Goal: Transaction & Acquisition: Purchase product/service

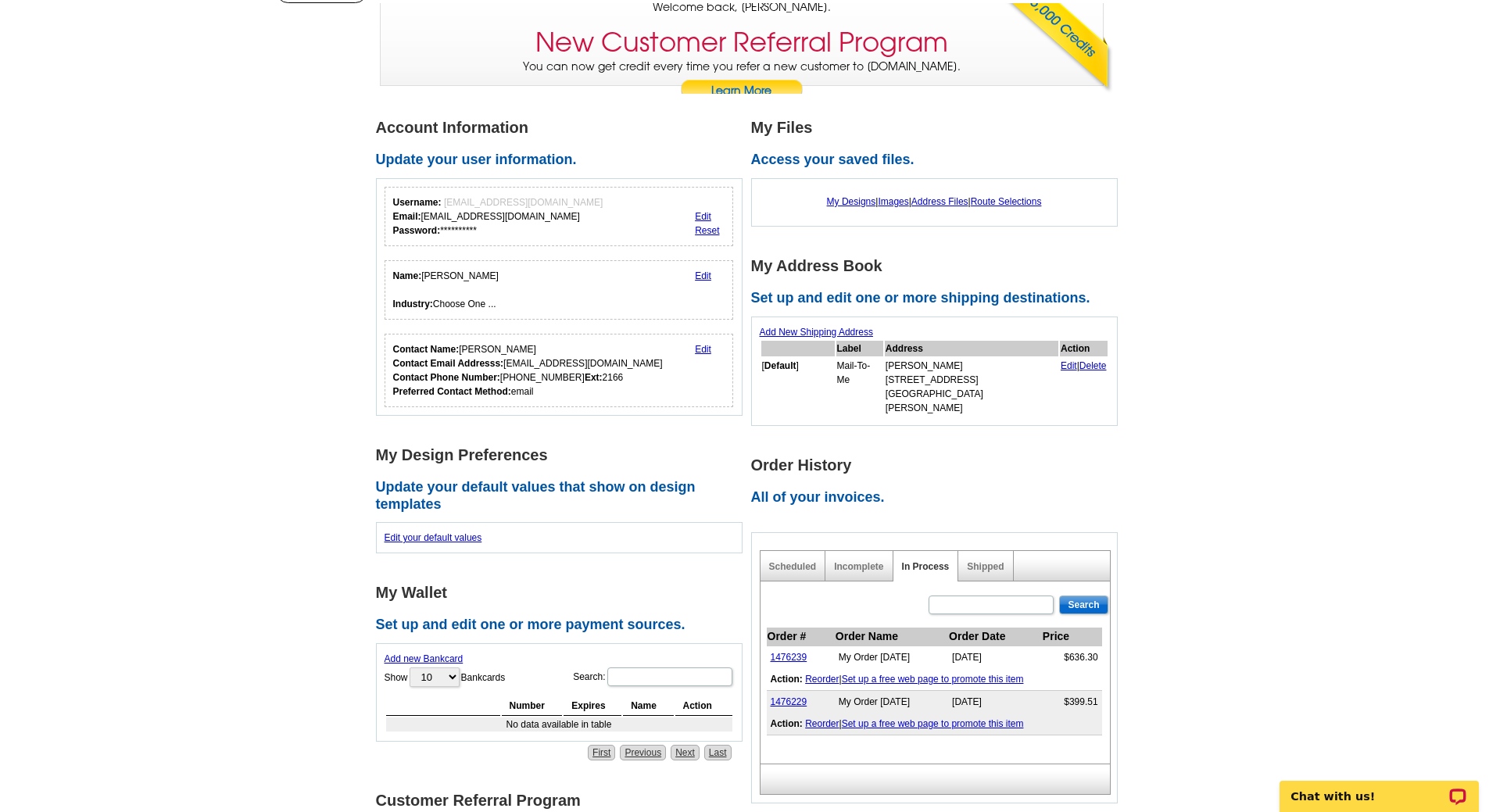
scroll to position [123, 0]
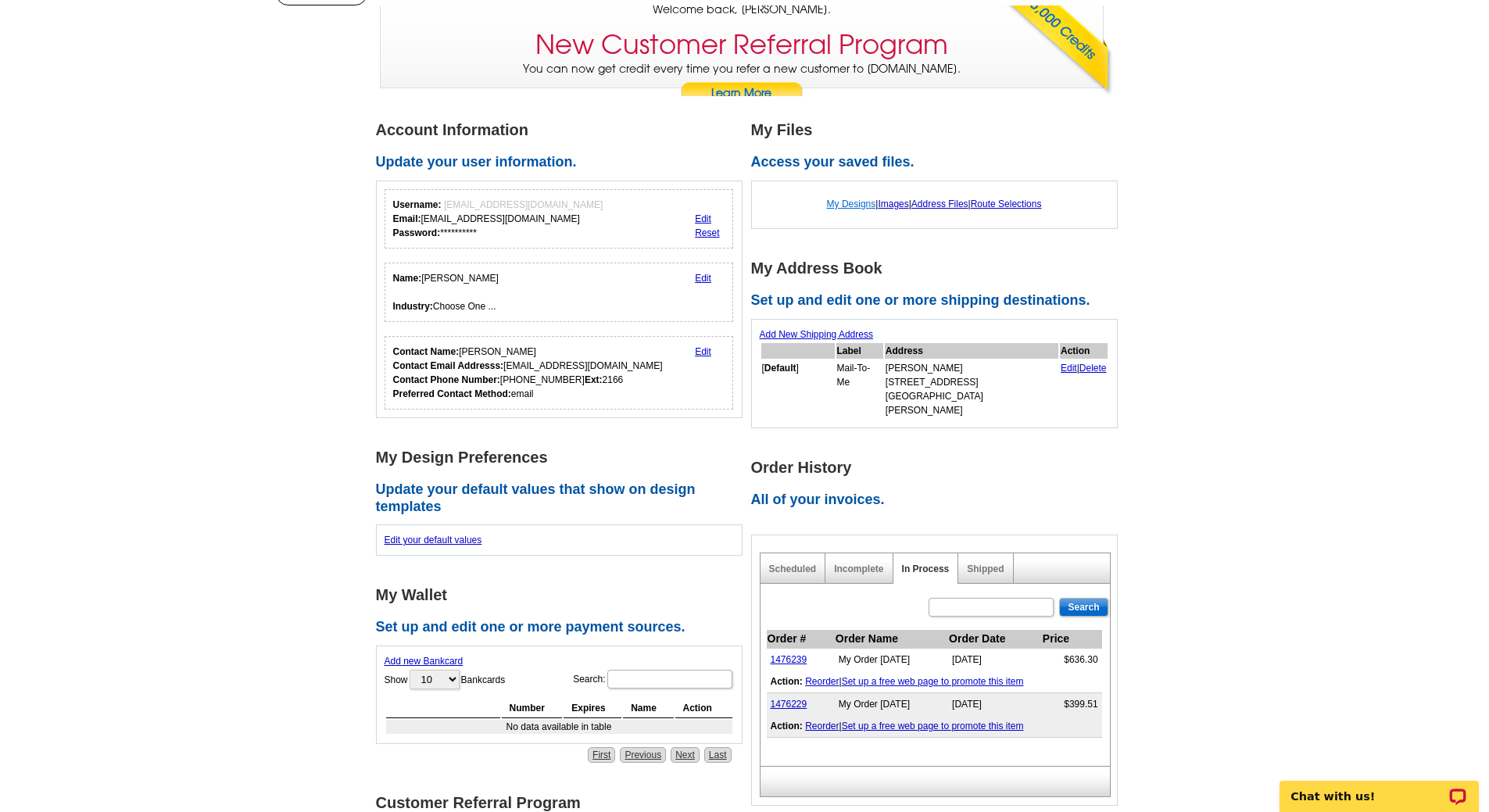
click at [847, 205] on link "My Designs" at bounding box center [851, 204] width 49 height 11
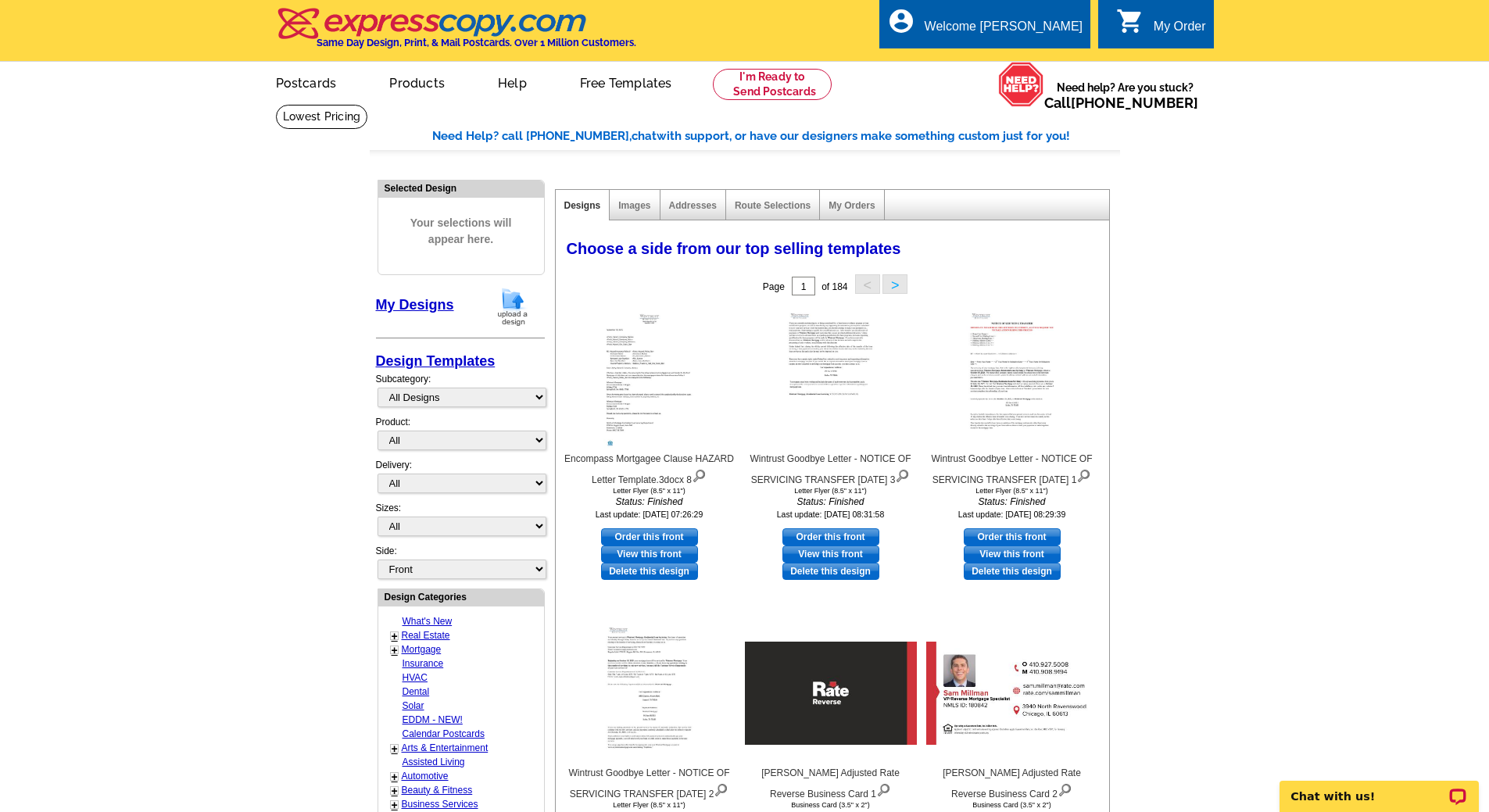
click at [507, 296] on img at bounding box center [512, 307] width 40 height 40
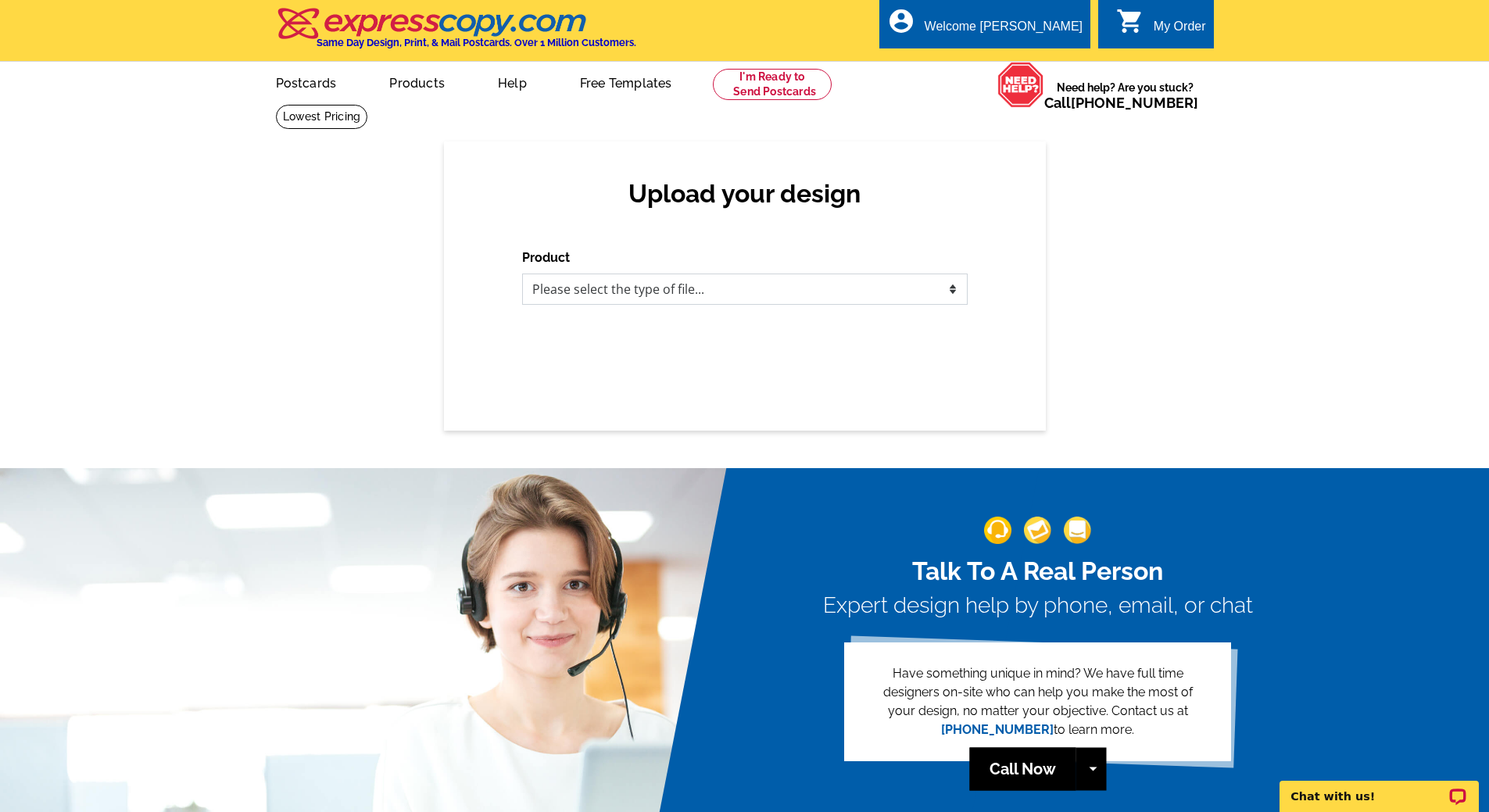
click at [590, 294] on select "Please select the type of file... Postcards Business Cards Letters and flyers G…" at bounding box center [744, 288] width 445 height 31
select select "2"
click at [522, 274] on select "Please select the type of file... Postcards Business Cards Letters and flyers G…" at bounding box center [744, 288] width 445 height 31
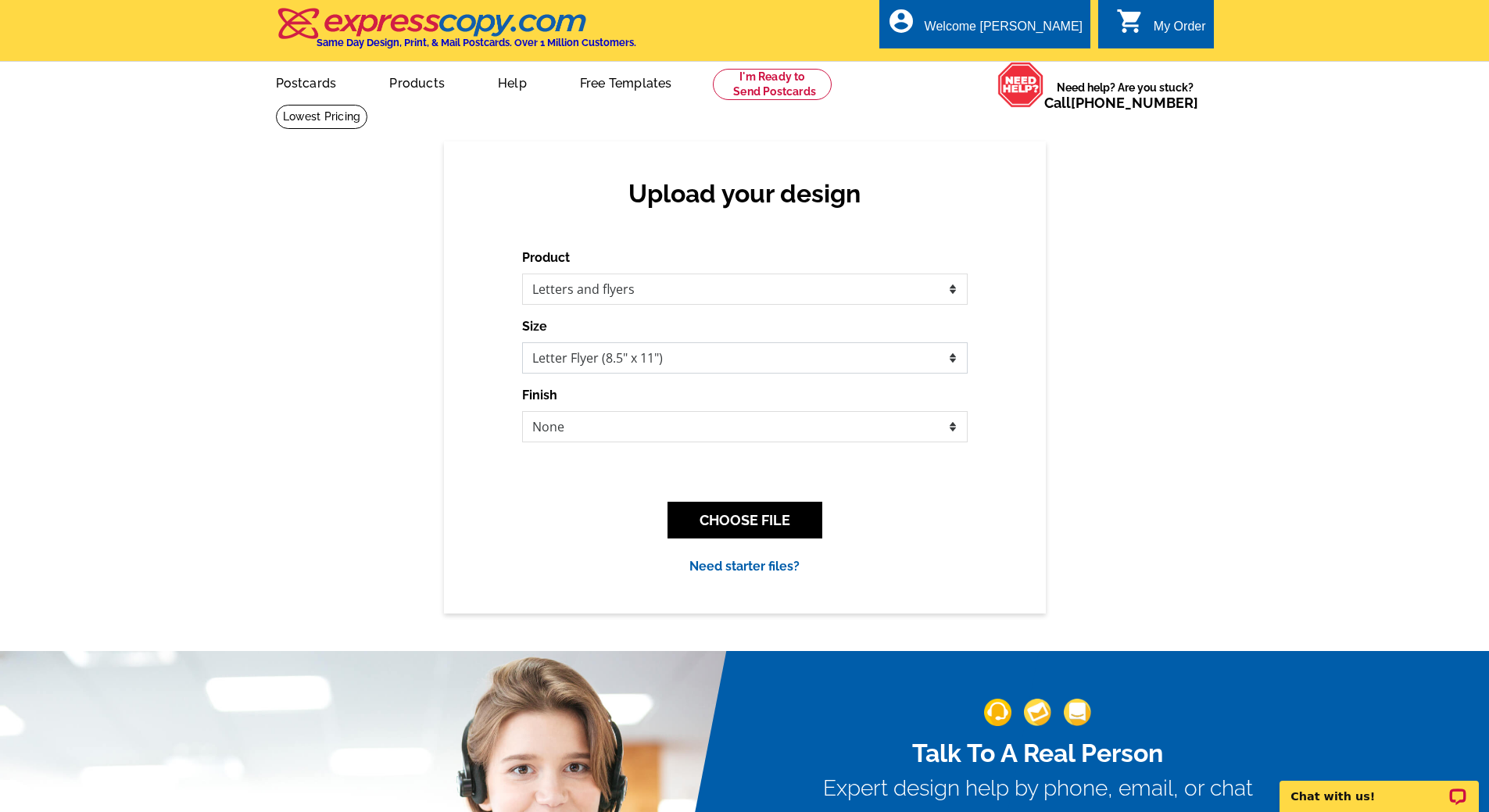
click at [621, 361] on select "Letter Flyer (8.5" x 11") Tabloid Flyer (11" x 17")" at bounding box center [744, 357] width 445 height 31
click at [605, 427] on select "None Envelope Mailer Bi-fold Mailer Tri-fold Mailer" at bounding box center [744, 425] width 445 height 31
click at [430, 414] on div "Upload your design Product Please select the type of file... Postcards Business…" at bounding box center [744, 376] width 1489 height 471
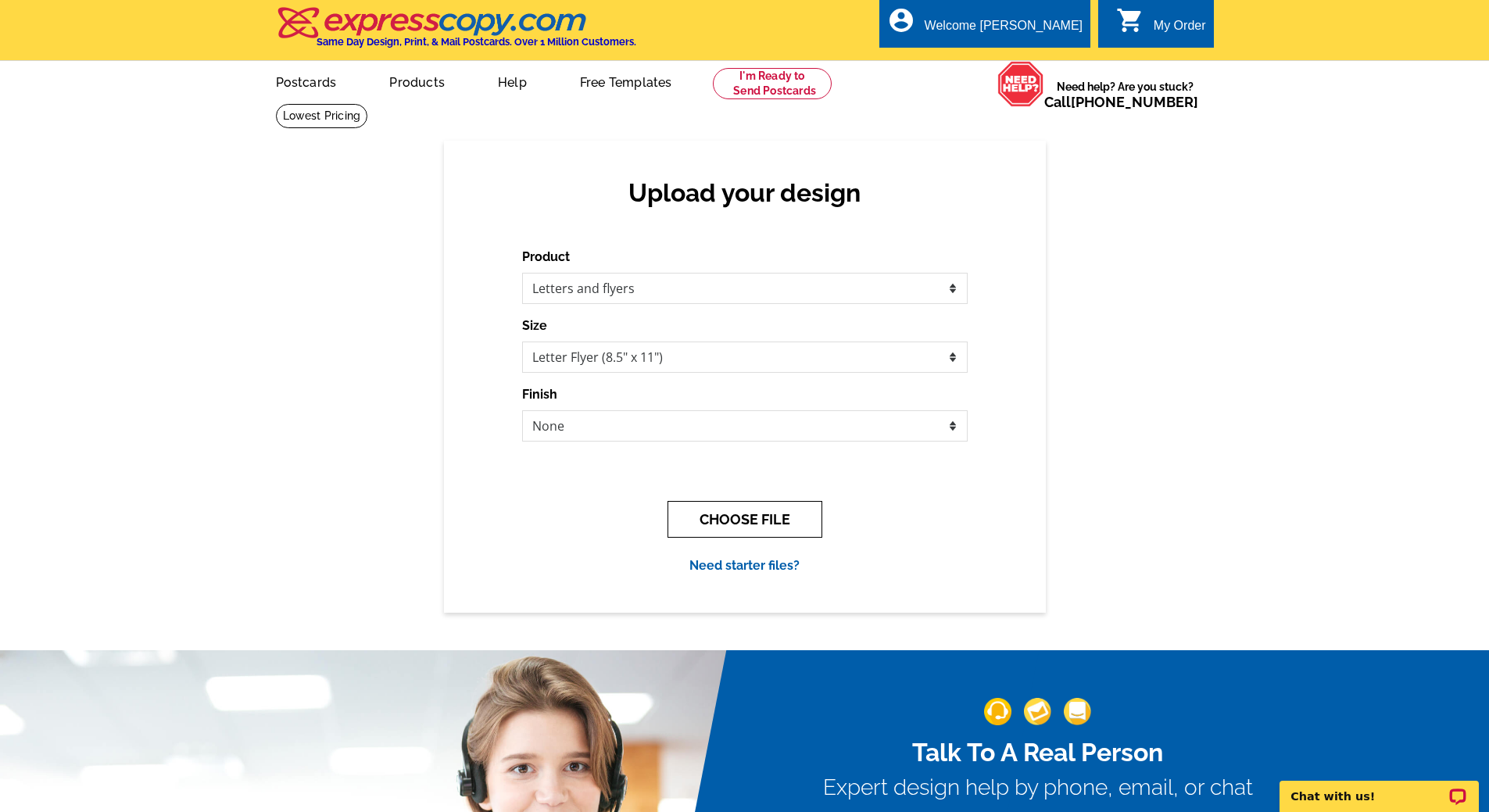
click at [746, 521] on button "CHOOSE FILE" at bounding box center [744, 520] width 155 height 37
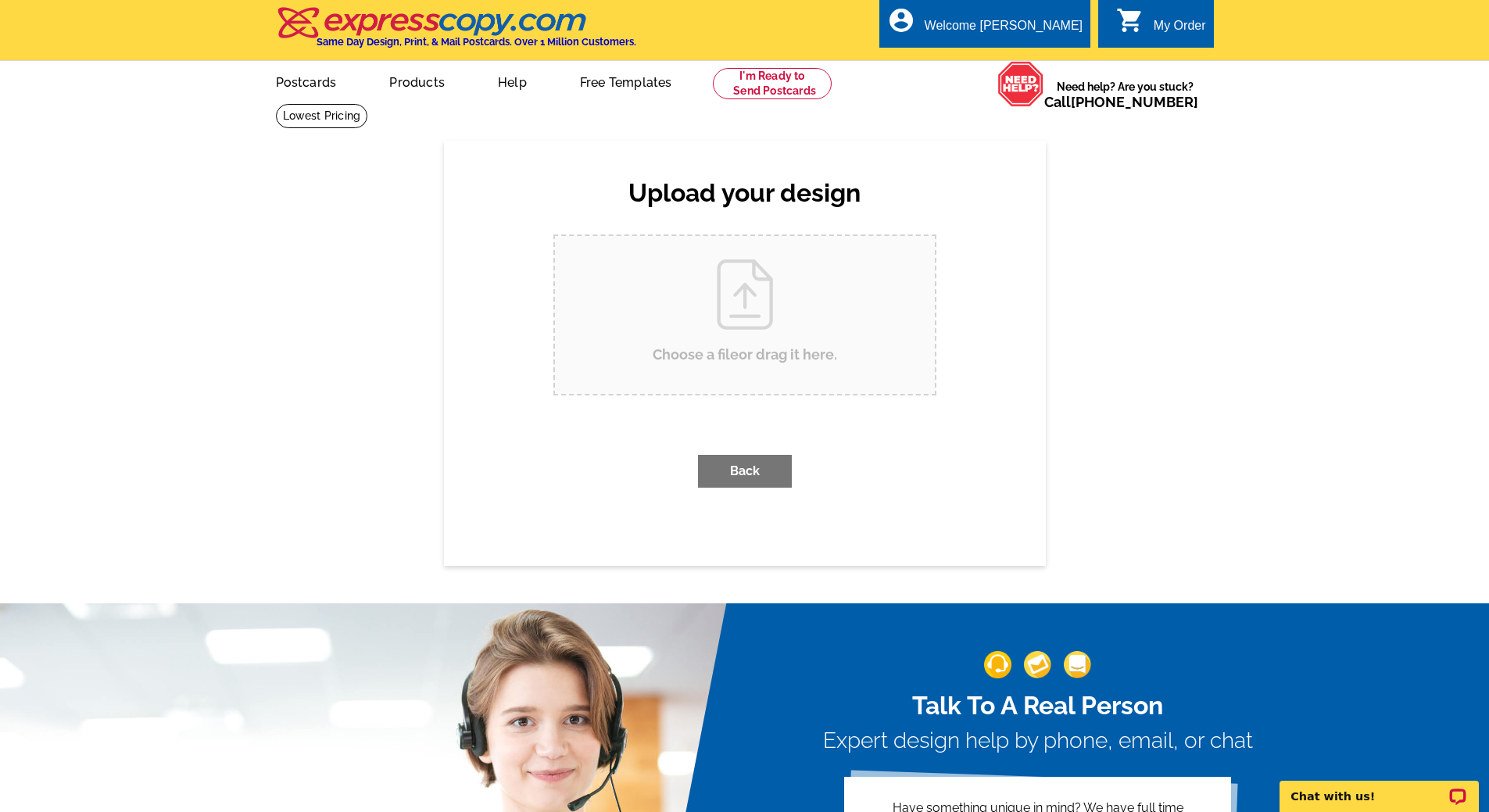
scroll to position [0, 0]
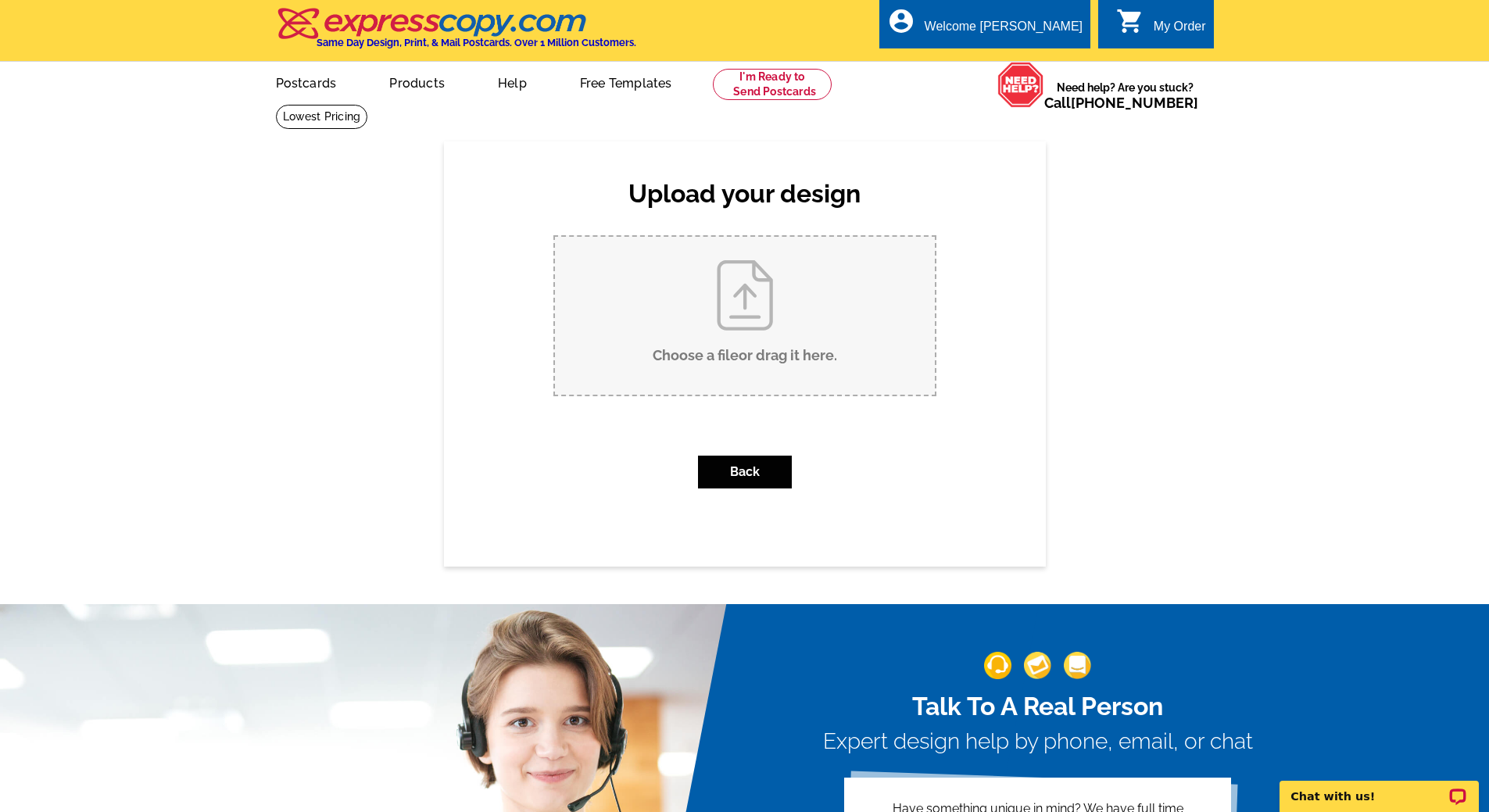
click at [723, 353] on input "Choose a file or drag it here ." at bounding box center [744, 315] width 380 height 158
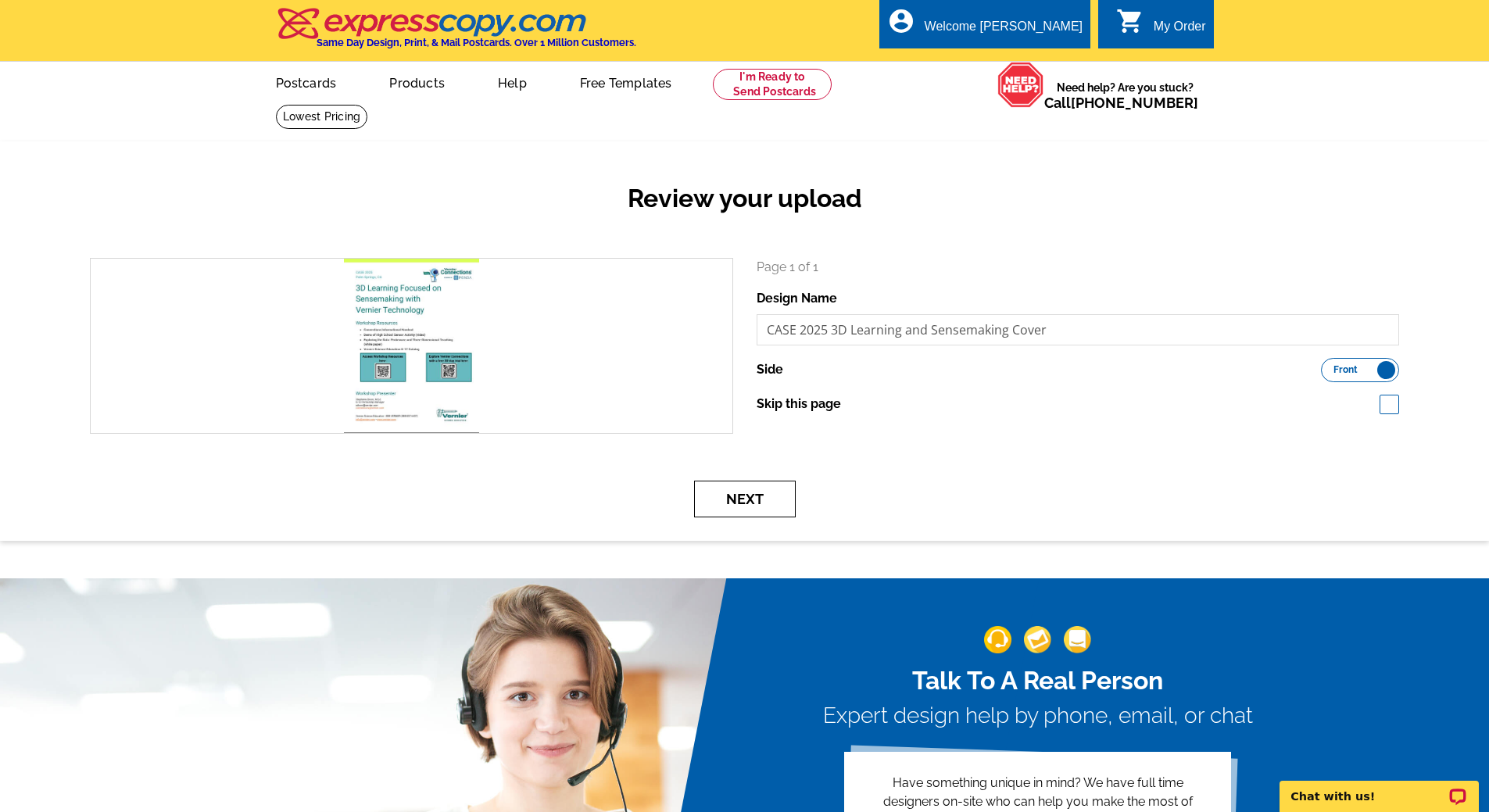
click at [781, 505] on button "Next" at bounding box center [744, 499] width 101 height 37
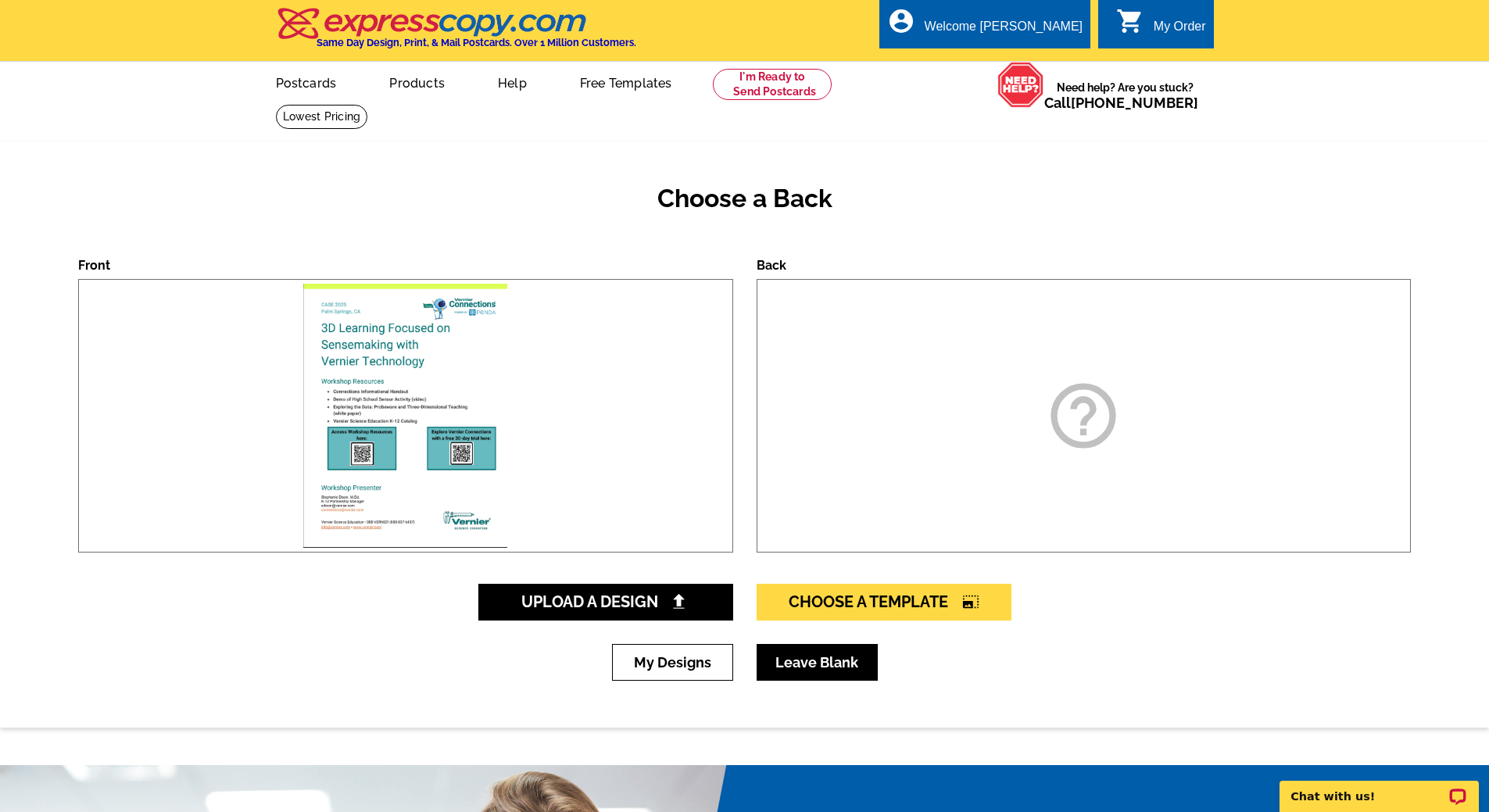
click at [819, 664] on link "Leave Blank" at bounding box center [817, 662] width 121 height 37
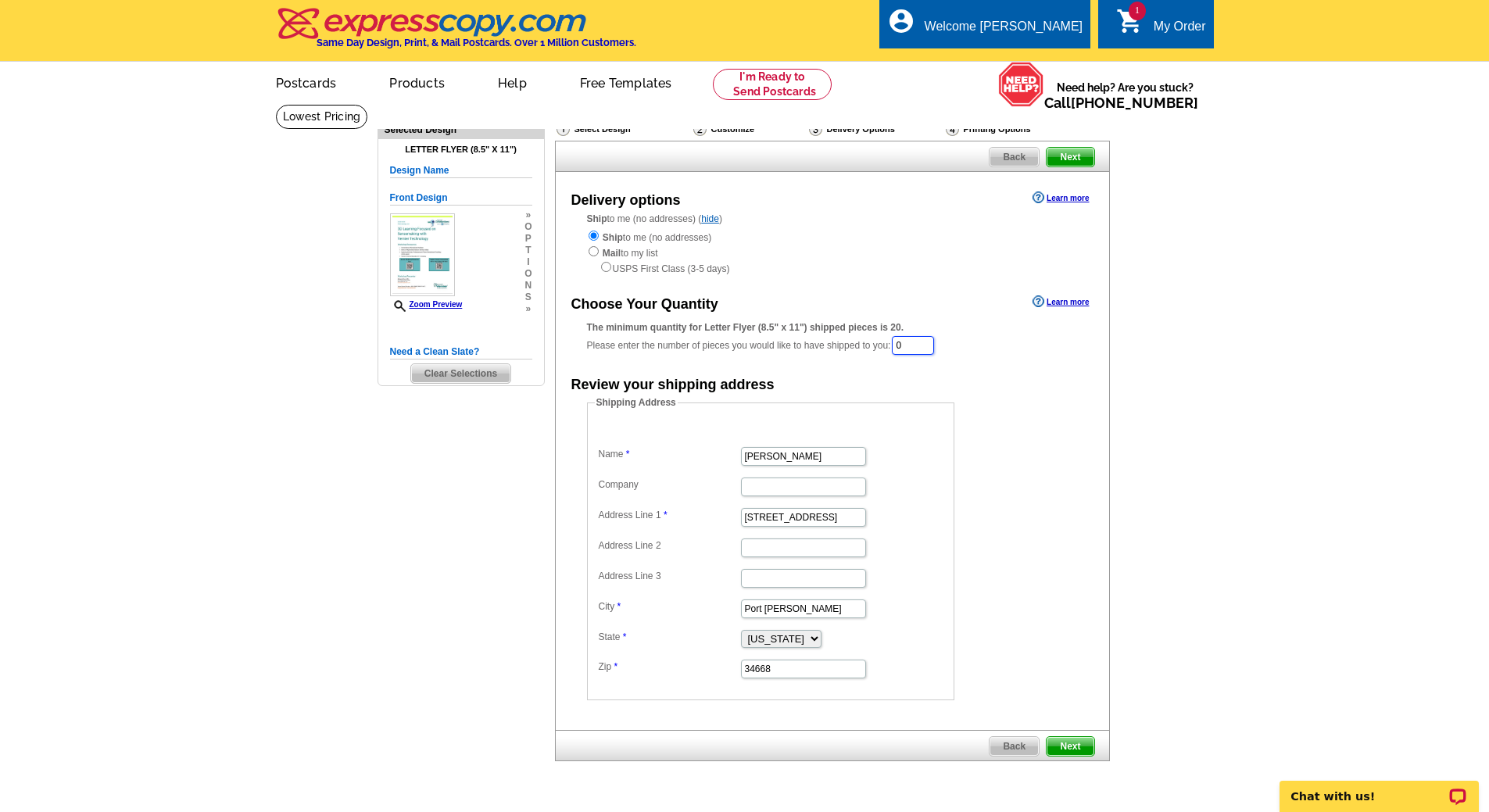
drag, startPoint x: 923, startPoint y: 343, endPoint x: 848, endPoint y: 336, distance: 75.3
click at [848, 336] on div "The minimum quantity for Letter Flyer (8.5" x 11") shipped pieces is 20. Please…" at bounding box center [832, 338] width 490 height 36
type input "20"
type input "[PERSON_NAME] 1823"
type input "Vernier Software"
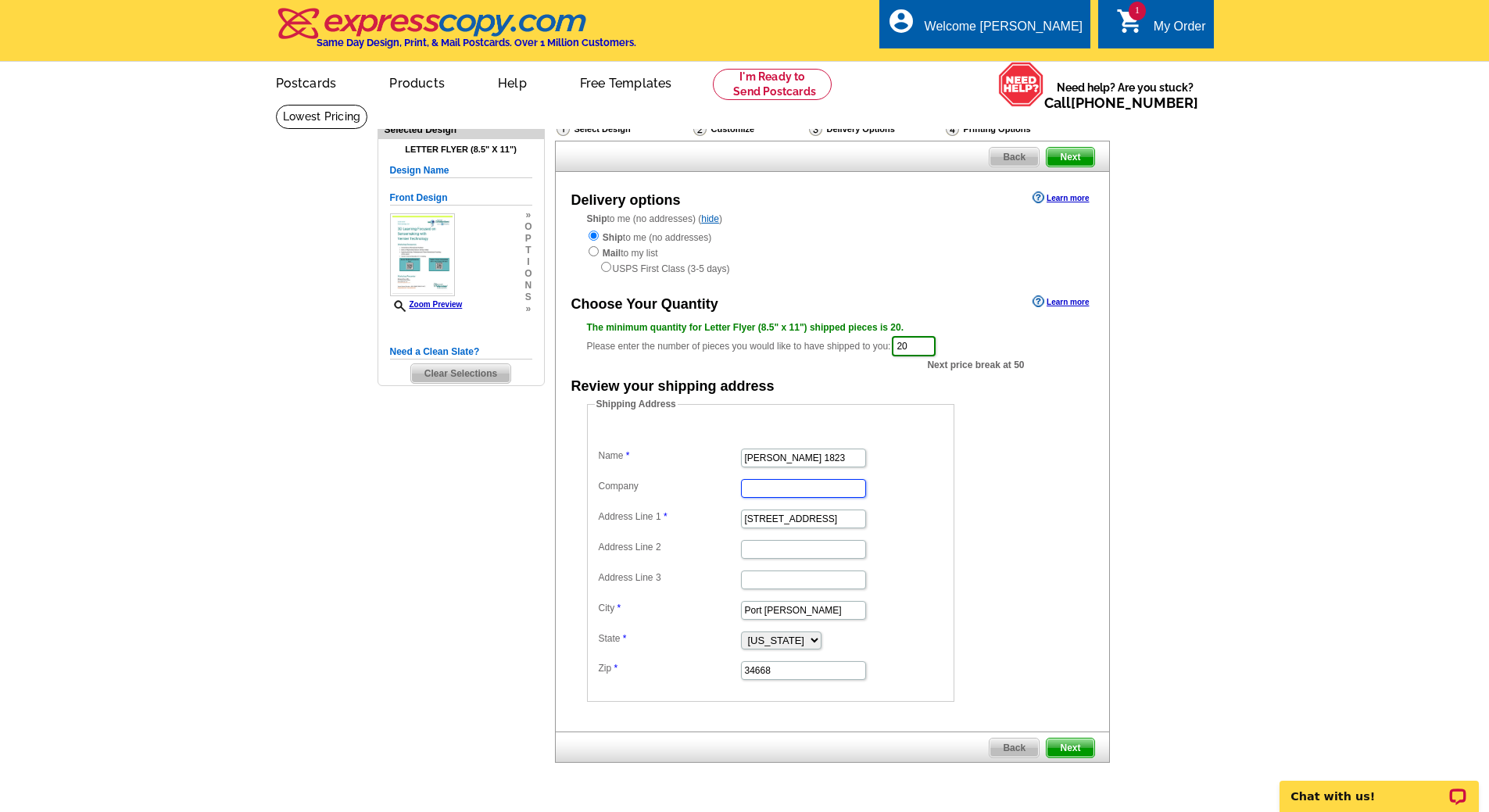
type input "Beaverton"
select select "OR"
click at [805, 458] on input "[PERSON_NAME] 1823" at bounding box center [803, 458] width 125 height 18
type input "[PERSON_NAME] 1867"
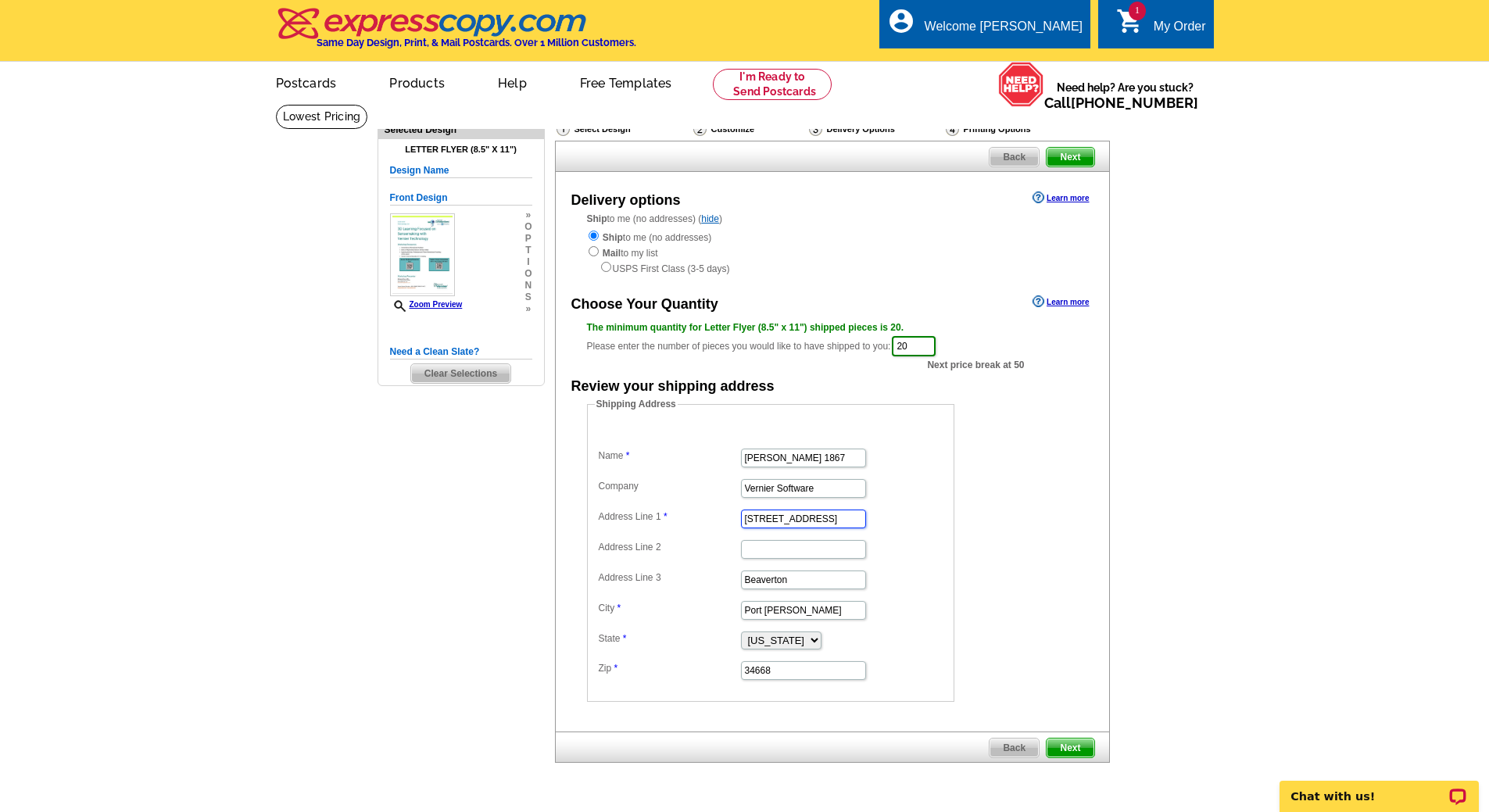
drag, startPoint x: 832, startPoint y: 519, endPoint x: 705, endPoint y: 509, distance: 127.4
click at [705, 509] on dd "[STREET_ADDRESS]" at bounding box center [770, 517] width 351 height 24
type input "2"
type input "m"
click at [781, 518] on input "Address Line 1" at bounding box center [803, 519] width 125 height 18
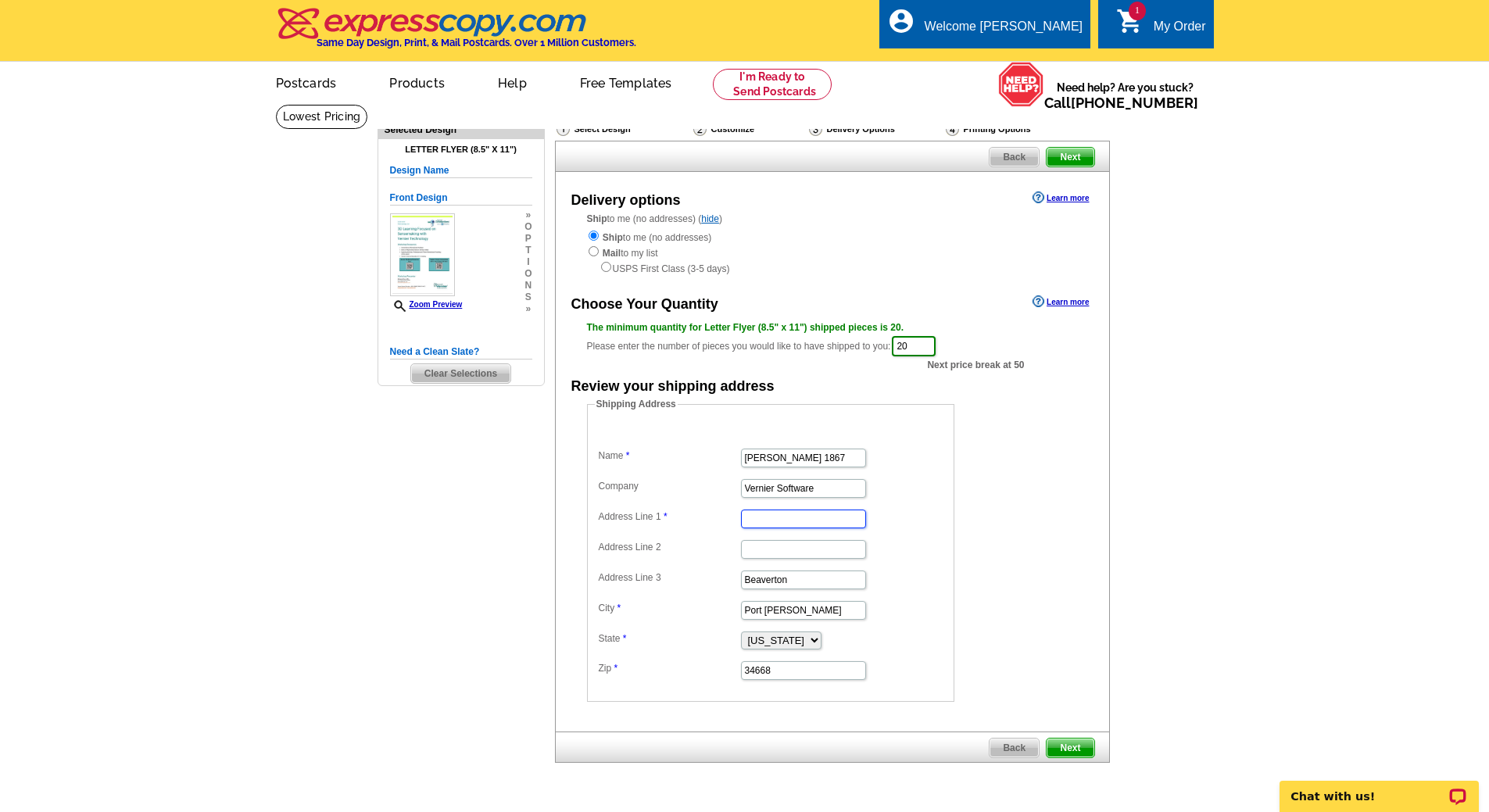
paste input "[STREET_ADDRESS][PERSON_NAME]"
type input "[STREET_ADDRESS][PERSON_NAME]"
paste input "Beaverton"
type input "Beaverton"
type input "97005"
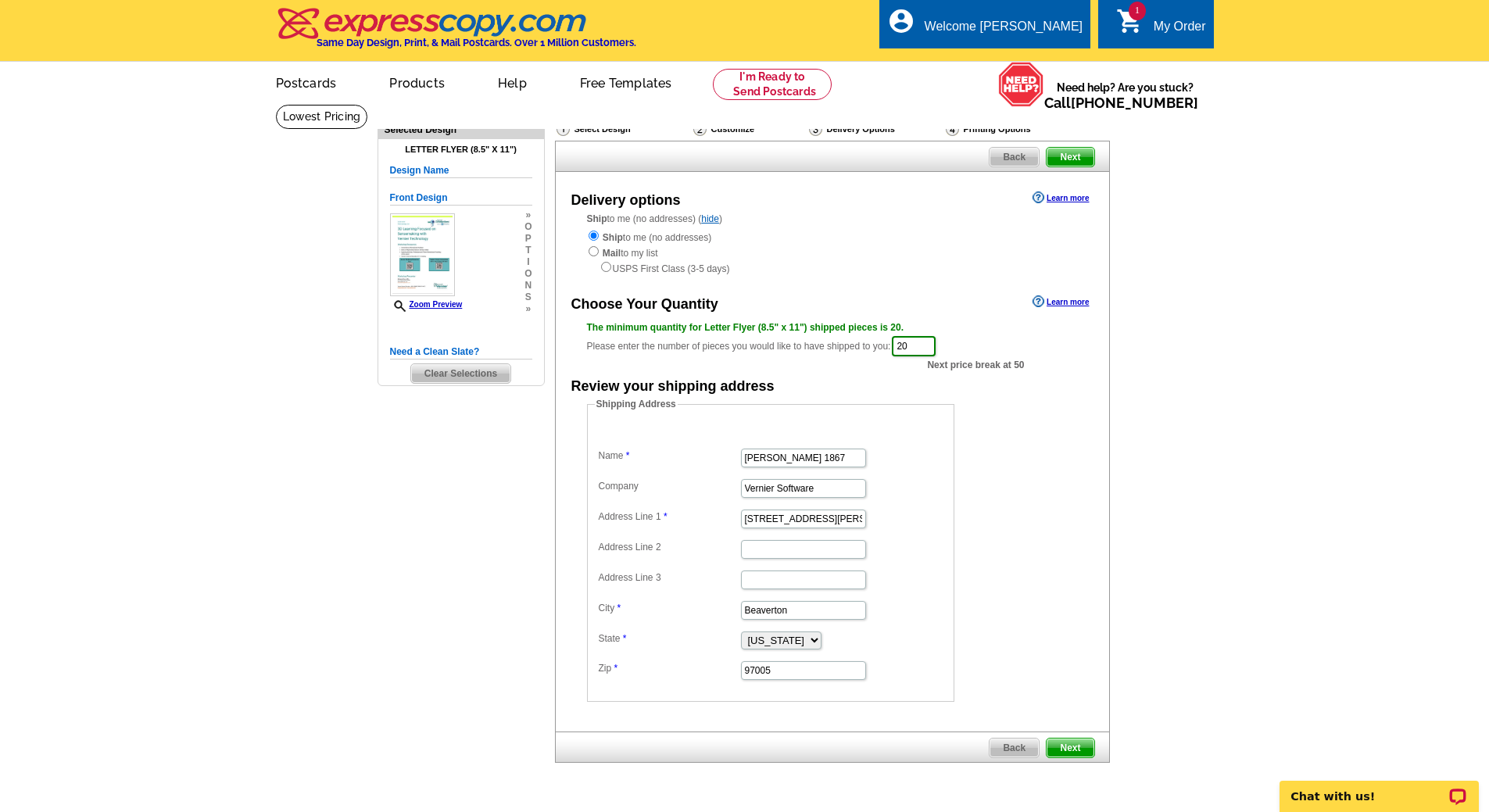
click at [1077, 745] on span "Next" at bounding box center [1070, 747] width 47 height 18
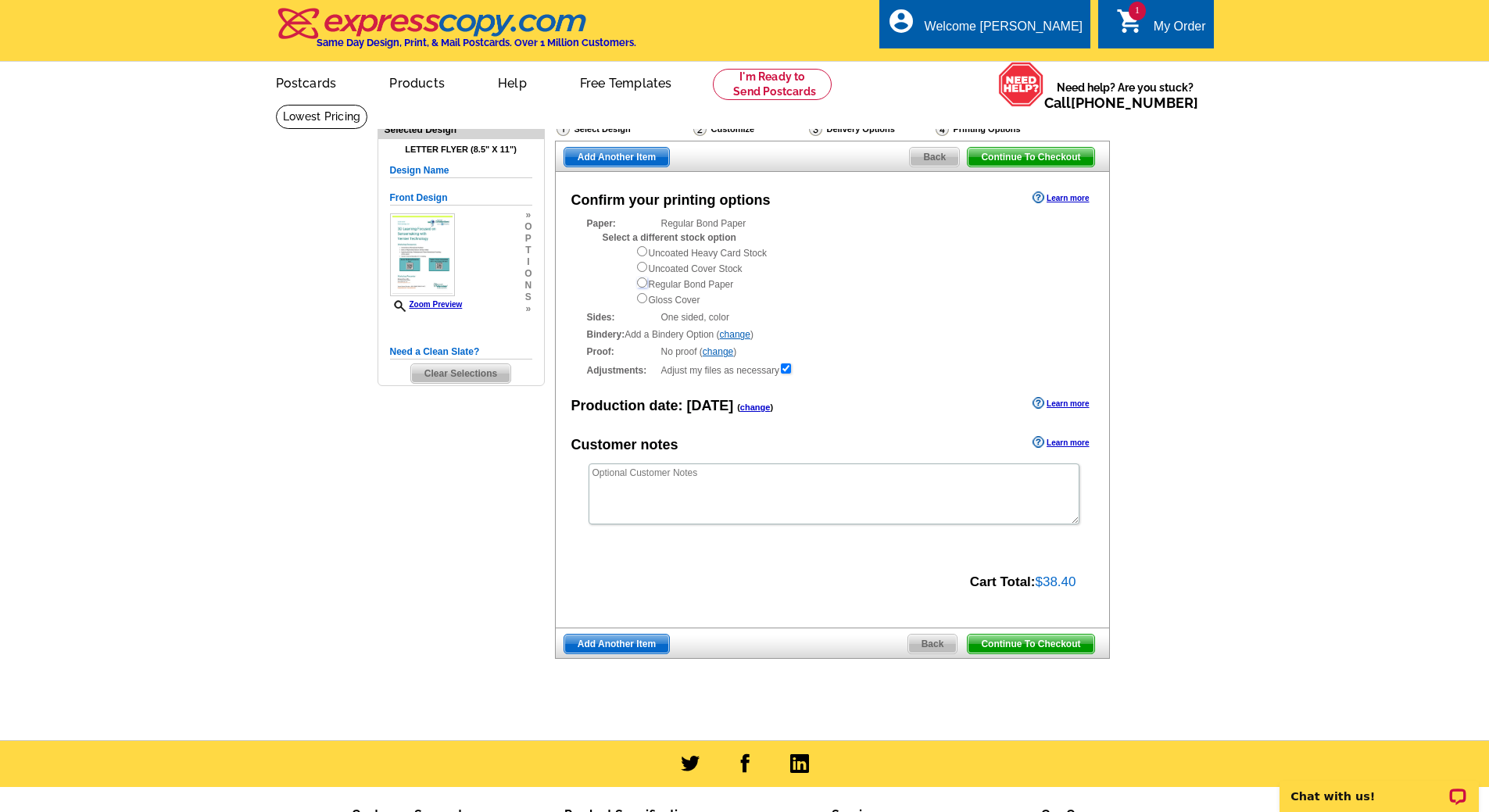
click at [642, 282] on input "radio" at bounding box center [642, 282] width 10 height 10
radio input "true"
click at [599, 644] on span "Add Another Item" at bounding box center [616, 644] width 105 height 18
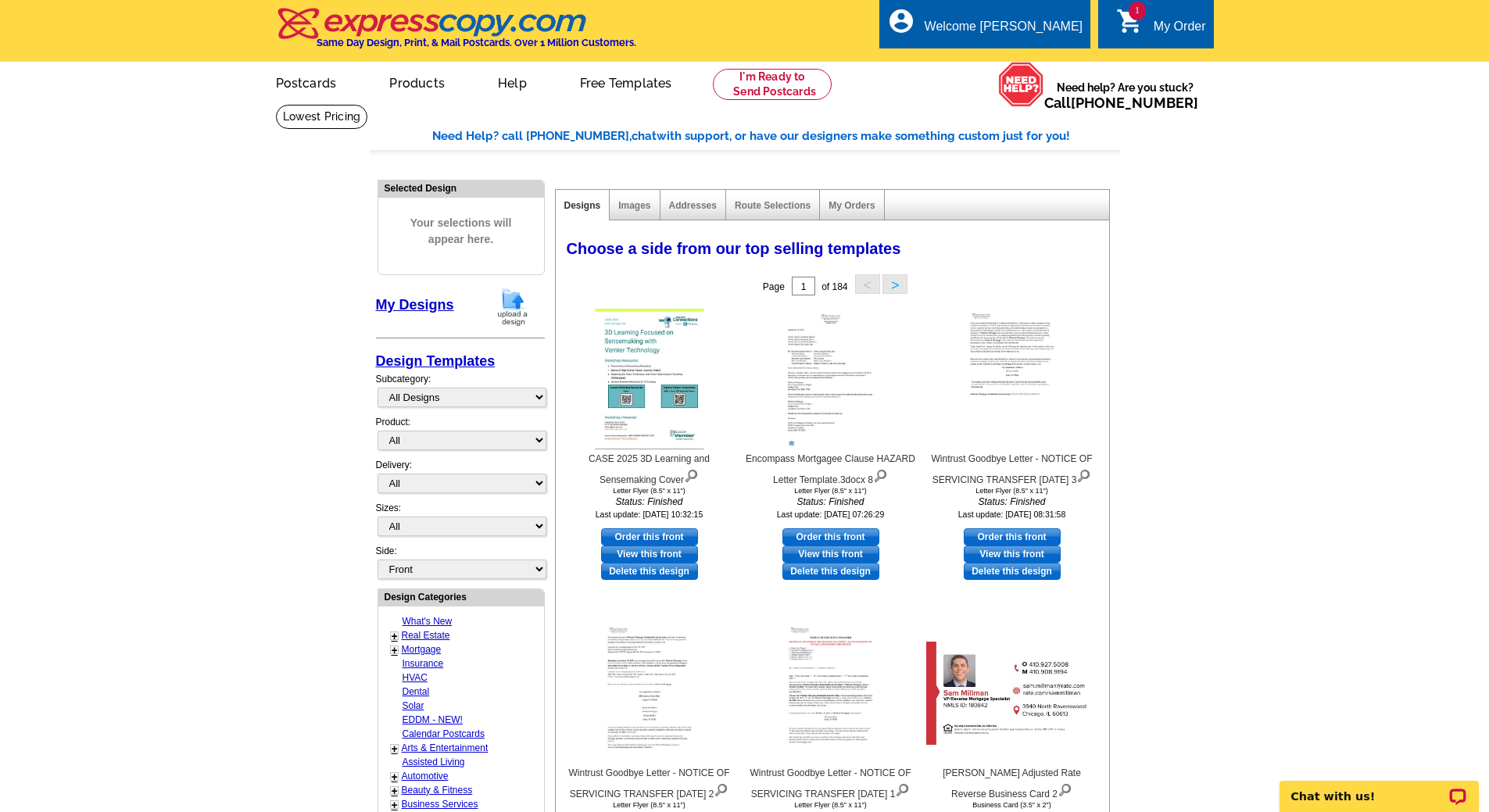
click at [506, 305] on img at bounding box center [512, 307] width 40 height 40
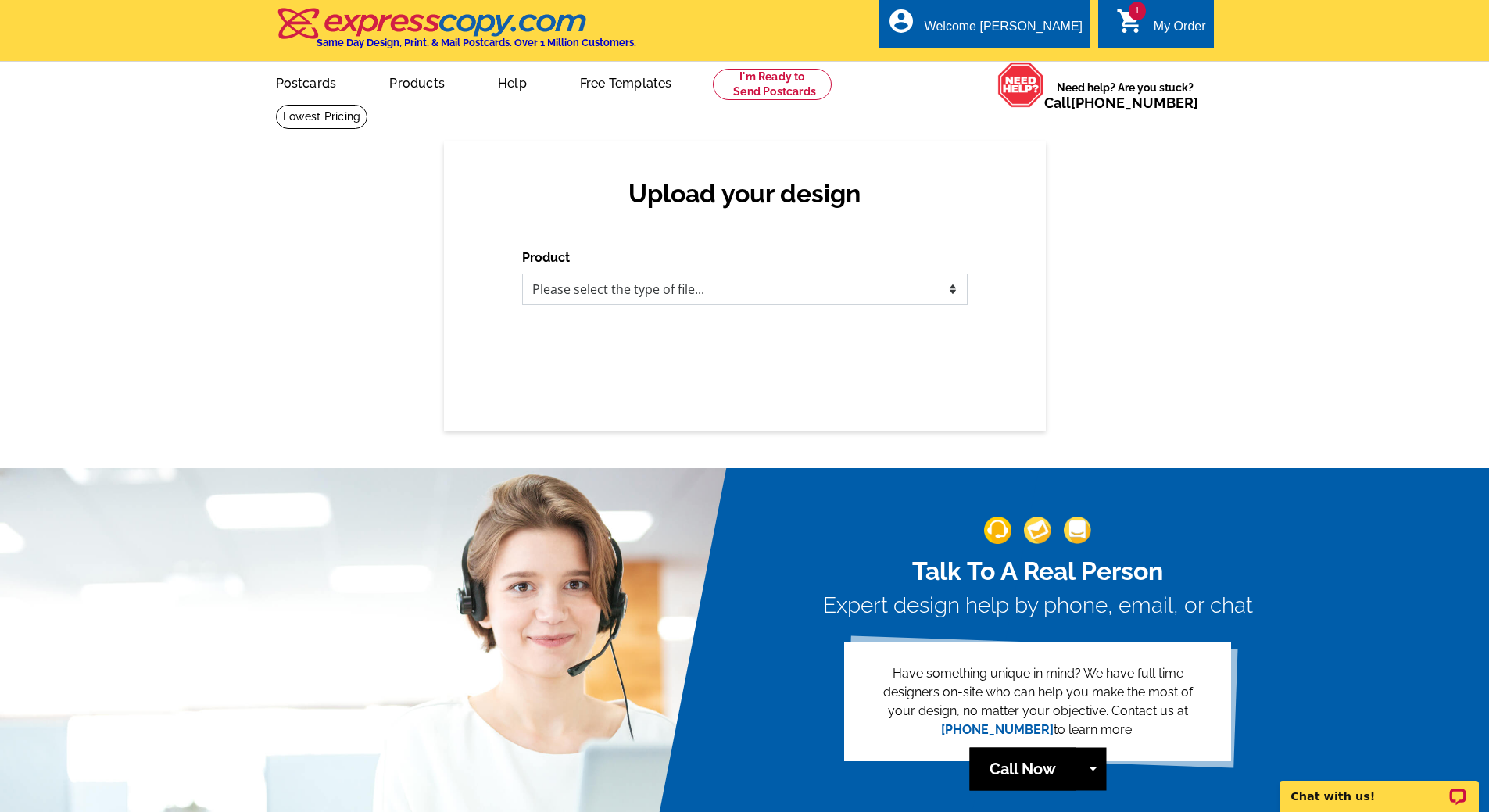
click at [610, 295] on select "Please select the type of file... Postcards Business Cards Letters and flyers G…" at bounding box center [744, 288] width 445 height 31
select select "2"
click at [522, 274] on select "Please select the type of file... Postcards Business Cards Letters and flyers G…" at bounding box center [744, 288] width 445 height 31
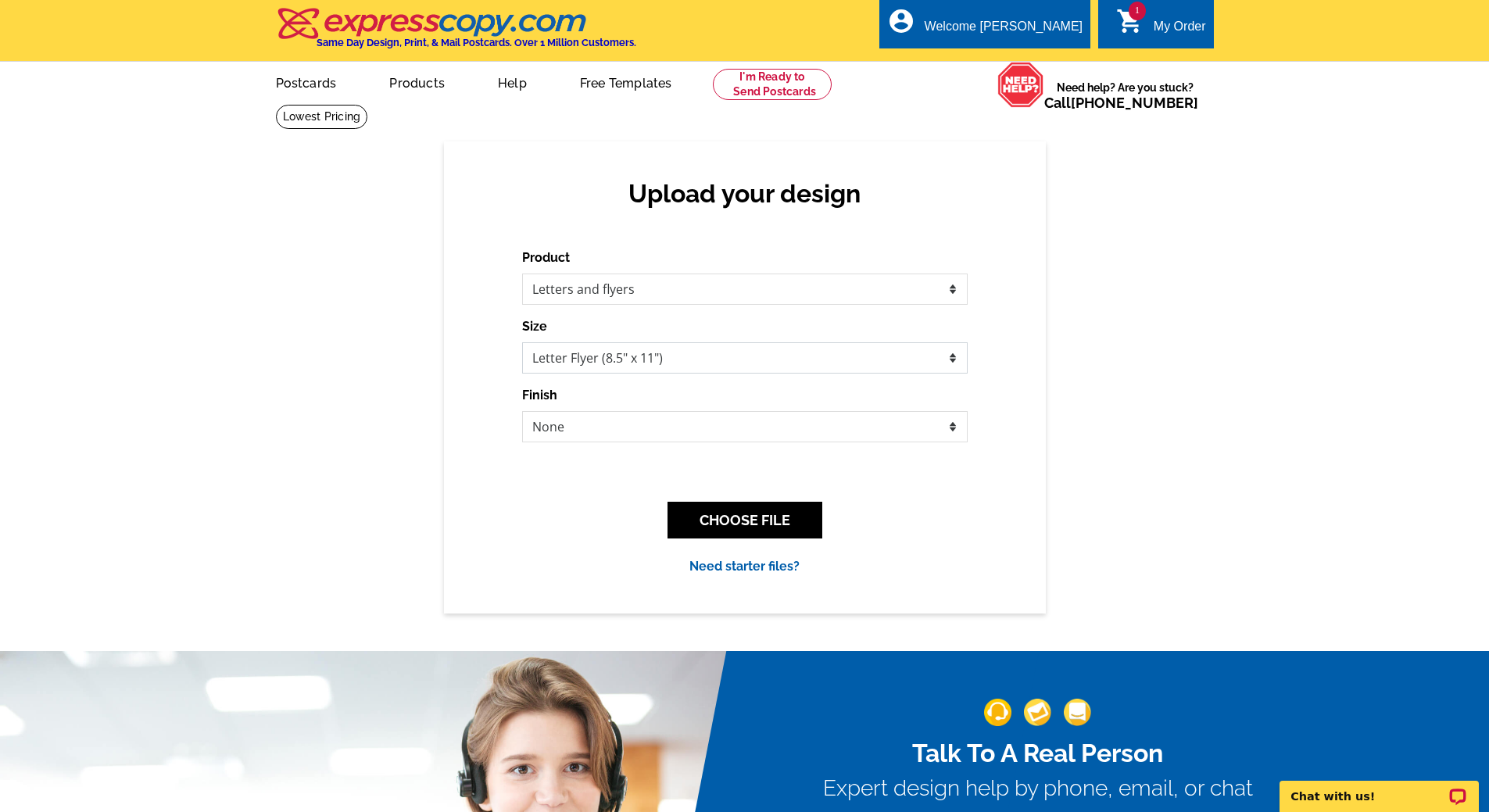
click at [612, 359] on select "Letter Flyer (8.5" x 11") Tabloid Flyer (11" x 17")" at bounding box center [744, 357] width 445 height 31
click at [781, 530] on button "CHOOSE FILE" at bounding box center [744, 520] width 155 height 37
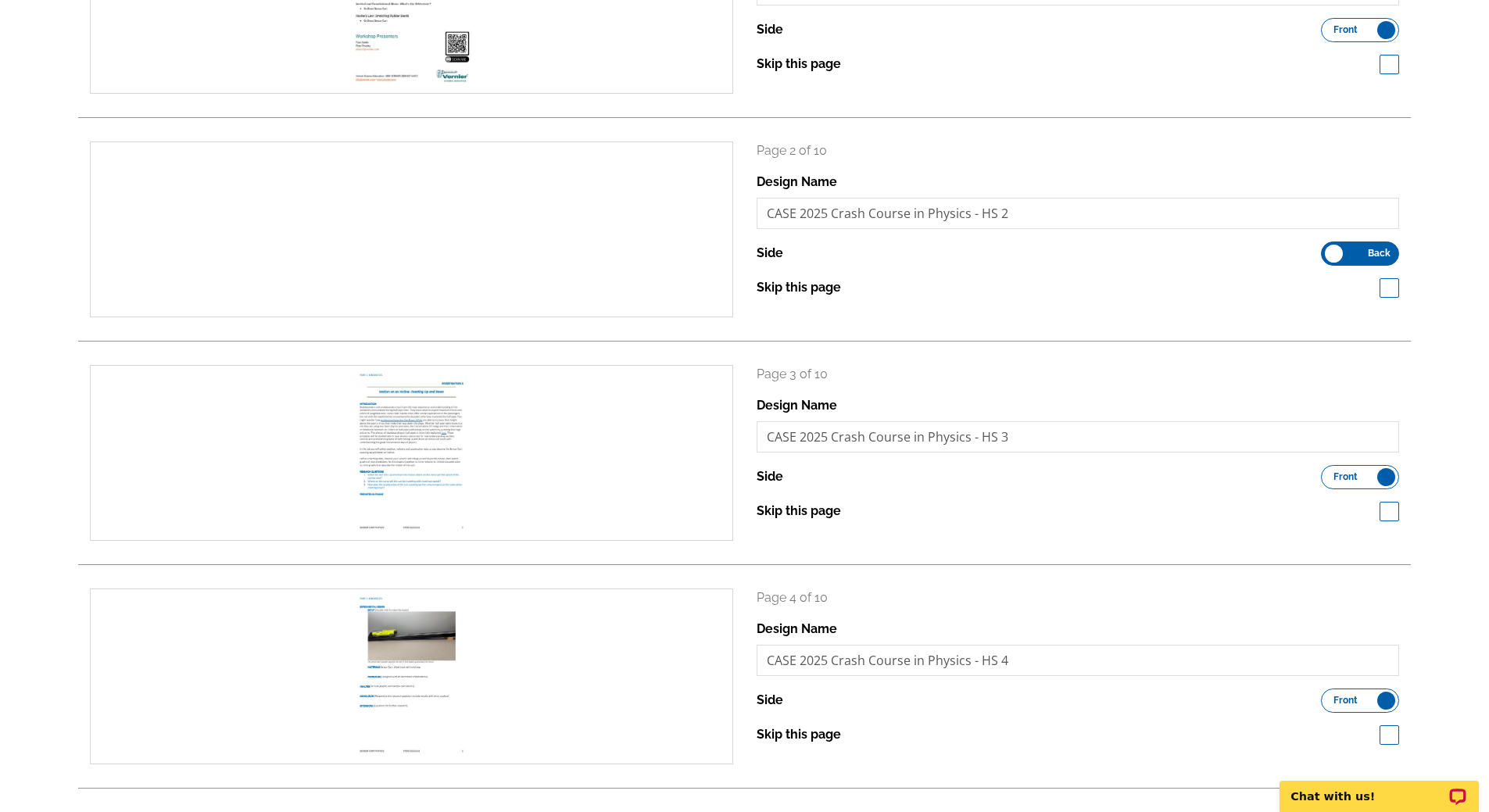
scroll to position [341, 0]
click at [1383, 515] on span at bounding box center [1388, 509] width 19 height 19
checkbox input "true"
drag, startPoint x: 1389, startPoint y: 732, endPoint x: 1233, endPoint y: 654, distance: 174.4
click at [1390, 732] on span at bounding box center [1388, 732] width 19 height 19
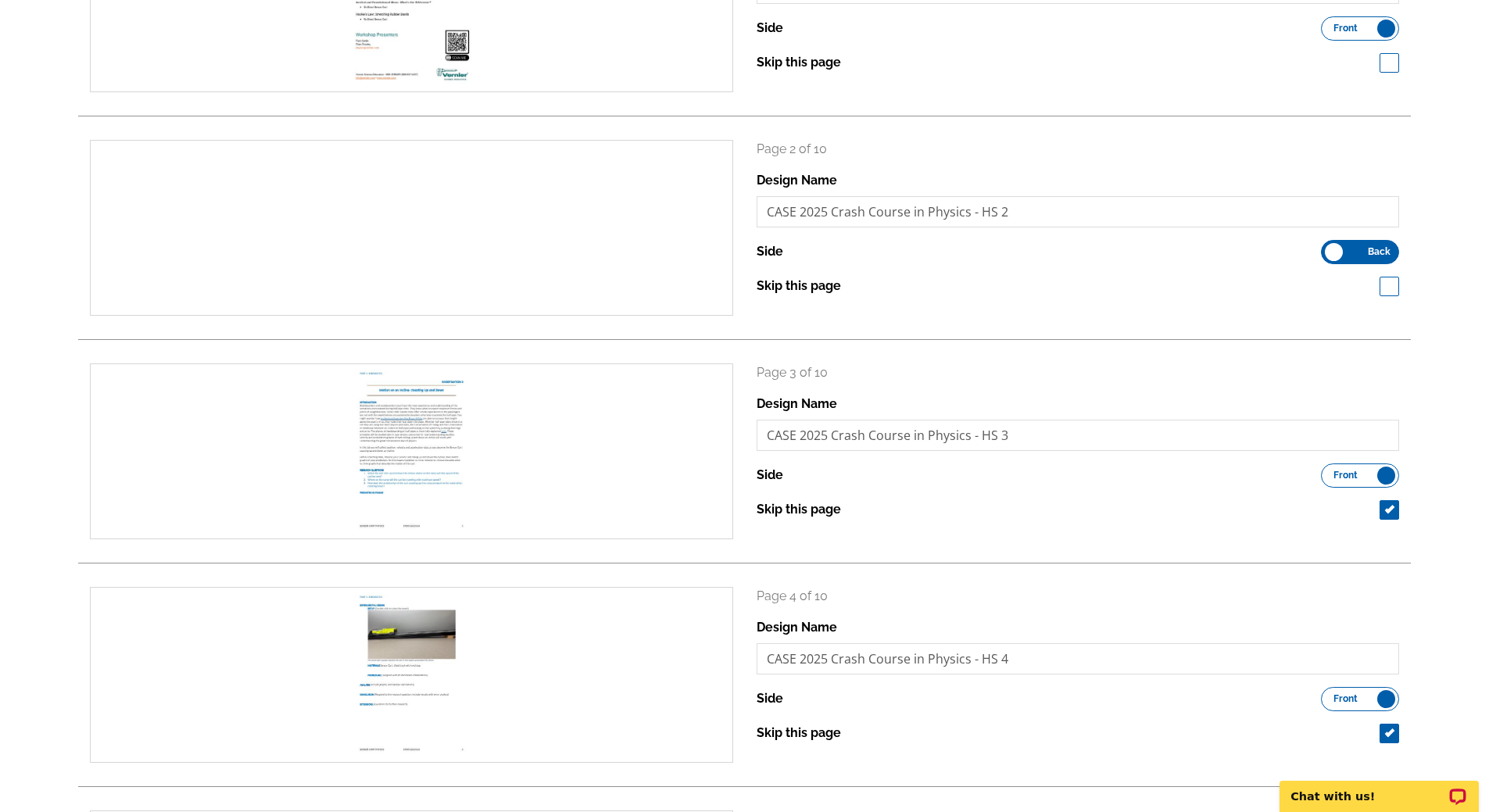
checkbox input "true"
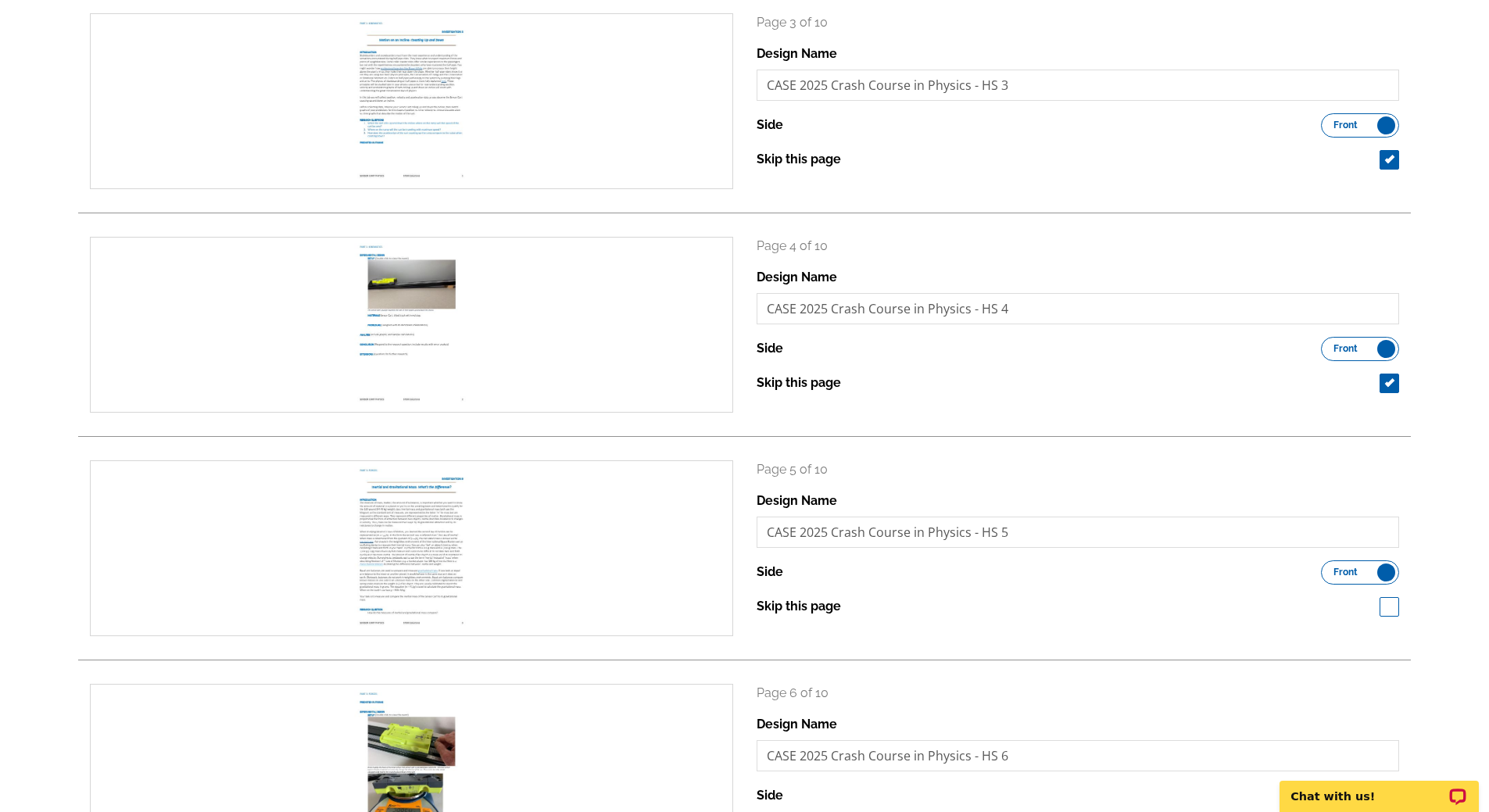
scroll to position [692, 0]
click at [1391, 608] on span at bounding box center [1388, 605] width 19 height 19
checkbox input "true"
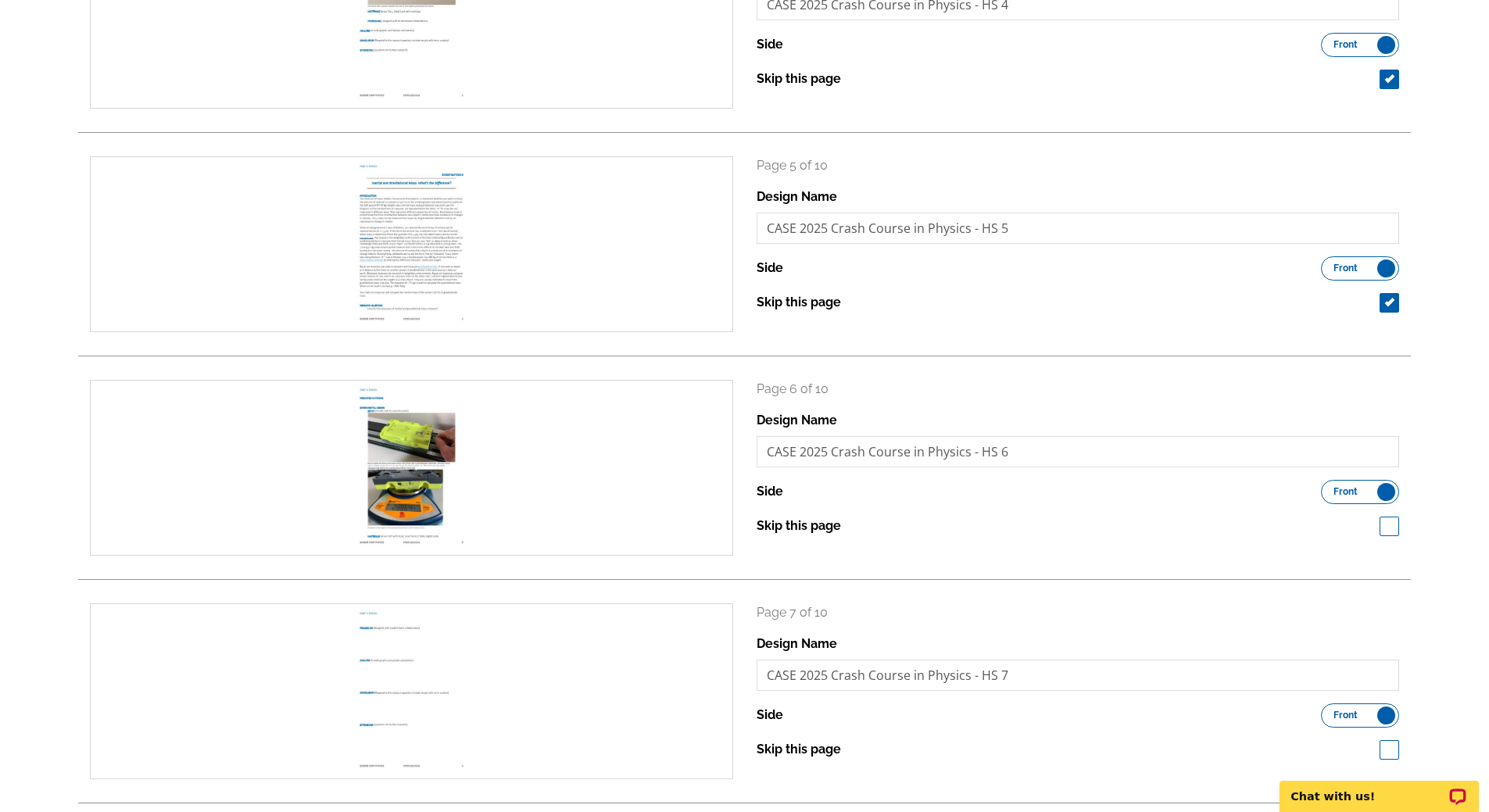
scroll to position [1061, 0]
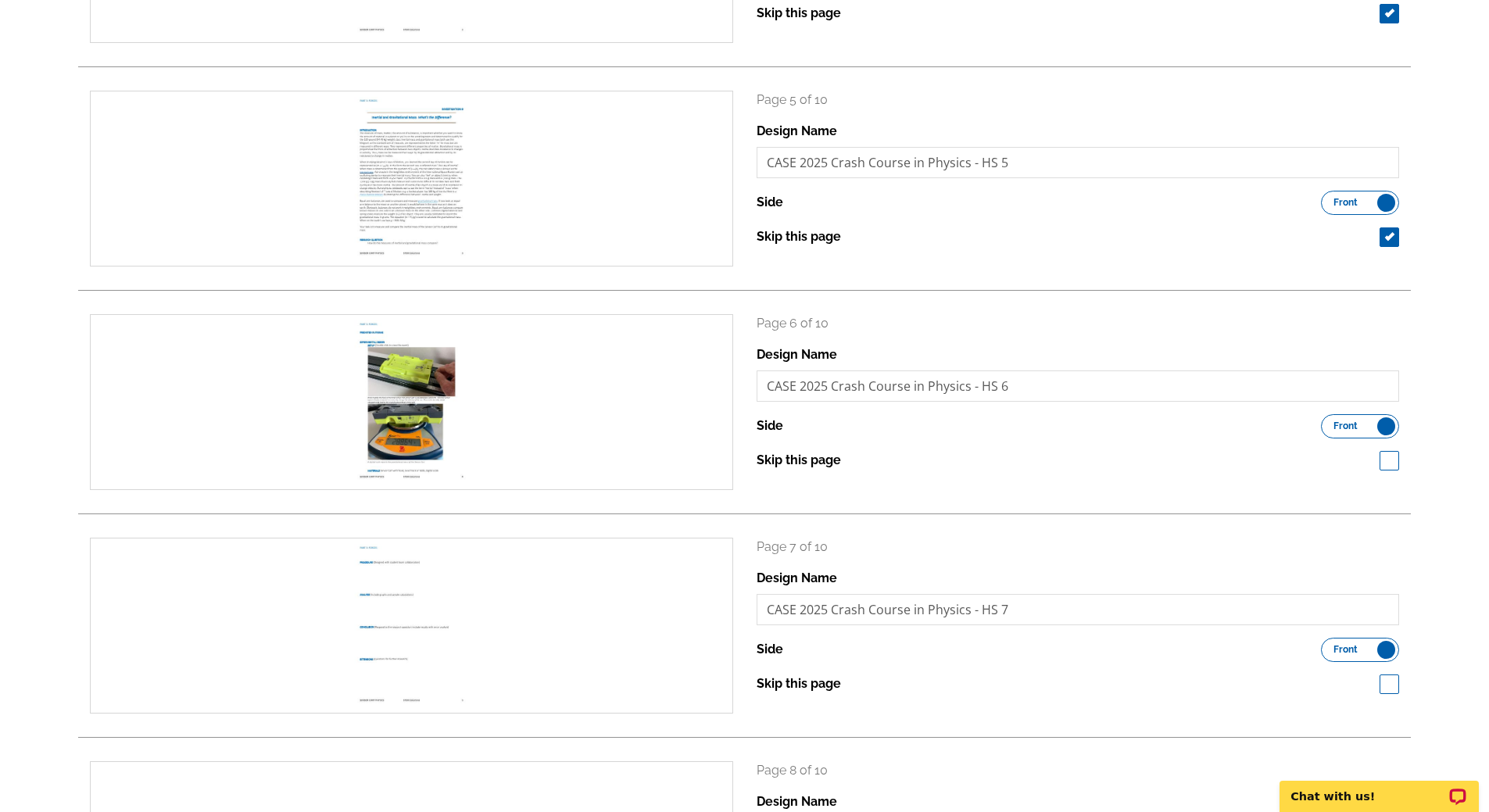
click at [1393, 463] on span at bounding box center [1388, 460] width 19 height 19
checkbox input "true"
click at [1388, 686] on span at bounding box center [1388, 683] width 19 height 19
checkbox input "true"
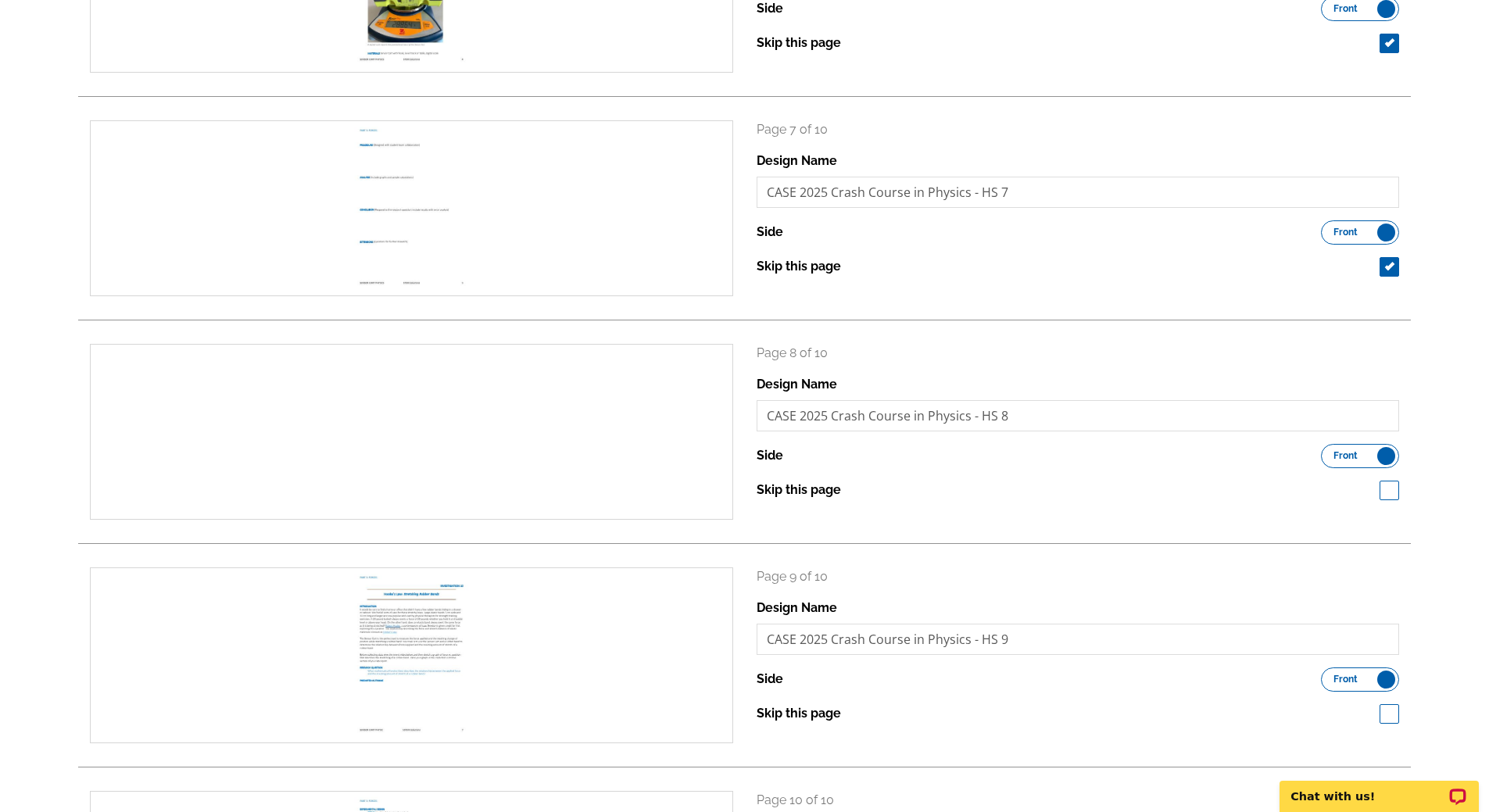
scroll to position [1512, 0]
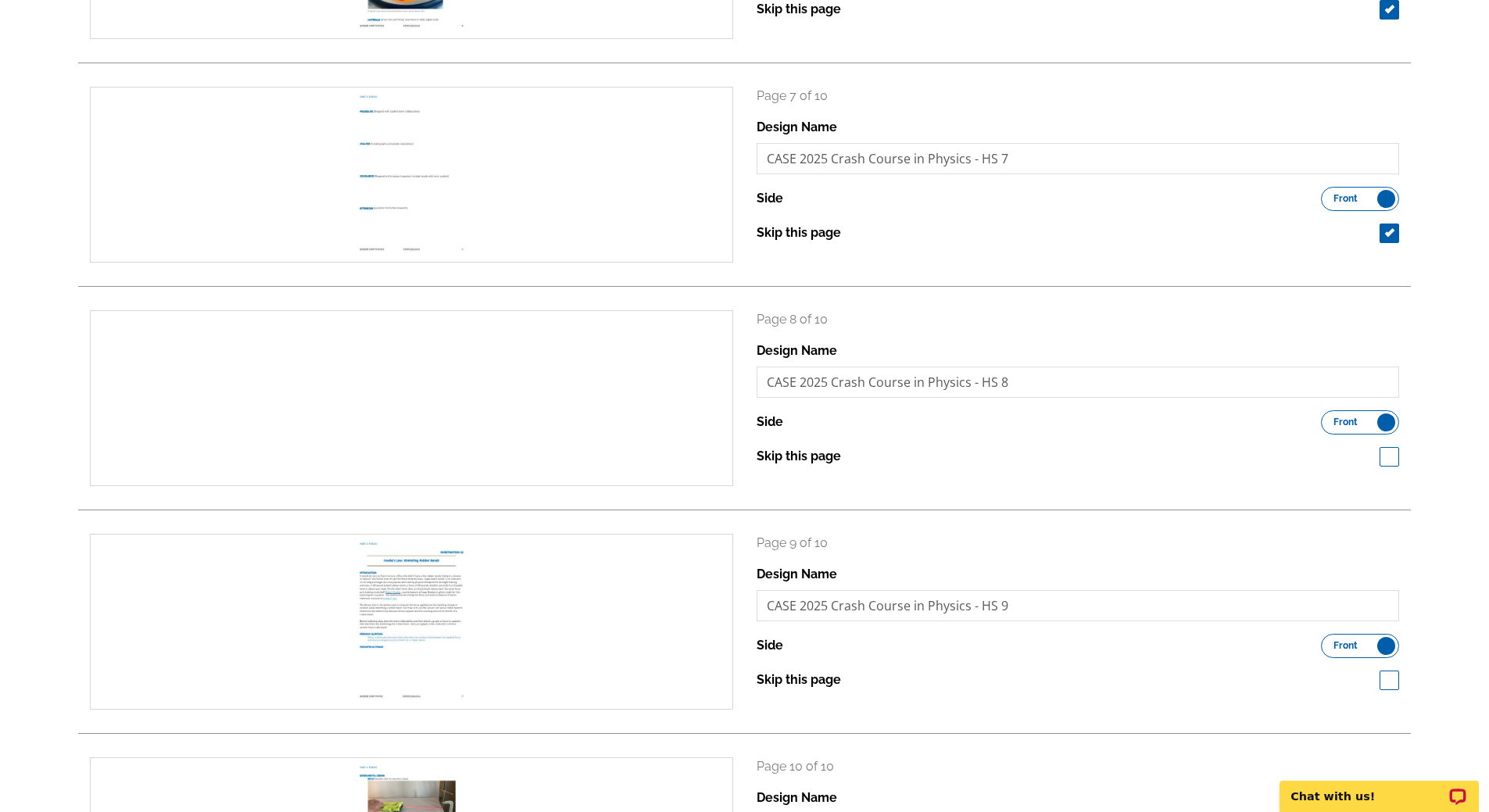
click at [1392, 457] on span at bounding box center [1388, 456] width 19 height 19
checkbox input "true"
click at [1398, 680] on span at bounding box center [1388, 680] width 19 height 19
checkbox input "true"
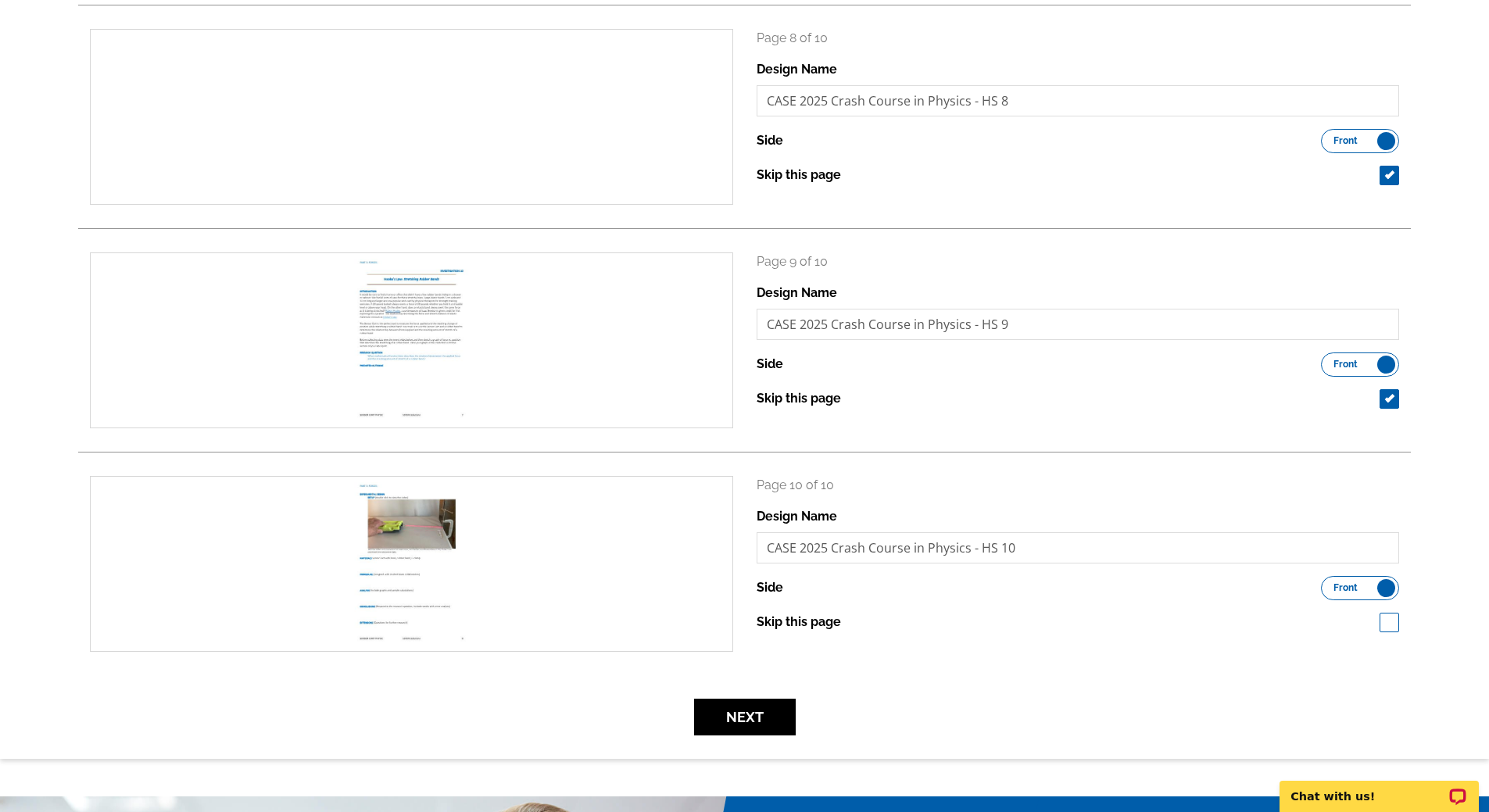
scroll to position [1880, 0]
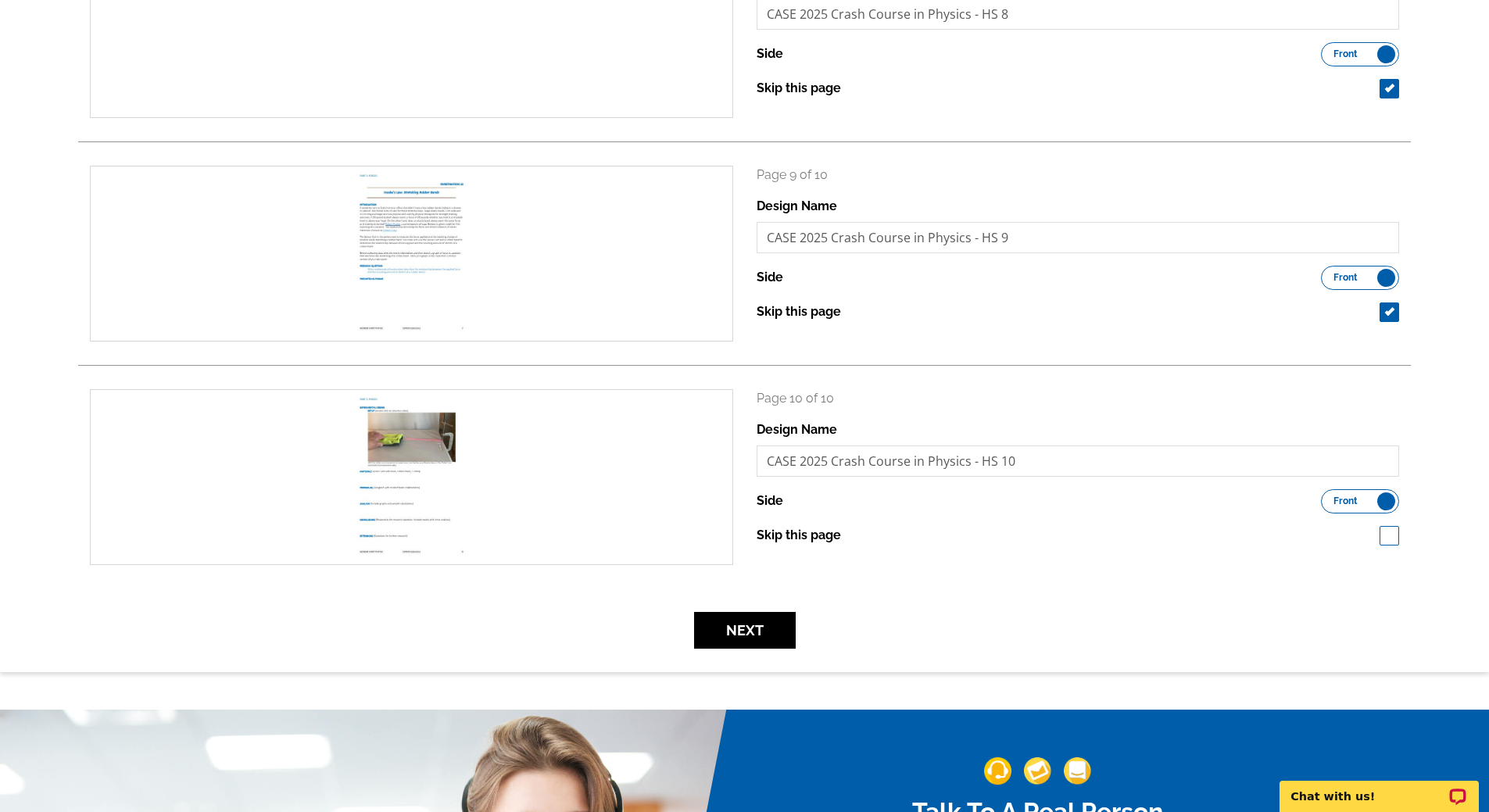
click at [1383, 534] on span at bounding box center [1388, 535] width 19 height 19
checkbox input "true"
click at [731, 633] on button "Next" at bounding box center [744, 630] width 101 height 37
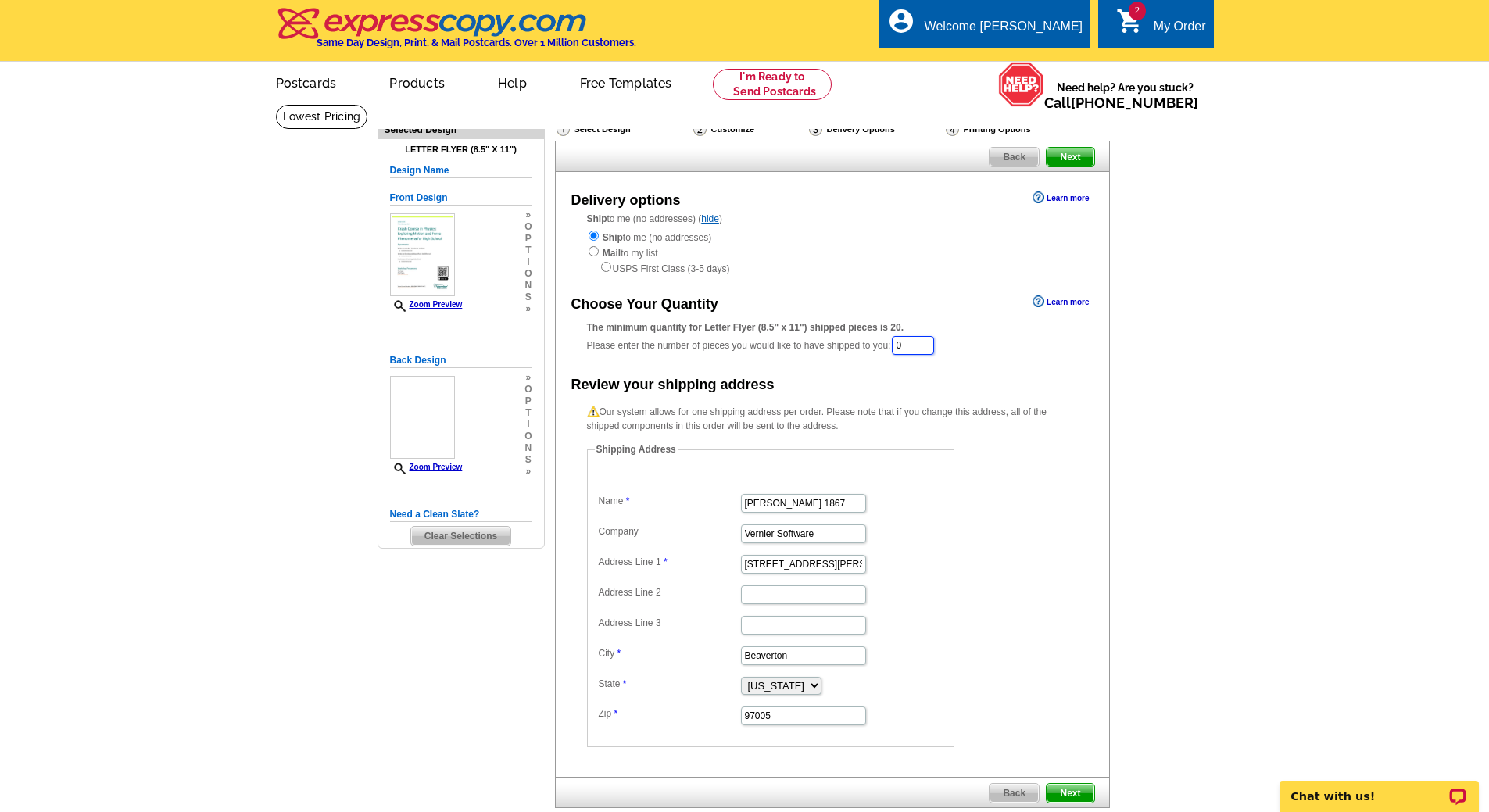
drag, startPoint x: 926, startPoint y: 350, endPoint x: 851, endPoint y: 340, distance: 75.7
click at [851, 340] on div "The minimum quantity for Letter Flyer (8.5" x 11") shipped pieces is 20. Please…" at bounding box center [832, 338] width 490 height 36
type input "20"
click at [1067, 793] on span "Next" at bounding box center [1070, 794] width 47 height 18
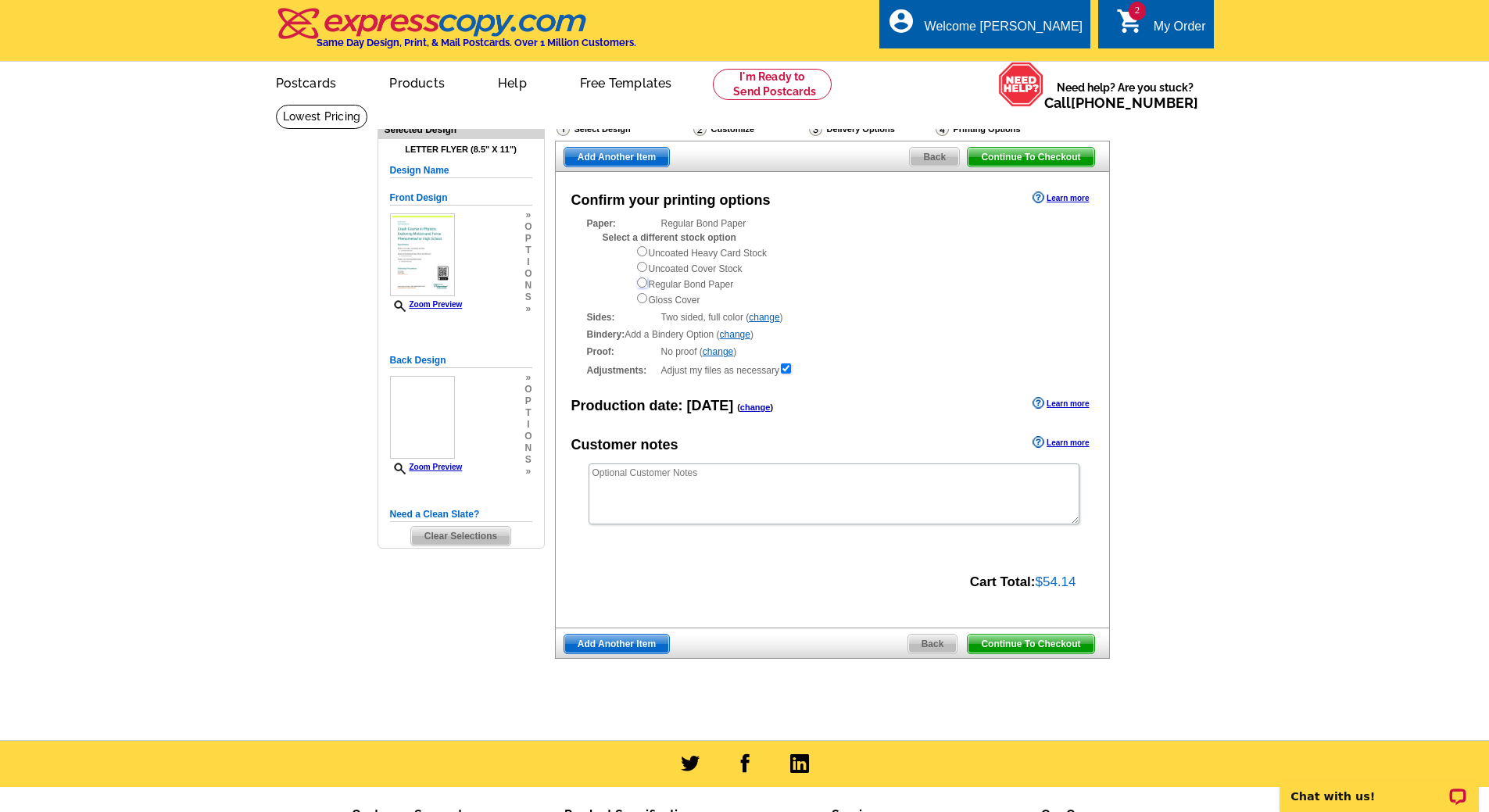
click at [642, 287] on input "radio" at bounding box center [642, 282] width 10 height 10
radio input "true"
click at [672, 499] on textarea at bounding box center [833, 494] width 490 height 61
drag, startPoint x: 724, startPoint y: 473, endPoint x: 490, endPoint y: 459, distance: 234.4
click at [490, 459] on div "Need Help? call [PHONE_NUMBER], chat with support, or have our designers make s…" at bounding box center [744, 415] width 750 height 622
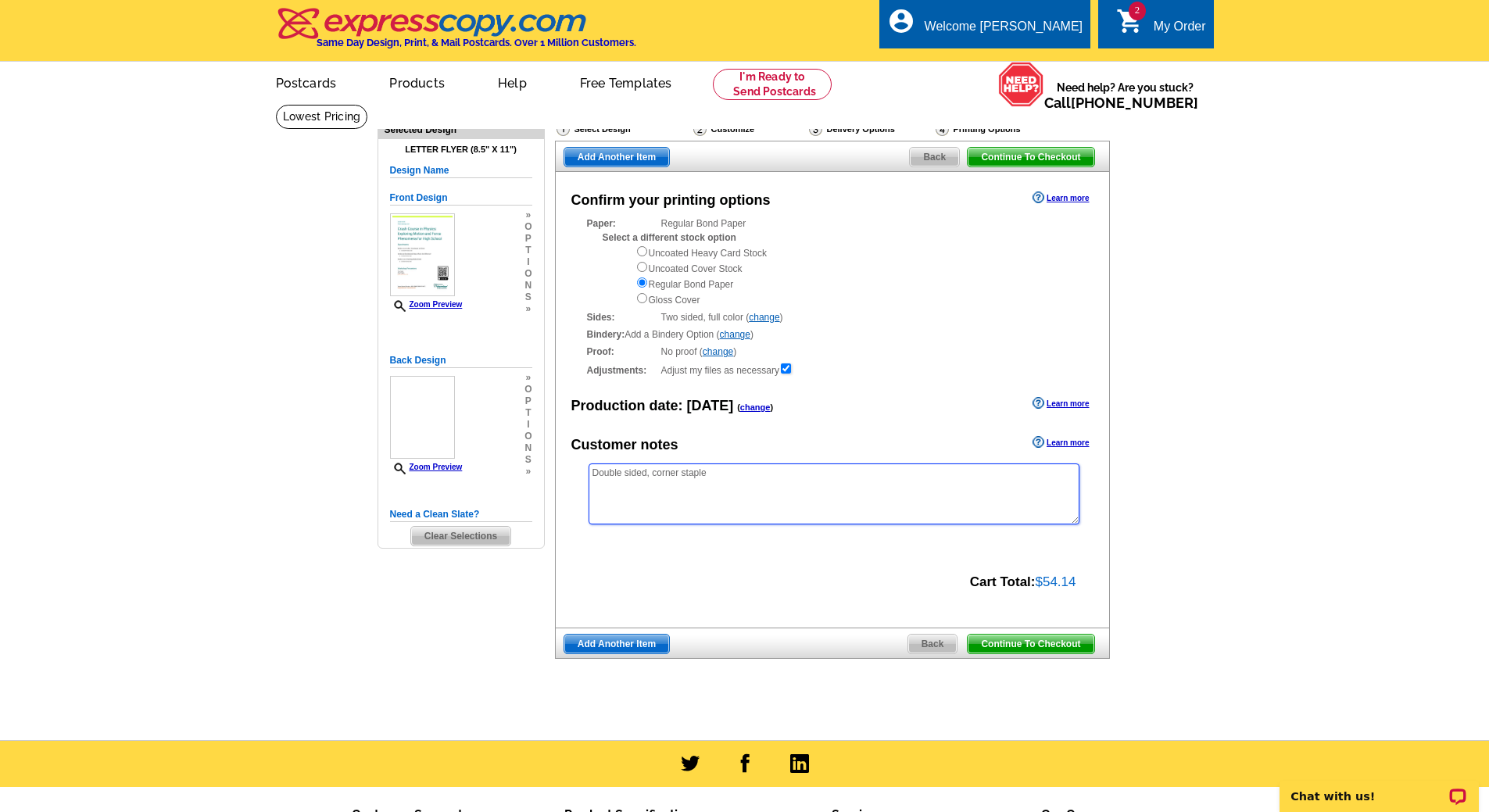
type textarea "Double sided, corner staple"
click at [630, 646] on span "Add Another Item" at bounding box center [616, 644] width 105 height 18
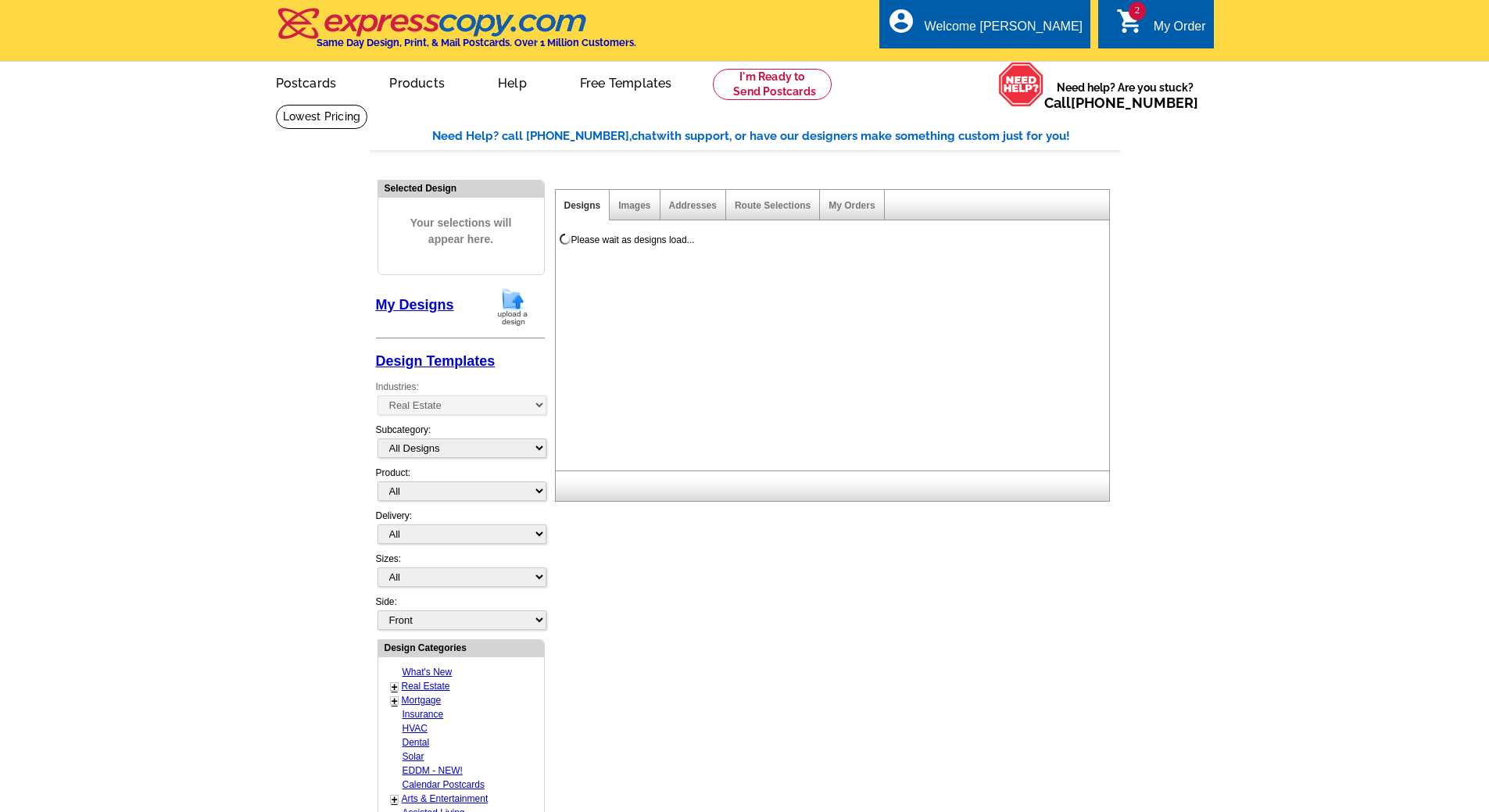
select select "785"
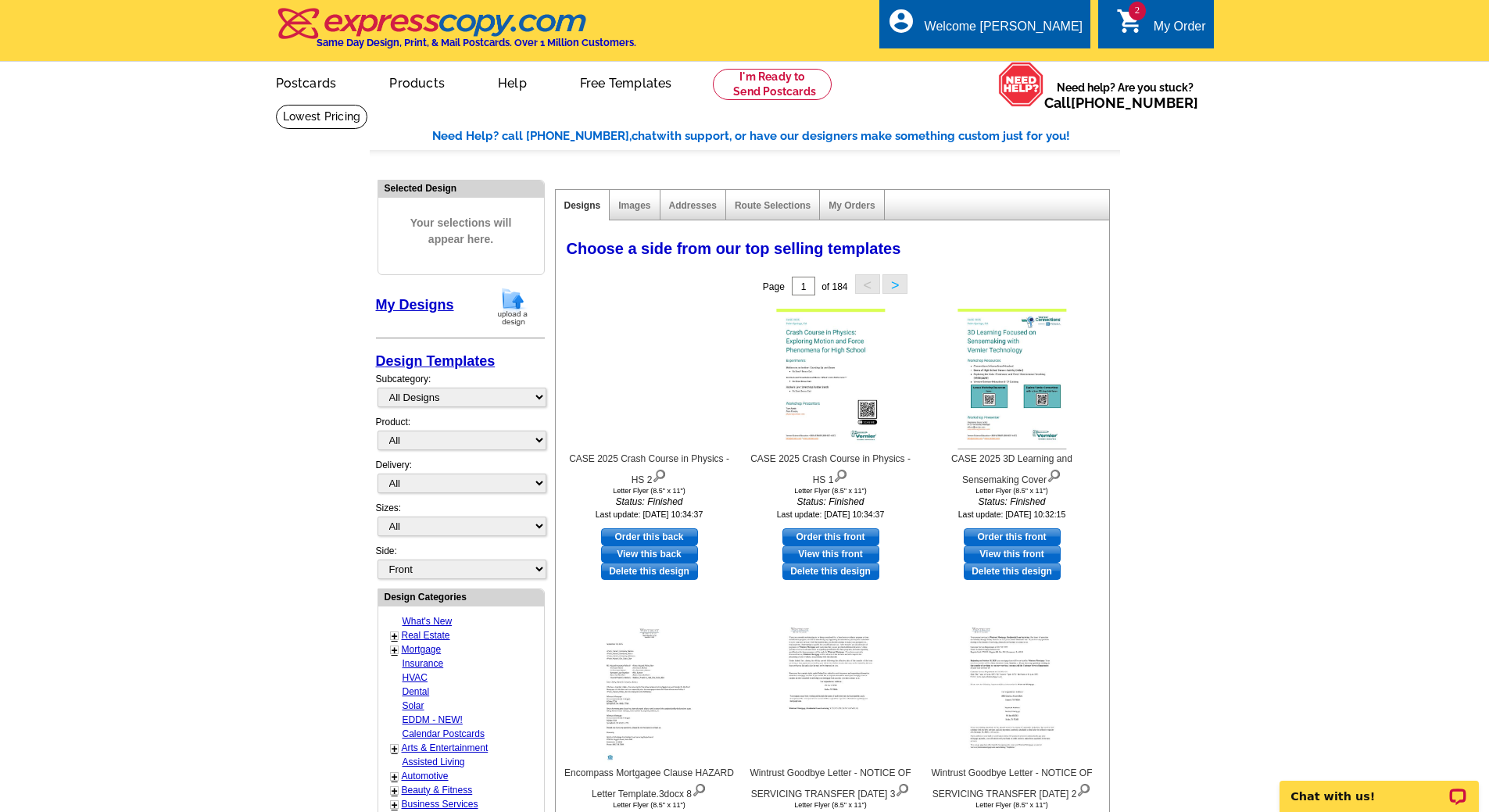
click at [504, 294] on img at bounding box center [512, 307] width 40 height 40
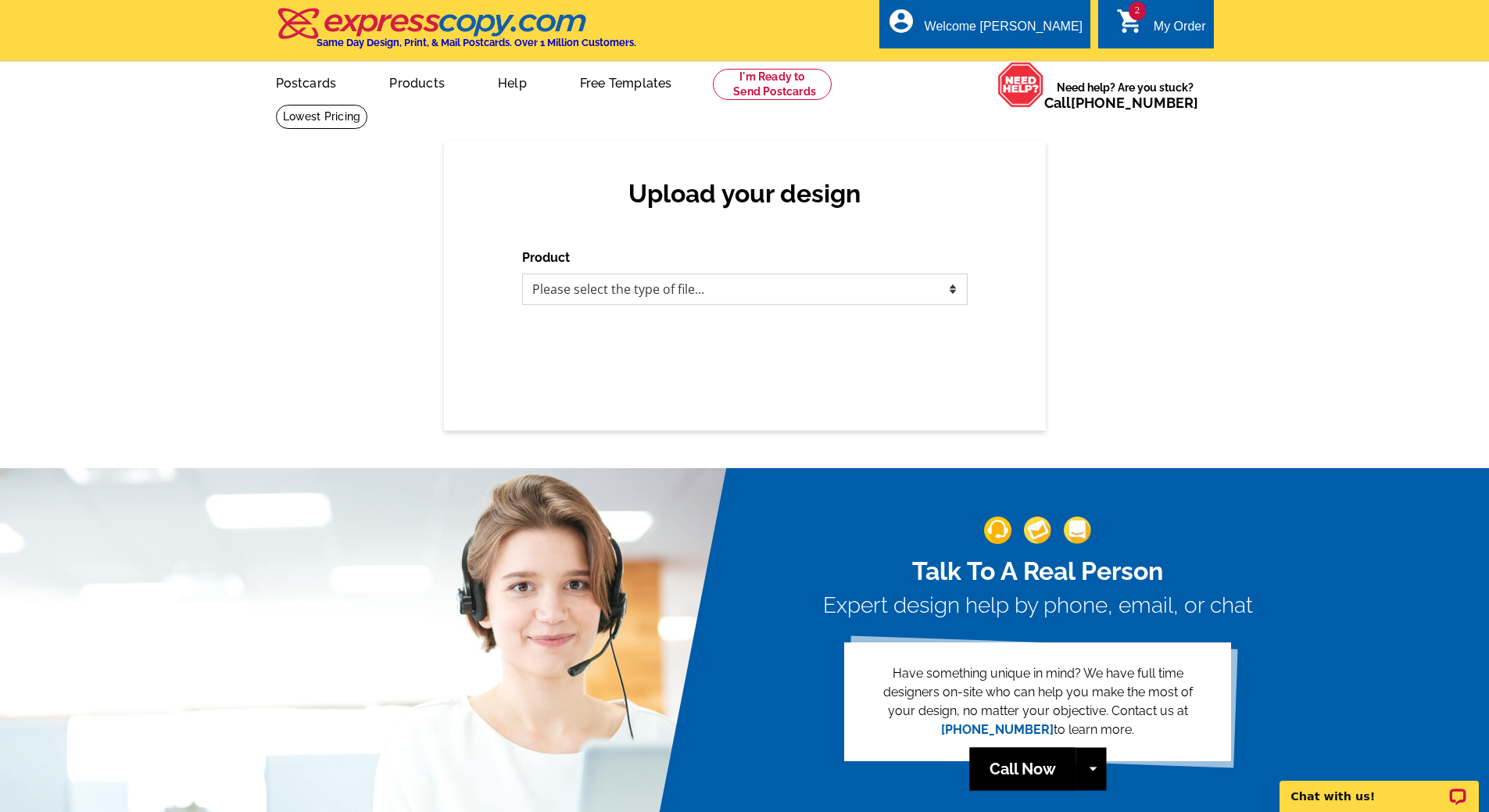
click at [629, 285] on select "Please select the type of file... Postcards Business Cards Letters and flyers G…" at bounding box center [744, 288] width 445 height 31
click at [522, 274] on select "Please select the type of file... Postcards Business Cards Letters and flyers G…" at bounding box center [744, 288] width 445 height 31
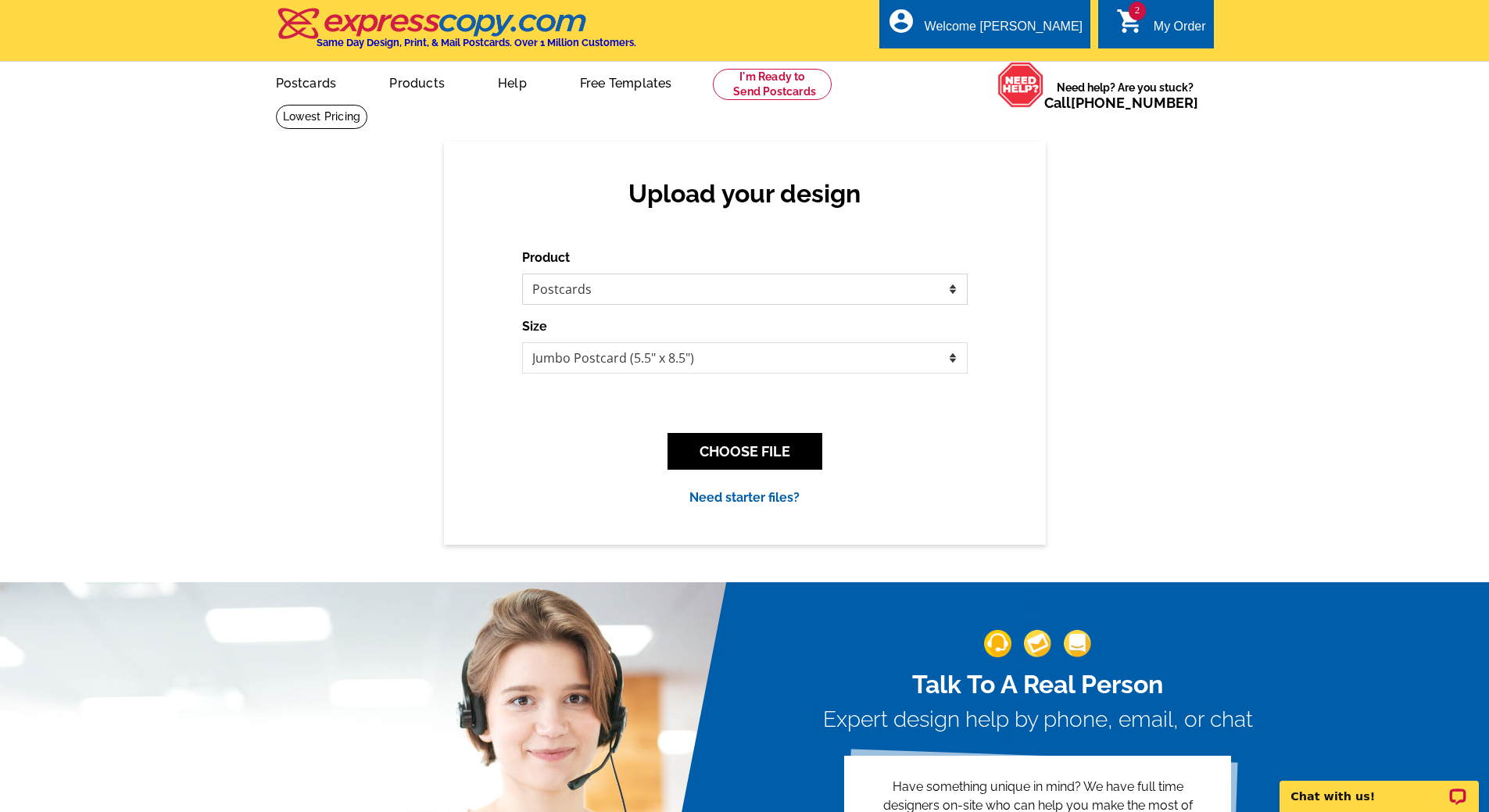
click at [622, 298] on select "Please select the type of file... Postcards Business Cards Letters and flyers G…" at bounding box center [744, 288] width 445 height 31
select select "2"
click at [522, 274] on select "Please select the type of file... Postcards Business Cards Letters and flyers G…" at bounding box center [744, 288] width 445 height 31
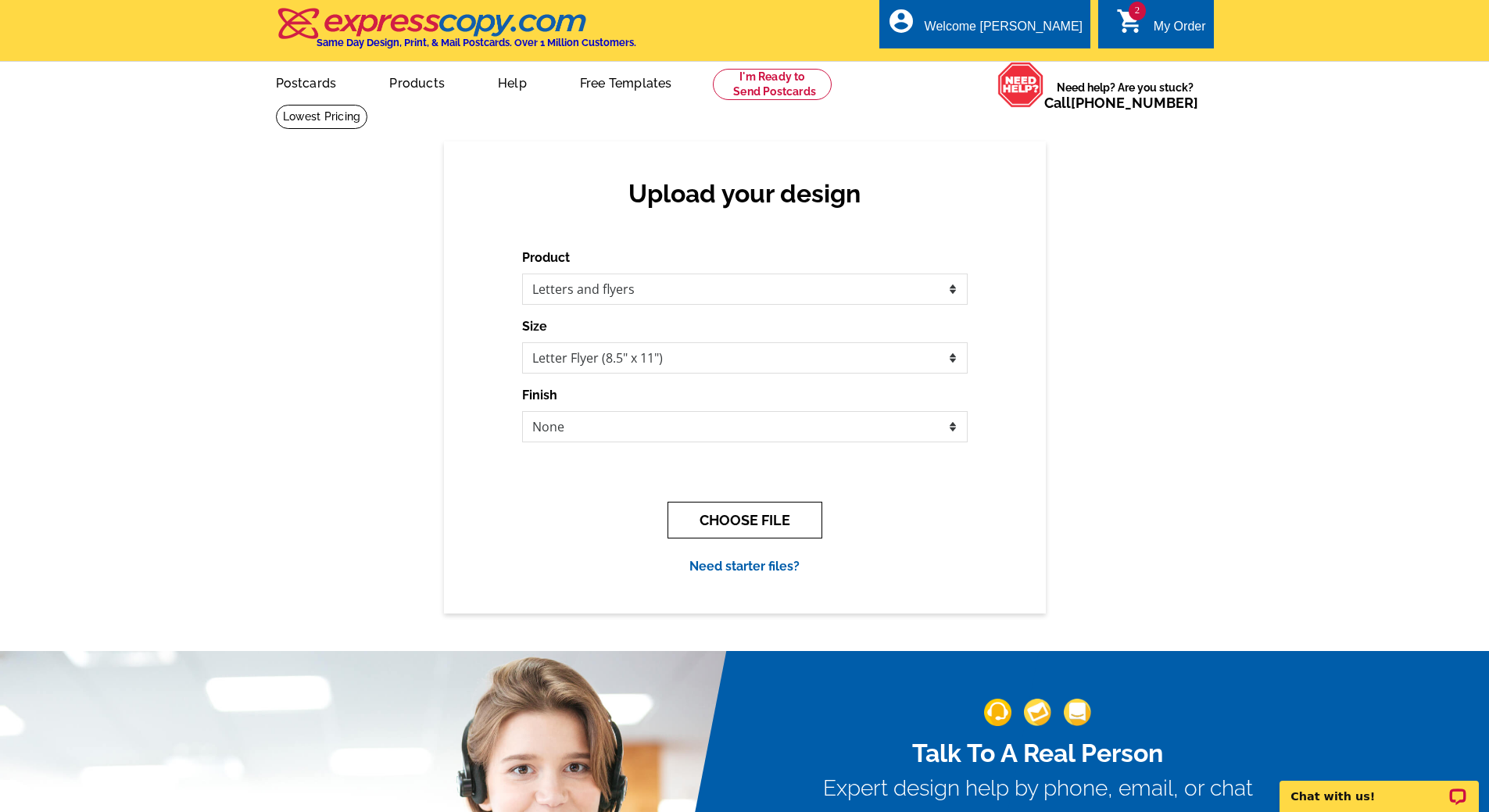
click at [718, 518] on button "CHOOSE FILE" at bounding box center [744, 520] width 155 height 37
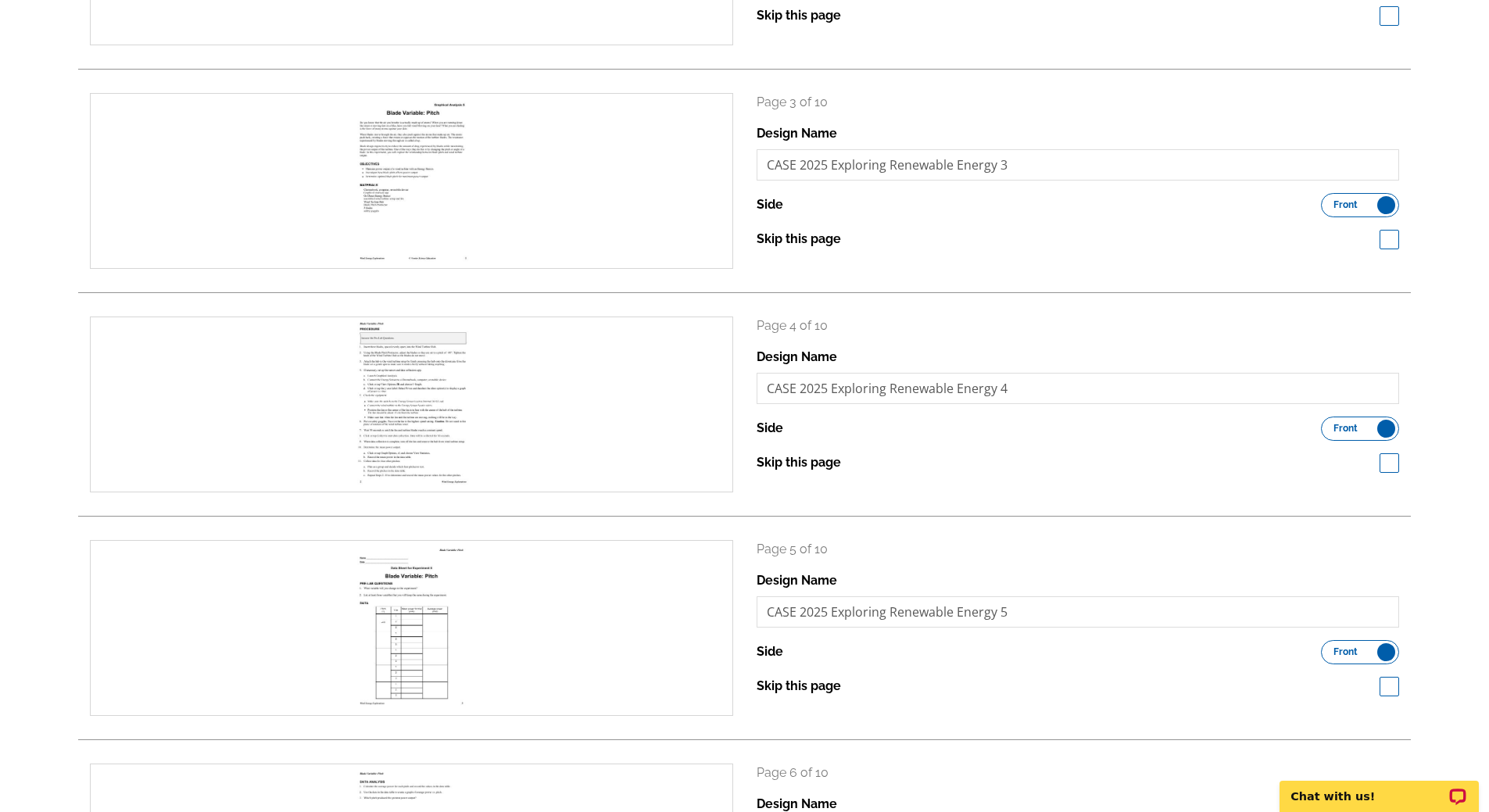
scroll to position [614, 0]
click at [1388, 240] on span at bounding box center [1388, 236] width 19 height 19
checkbox input "true"
click at [1389, 463] on span at bounding box center [1388, 460] width 19 height 19
checkbox input "true"
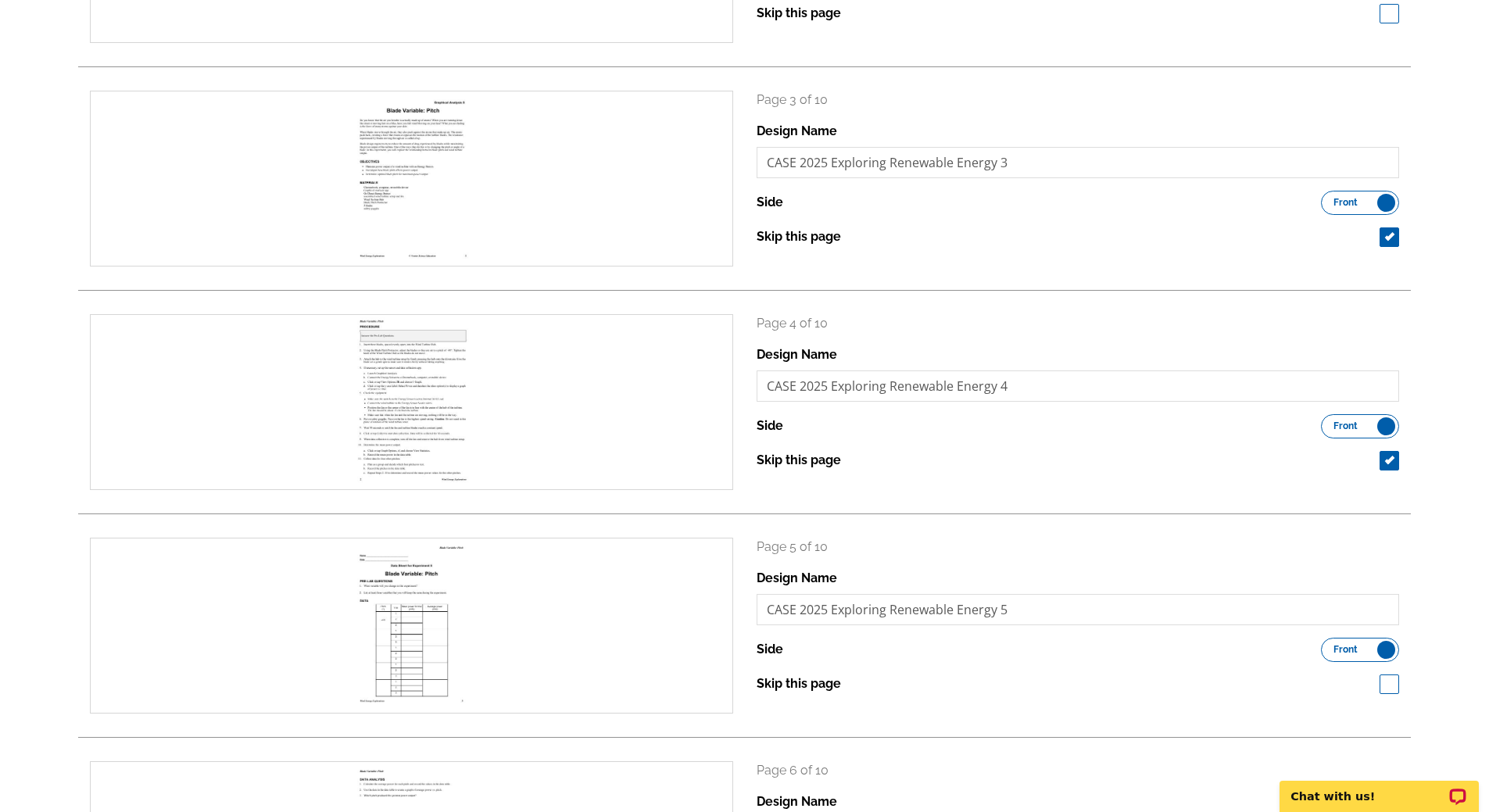
click at [1389, 684] on span at bounding box center [1388, 683] width 19 height 19
checkbox input "true"
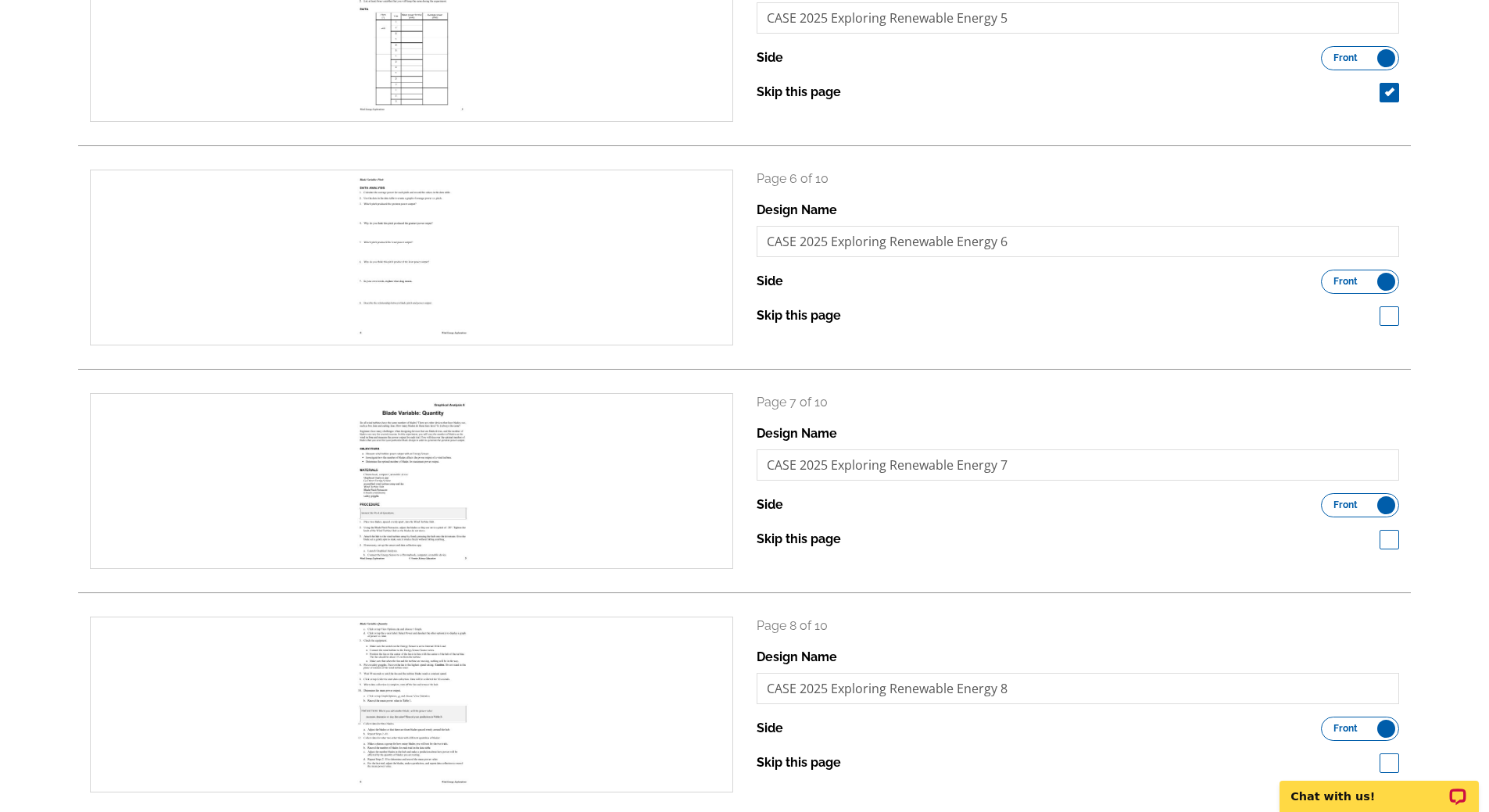
scroll to position [1207, 0]
click at [1391, 314] on span at bounding box center [1388, 314] width 19 height 19
checkbox input "true"
click at [1393, 539] on span at bounding box center [1388, 537] width 19 height 19
checkbox input "true"
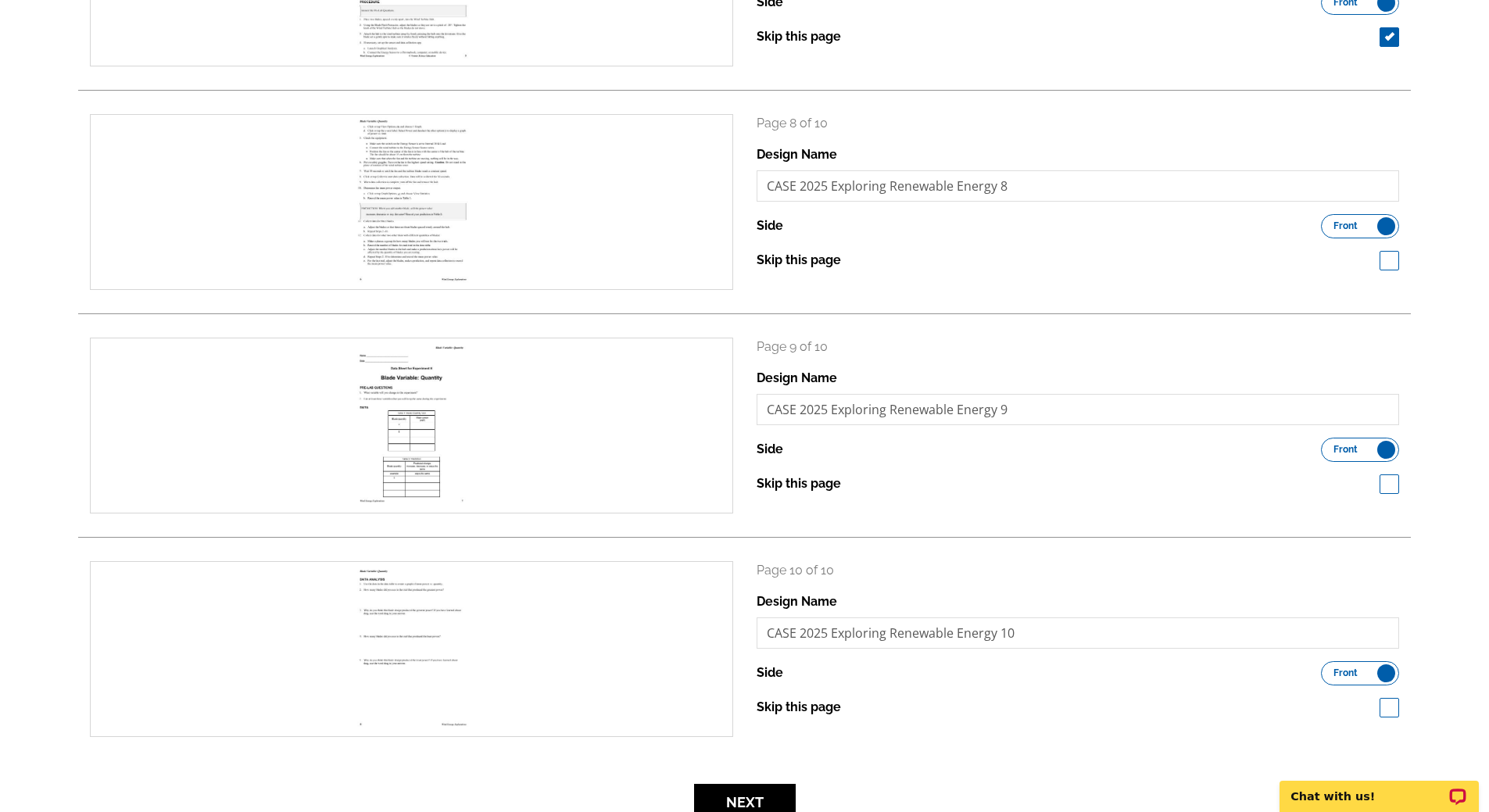
scroll to position [1709, 0]
click at [1384, 261] on span at bounding box center [1388, 259] width 19 height 19
checkbox input "true"
click at [1388, 489] on span at bounding box center [1388, 483] width 19 height 19
checkbox input "true"
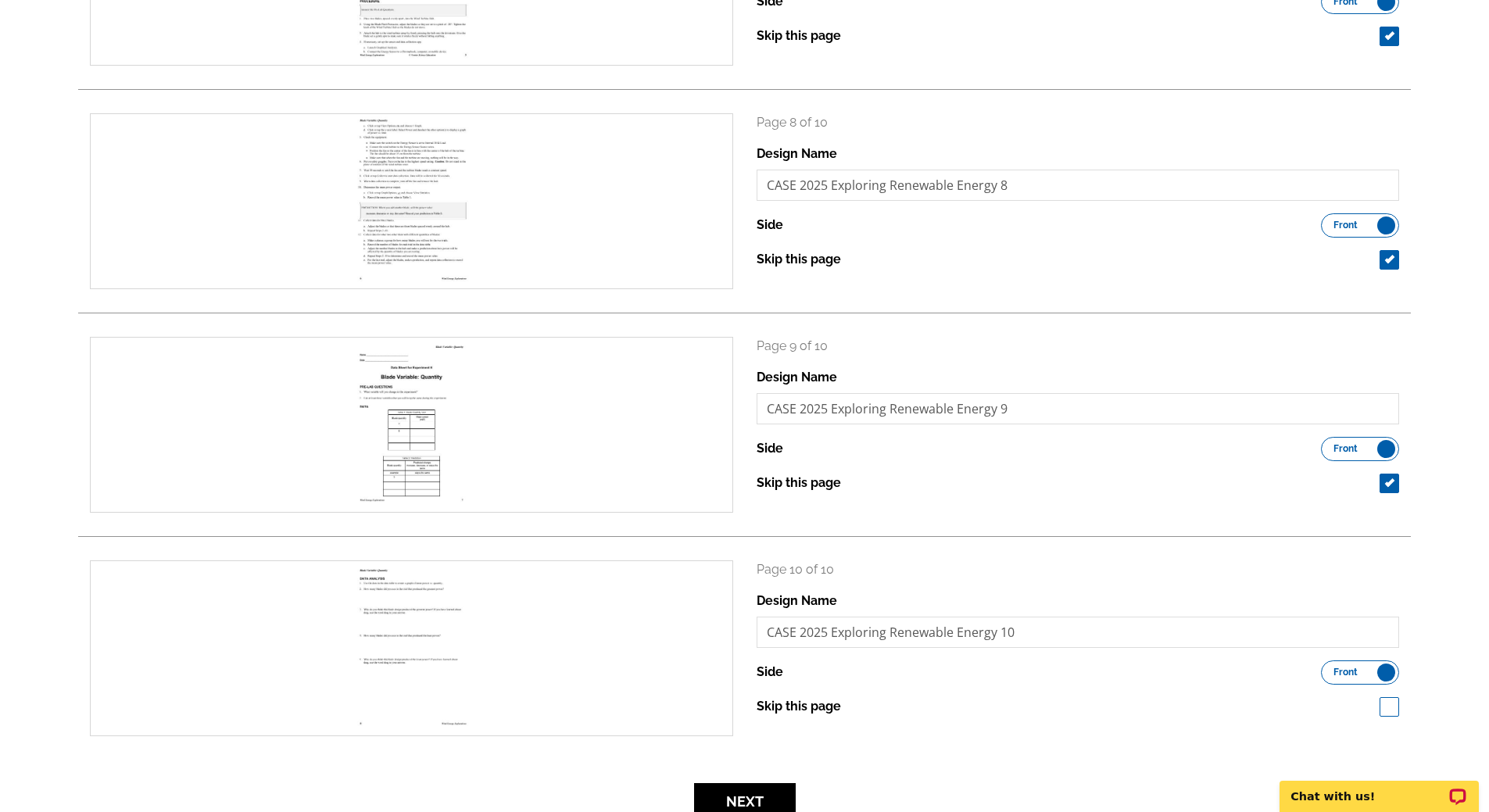
click at [1387, 708] on span at bounding box center [1388, 706] width 19 height 19
checkbox input "true"
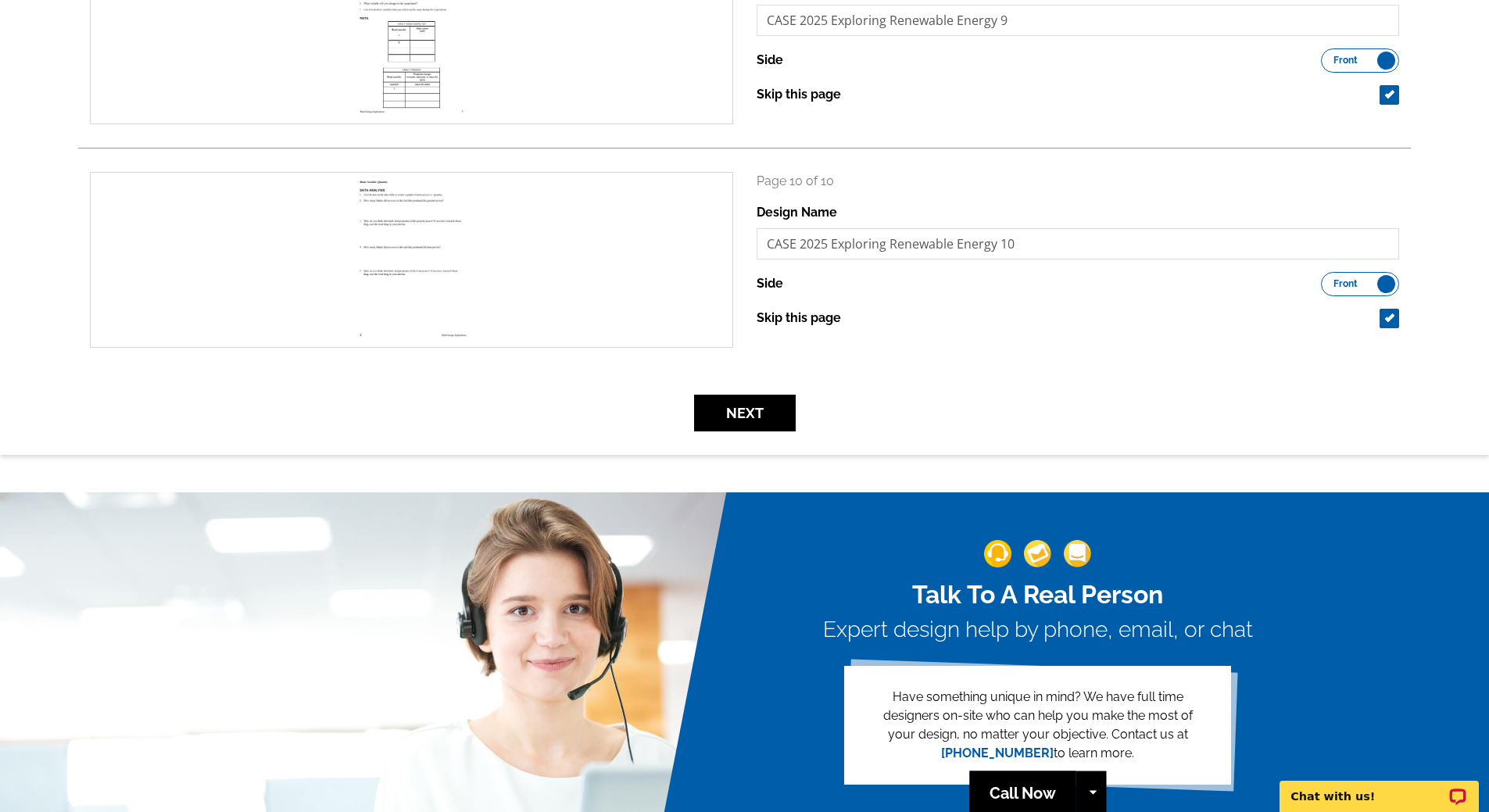
scroll to position [2101, 0]
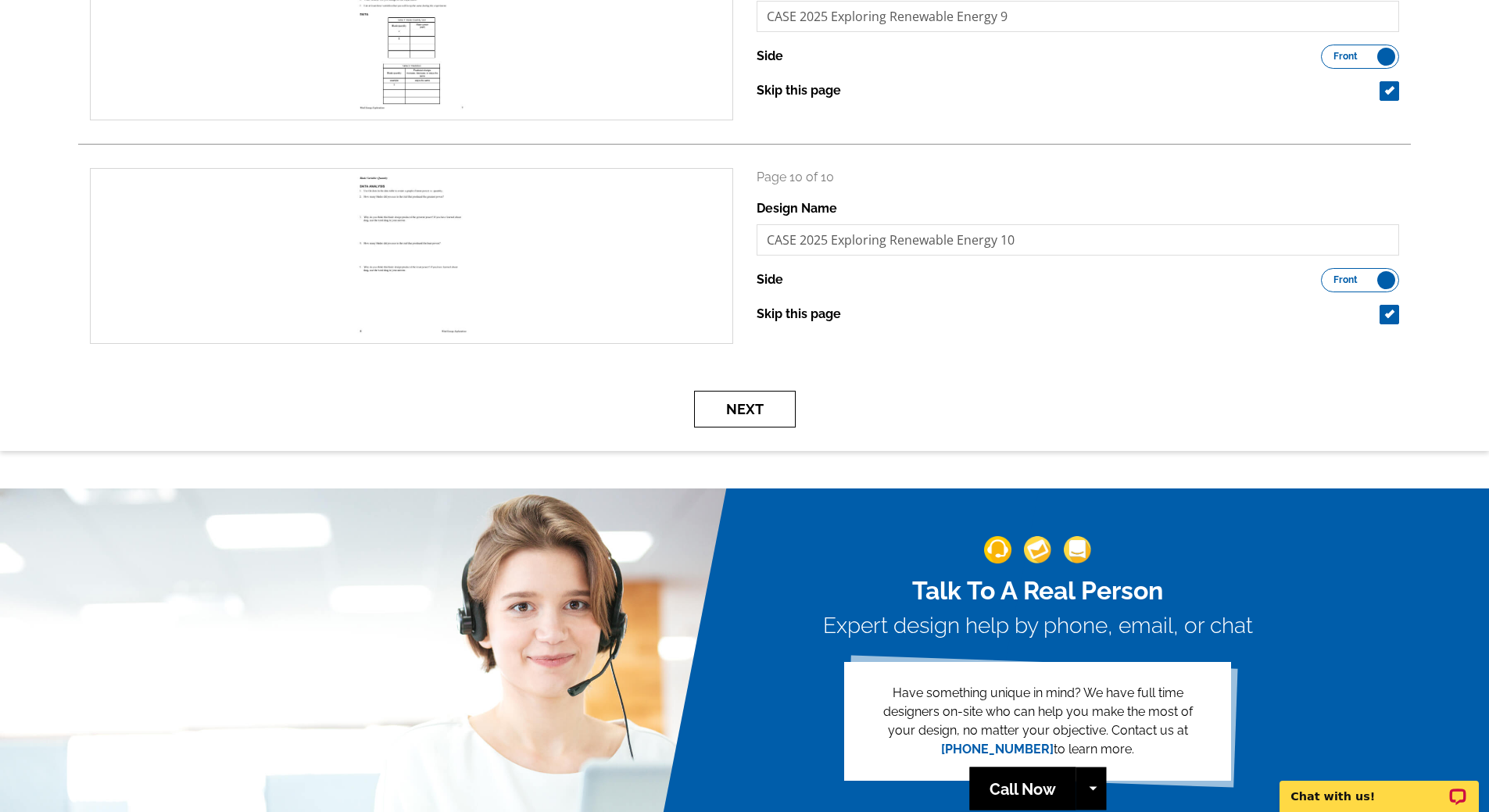
click at [761, 403] on button "Next" at bounding box center [744, 409] width 101 height 37
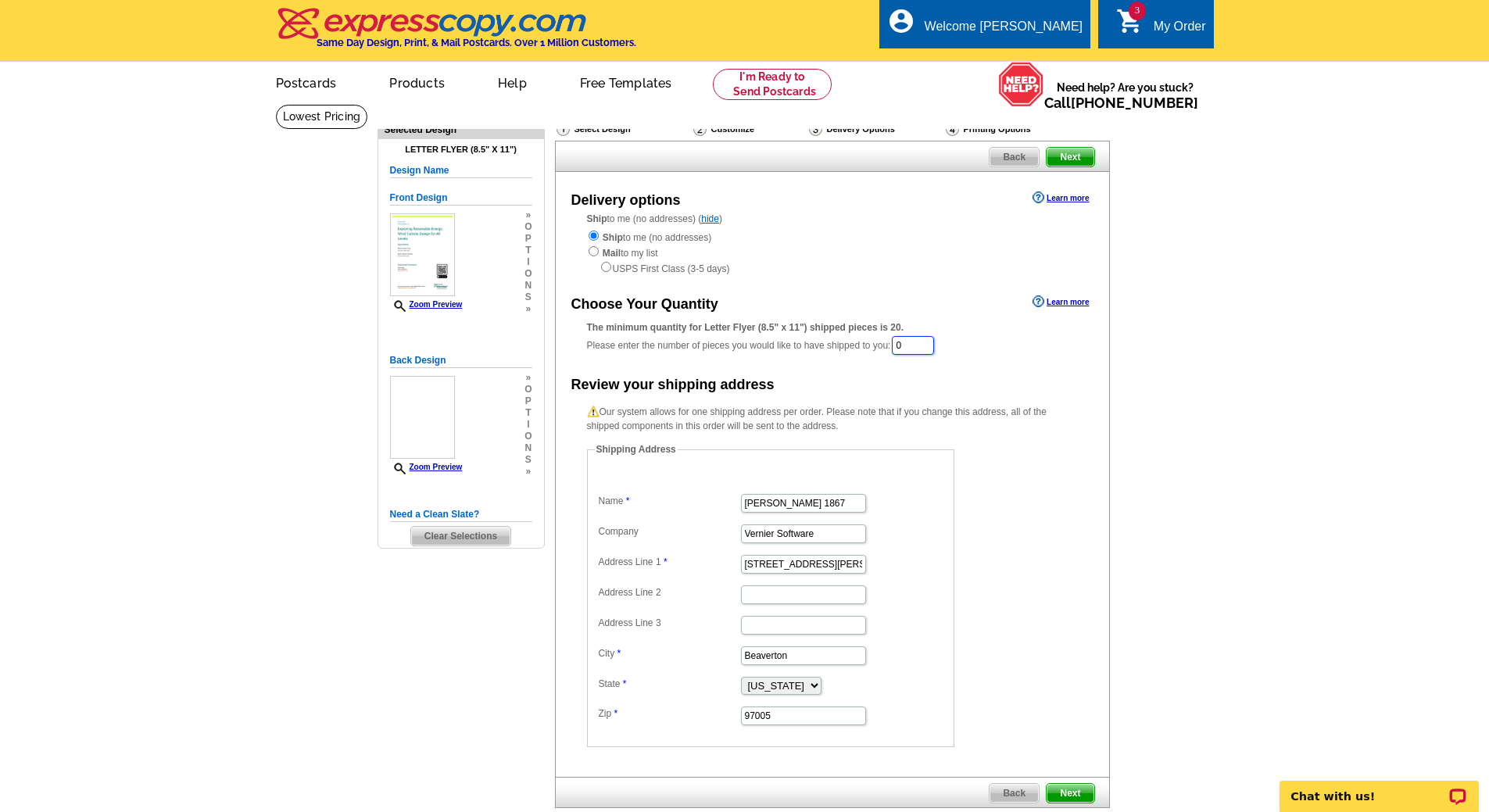
drag, startPoint x: 912, startPoint y: 346, endPoint x: 864, endPoint y: 338, distance: 48.7
click at [864, 338] on div "The minimum quantity for Letter Flyer (8.5" x 11") shipped pieces is 20. Please…" at bounding box center [832, 338] width 490 height 36
type input "20"
click at [1079, 151] on span "Next" at bounding box center [1070, 157] width 47 height 18
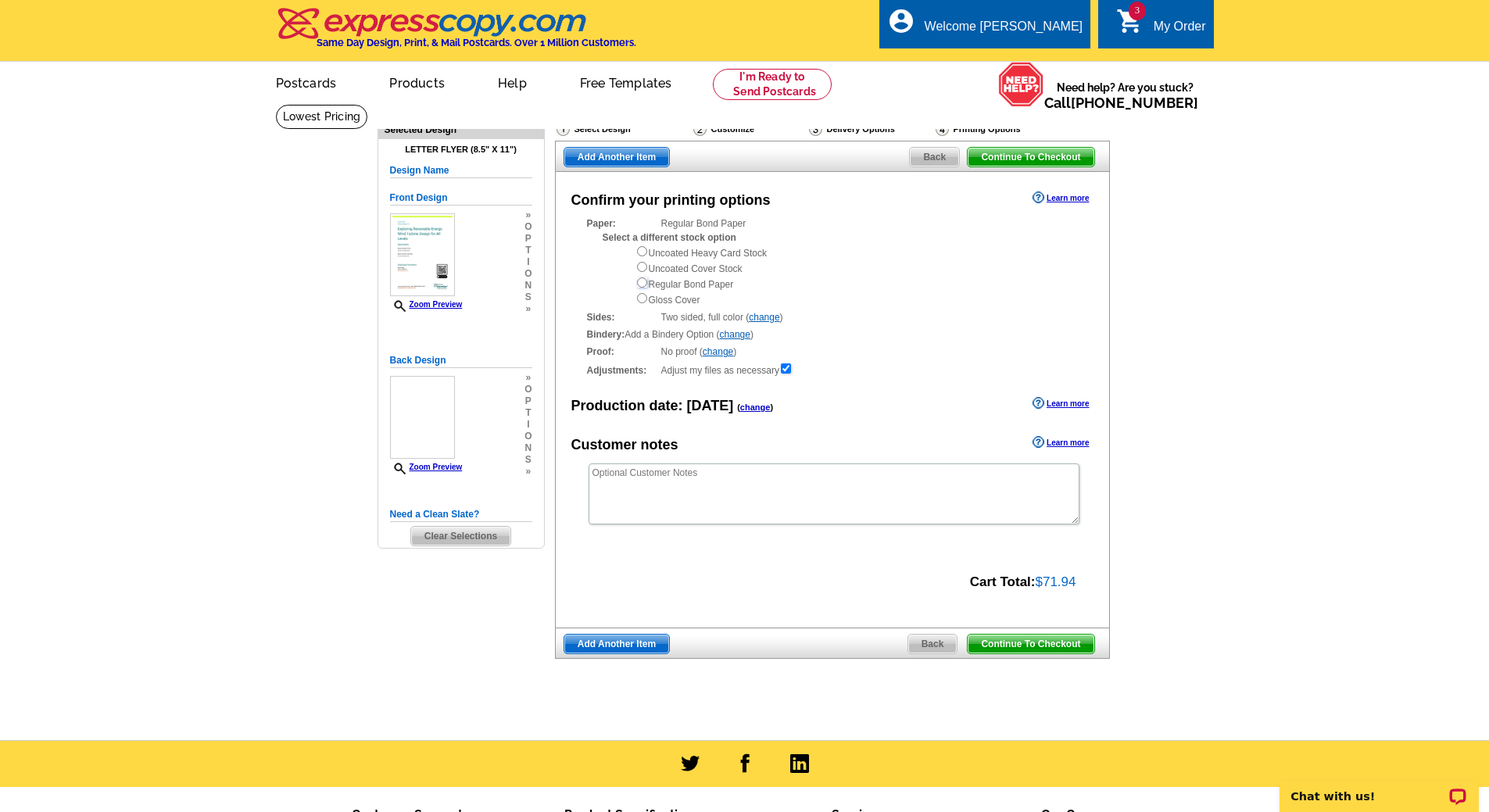
drag, startPoint x: 644, startPoint y: 282, endPoint x: 682, endPoint y: 473, distance: 194.7
click at [644, 282] on input "radio" at bounding box center [642, 282] width 10 height 10
radio input "true"
click at [678, 489] on textarea at bounding box center [833, 494] width 490 height 61
paste textarea "Double sided, corner staple"
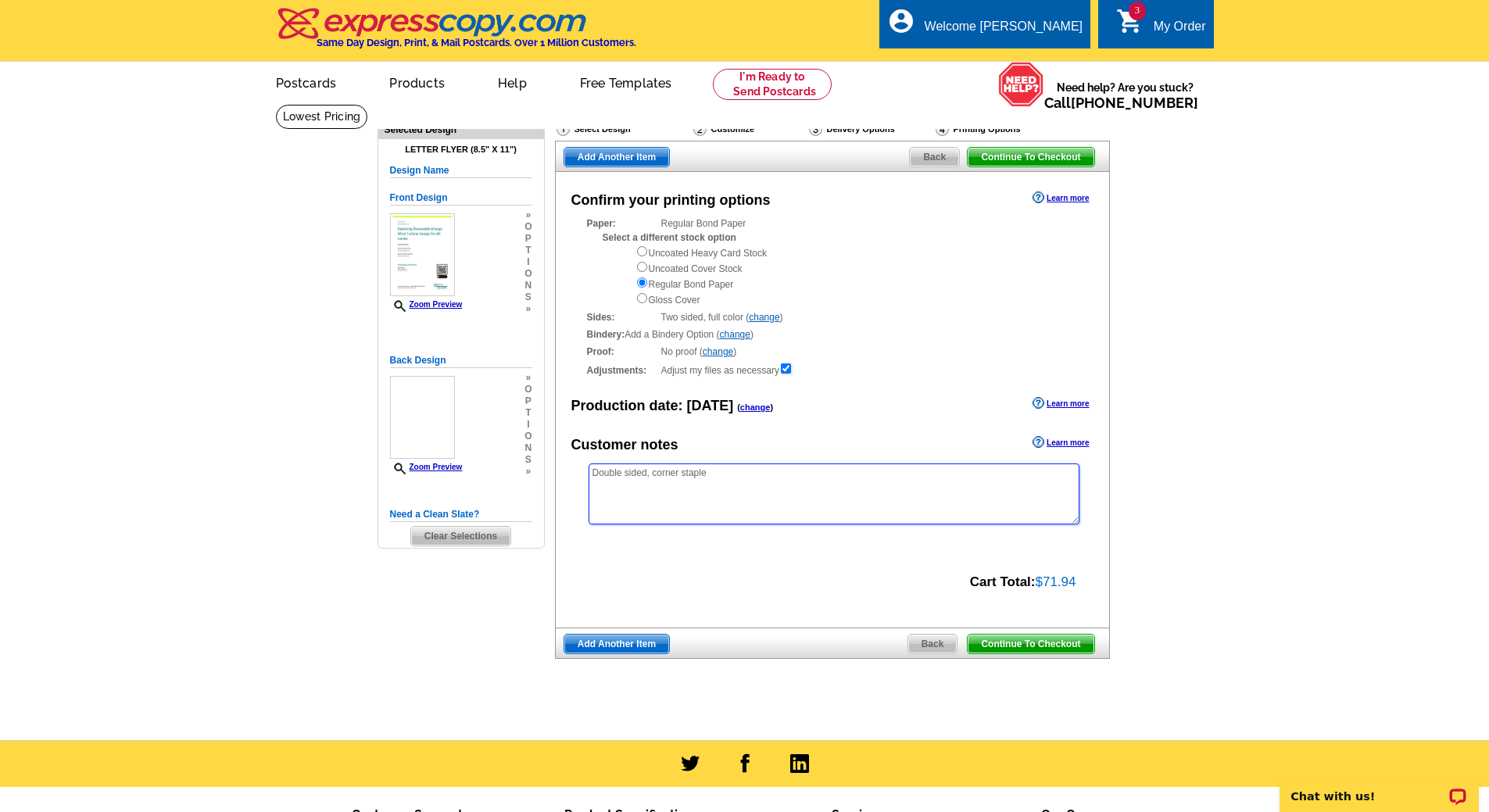
type textarea "Double sided, corner staple"
click at [622, 636] on div "Continue To Checkout Back Add Another Item" at bounding box center [833, 643] width 555 height 31
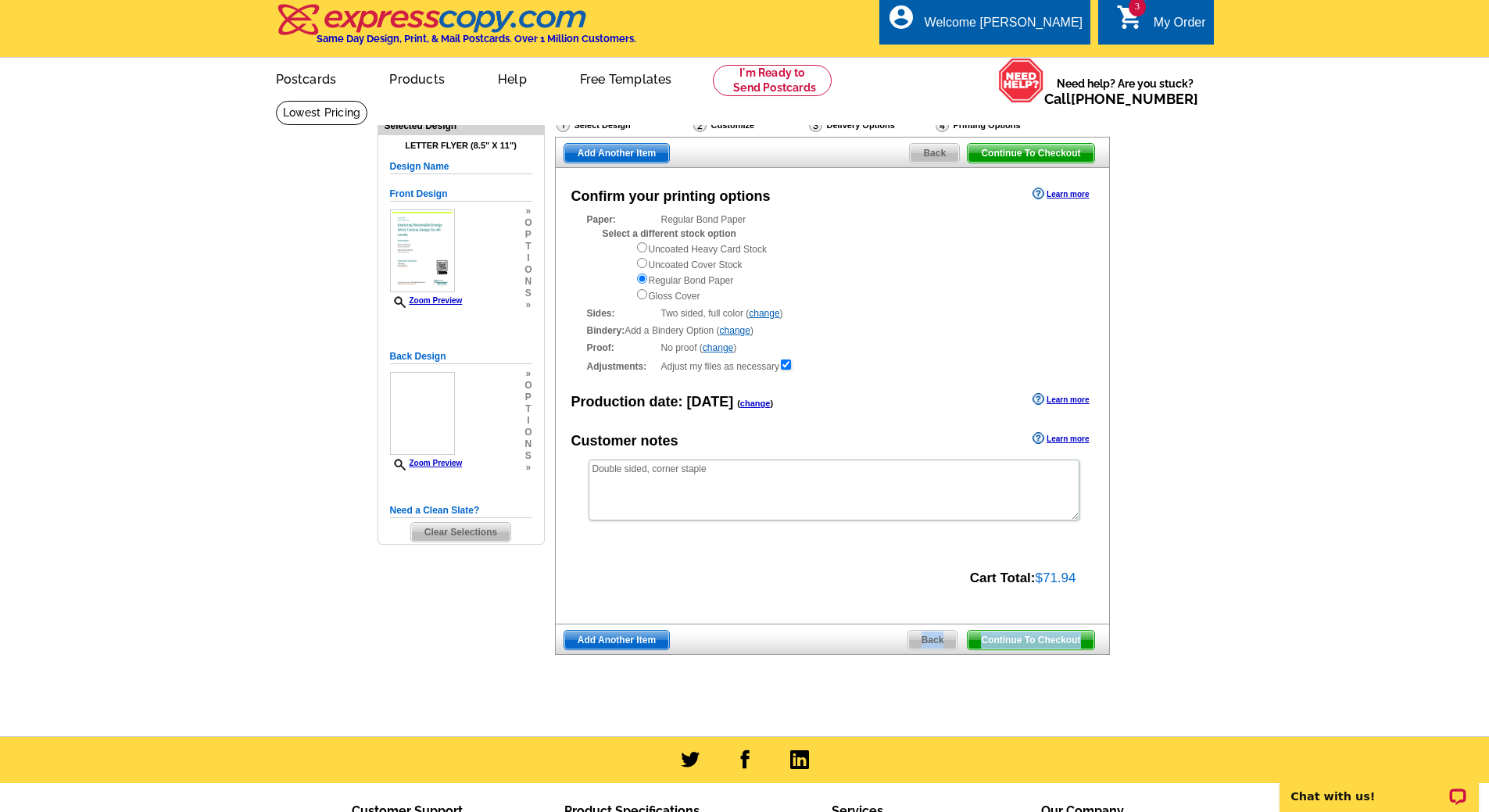
click at [626, 639] on span "Add Another Item" at bounding box center [616, 639] width 105 height 18
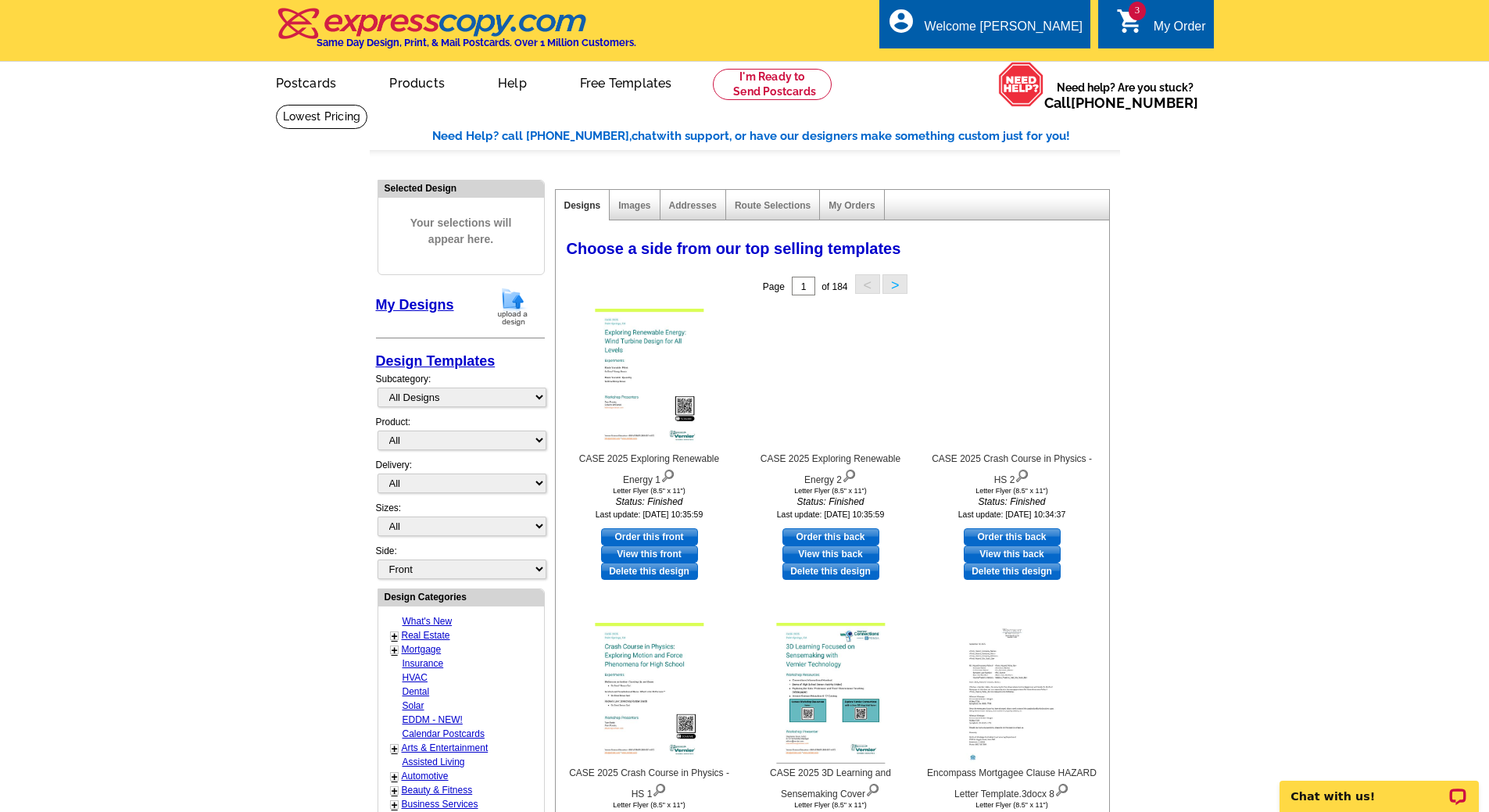
click at [511, 296] on img at bounding box center [512, 307] width 40 height 40
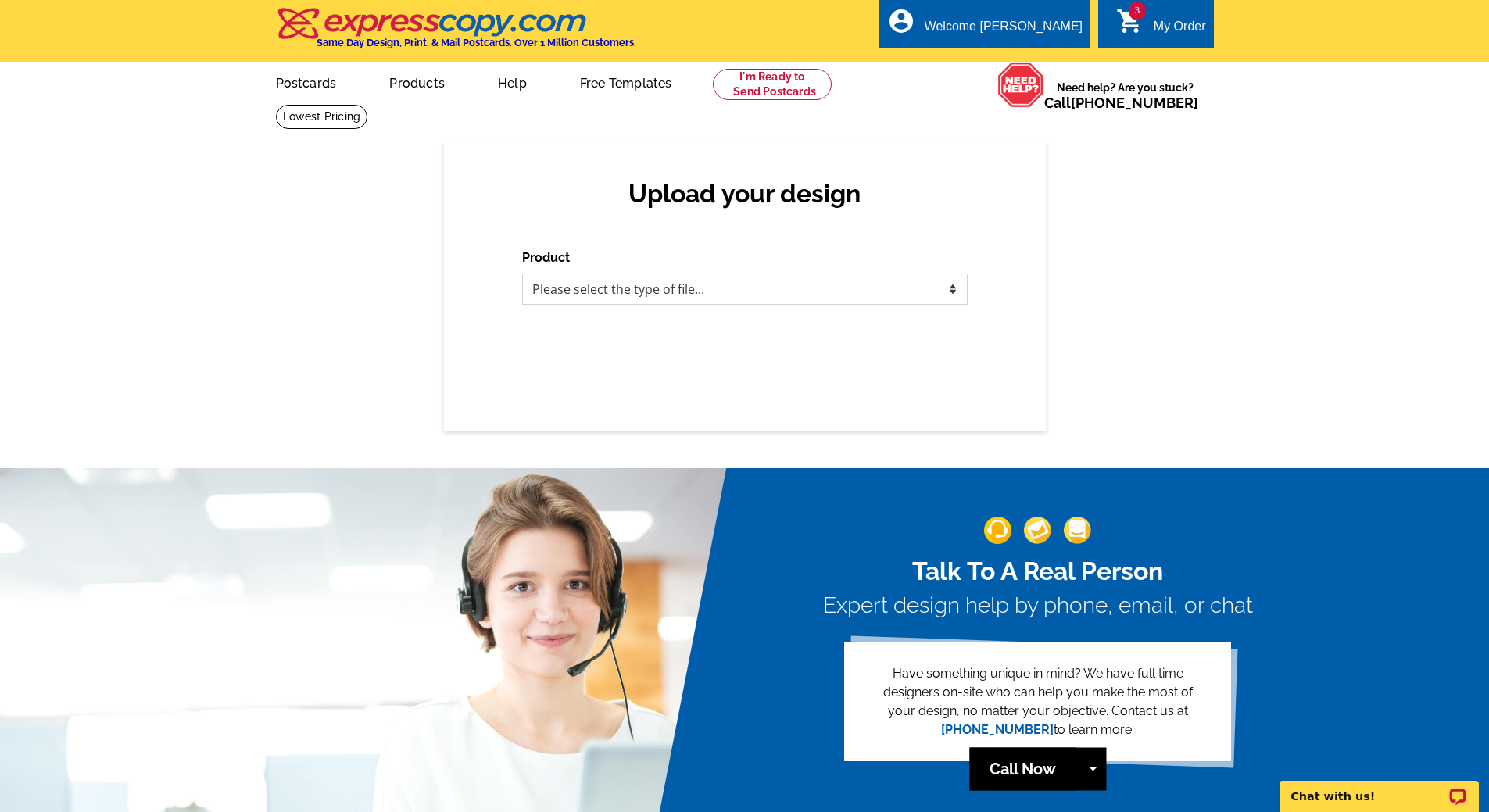
click at [597, 284] on select "Please select the type of file... Postcards Business Cards Letters and flyers G…" at bounding box center [744, 288] width 445 height 31
click at [522, 274] on select "Please select the type of file... Postcards Business Cards Letters and flyers G…" at bounding box center [744, 288] width 445 height 31
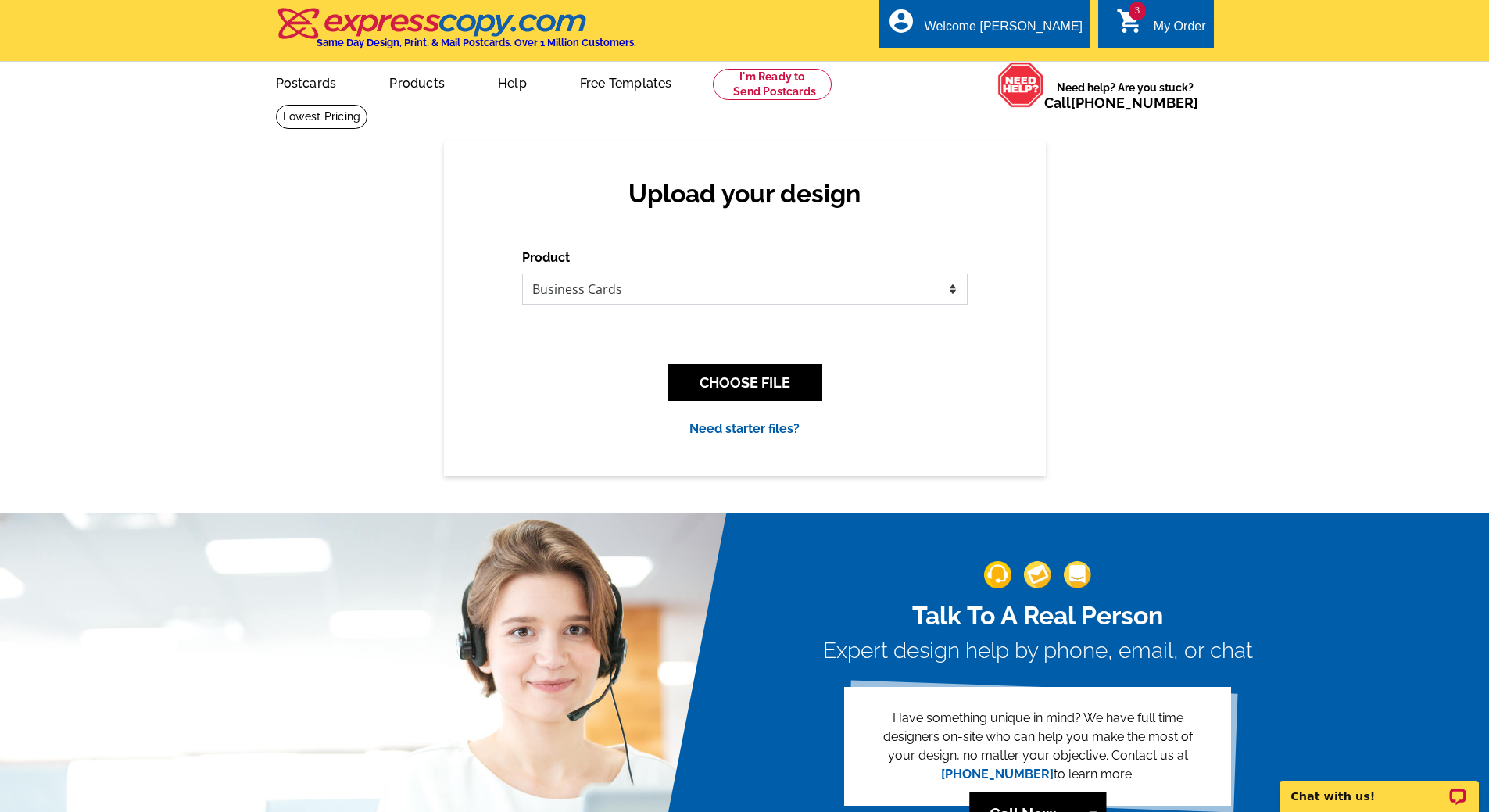
click at [589, 291] on select "Please select the type of file... Postcards Business Cards Letters and flyers G…" at bounding box center [744, 288] width 445 height 31
select select "2"
click at [522, 274] on select "Please select the type of file... Postcards Business Cards Letters and flyers G…" at bounding box center [744, 288] width 445 height 31
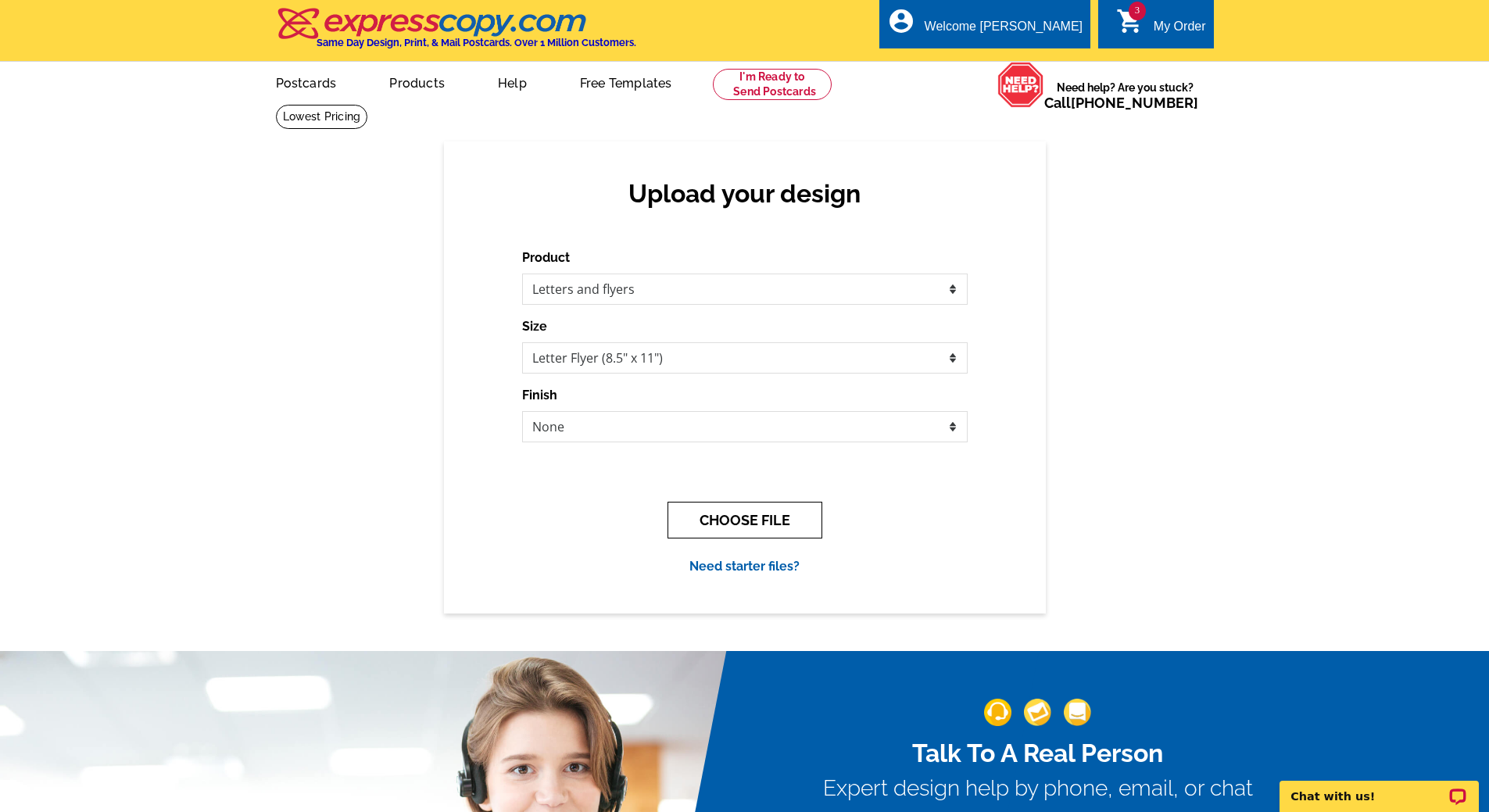
click at [765, 530] on button "CHOOSE FILE" at bounding box center [744, 520] width 155 height 37
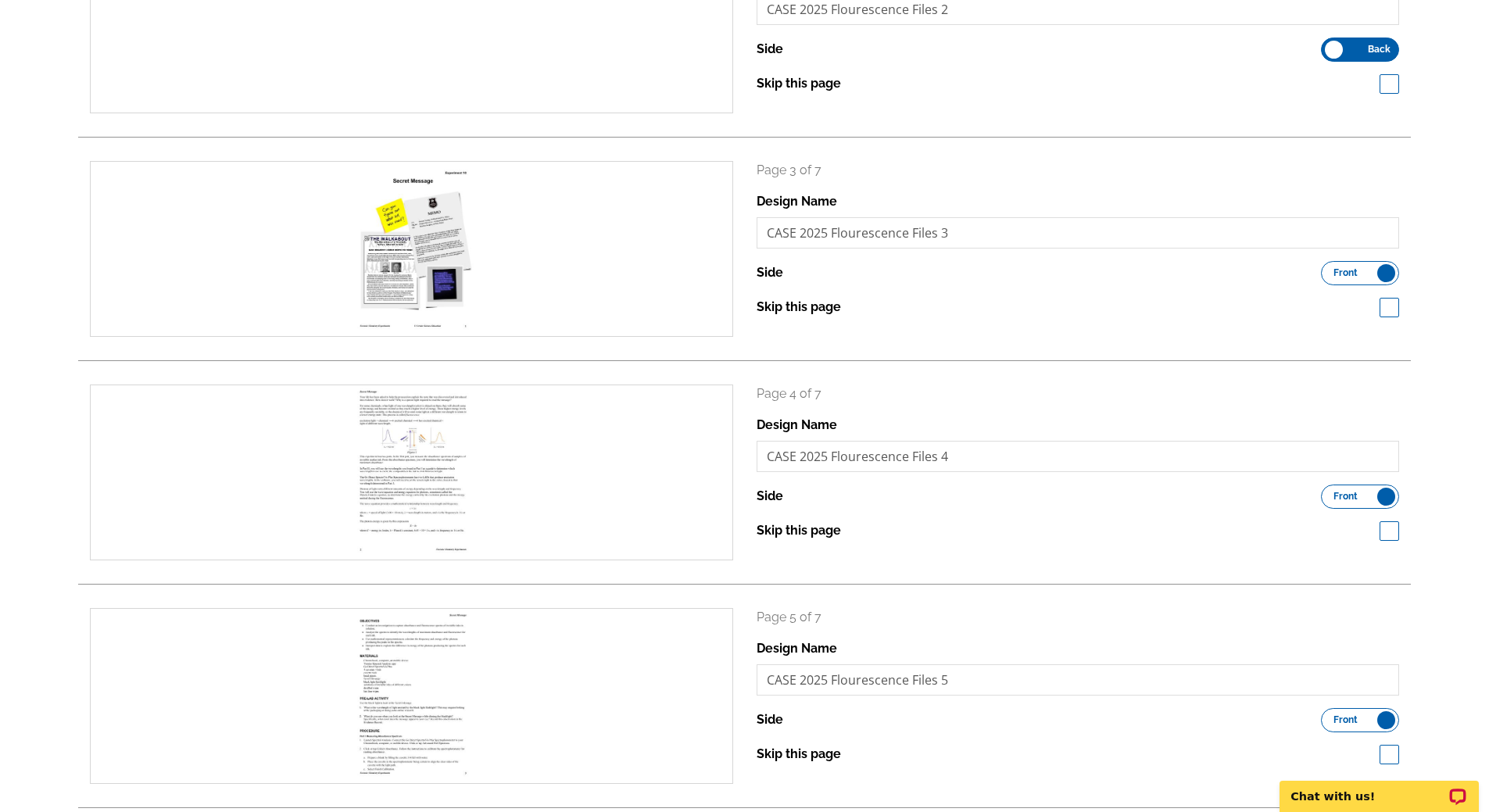
scroll to position [566, 0]
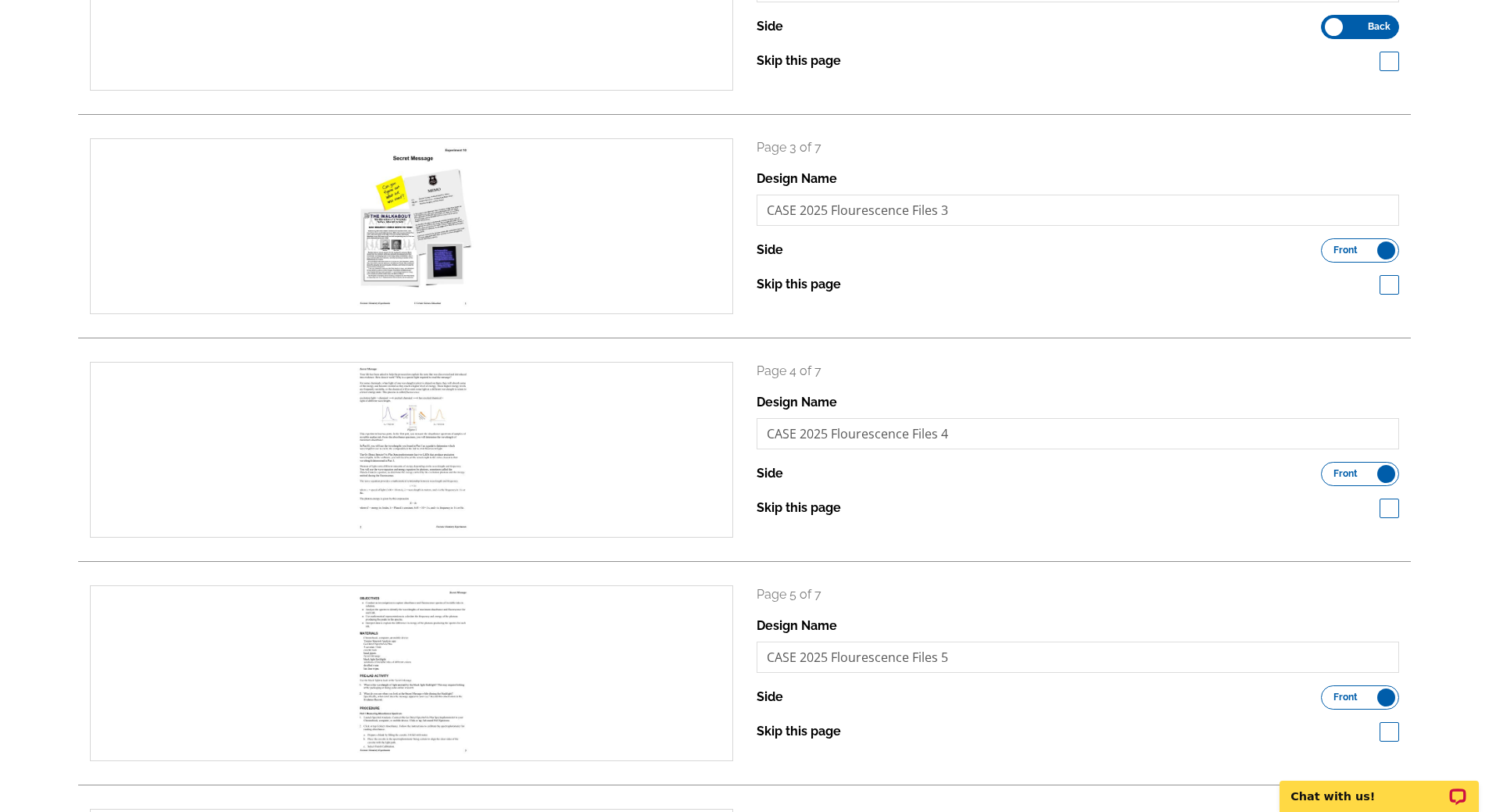
click at [1388, 291] on span at bounding box center [1388, 284] width 19 height 19
checkbox input "true"
click at [1395, 511] on span at bounding box center [1388, 508] width 19 height 19
checkbox input "true"
click at [1390, 731] on span at bounding box center [1388, 731] width 19 height 19
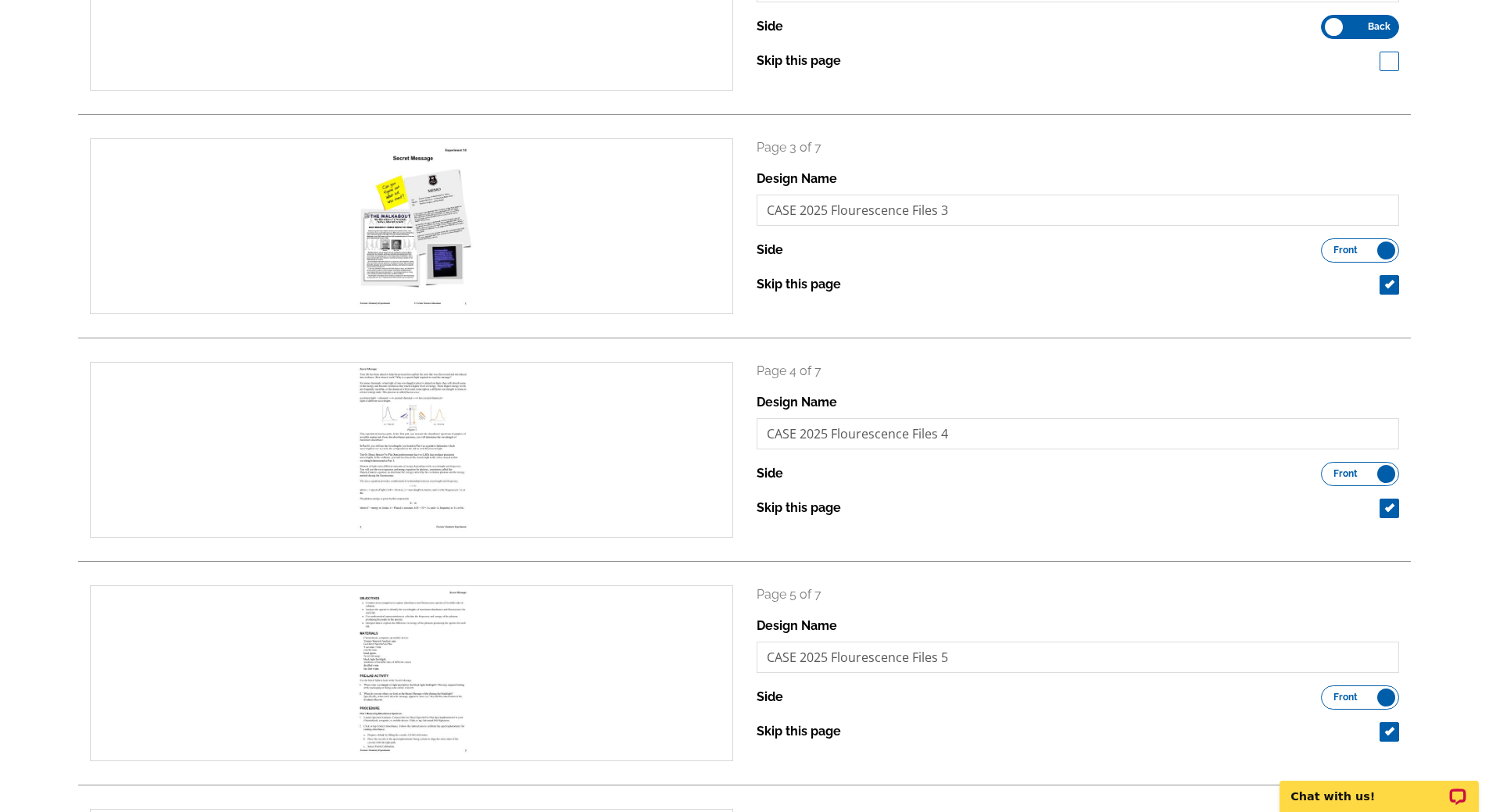
checkbox input "true"
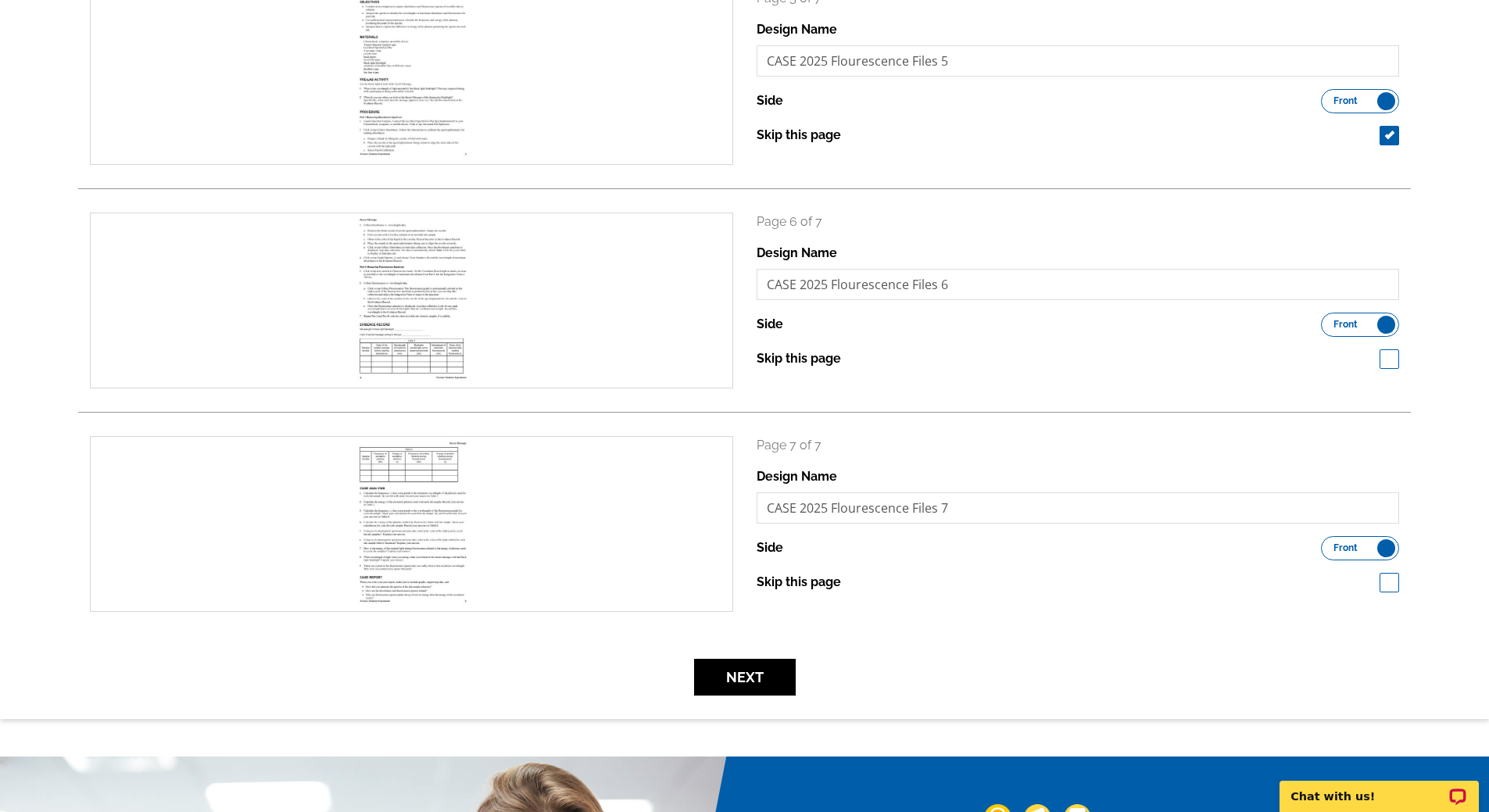
scroll to position [1164, 0]
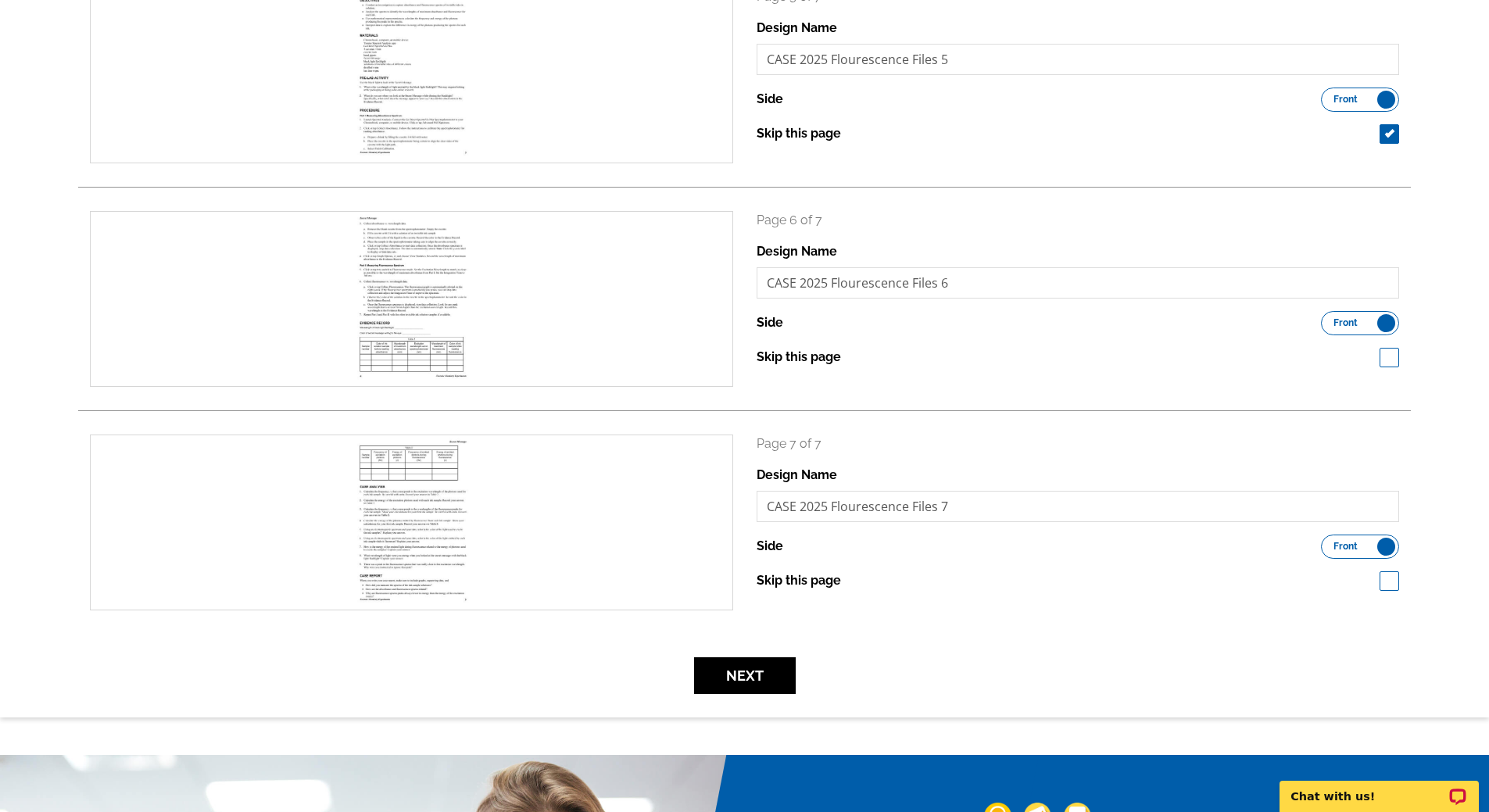
click at [1392, 355] on span at bounding box center [1388, 357] width 19 height 19
checkbox input "true"
click at [1395, 586] on span at bounding box center [1388, 580] width 19 height 19
checkbox input "true"
click at [734, 685] on button "Next" at bounding box center [744, 675] width 101 height 37
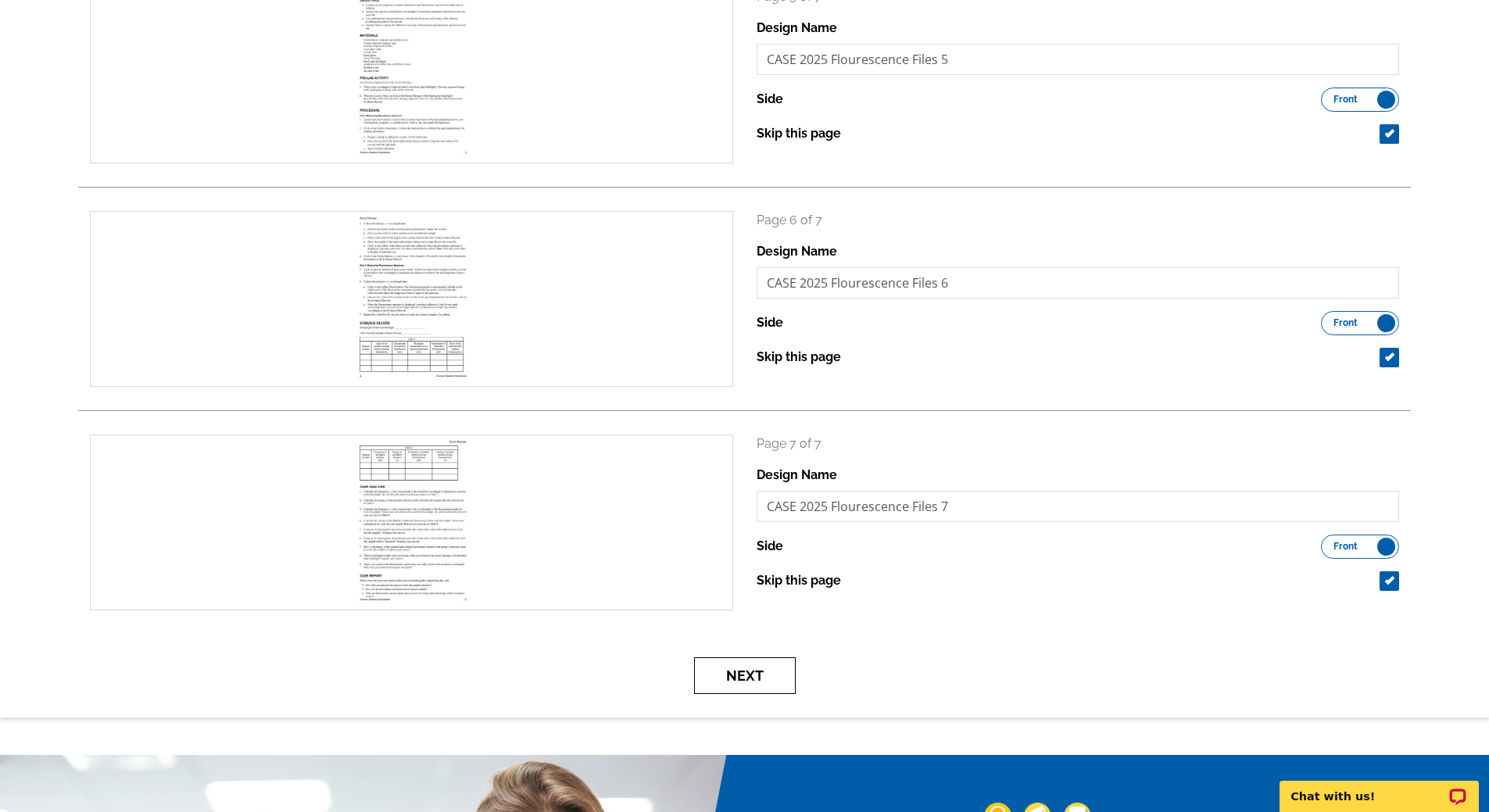
scroll to position [0, 0]
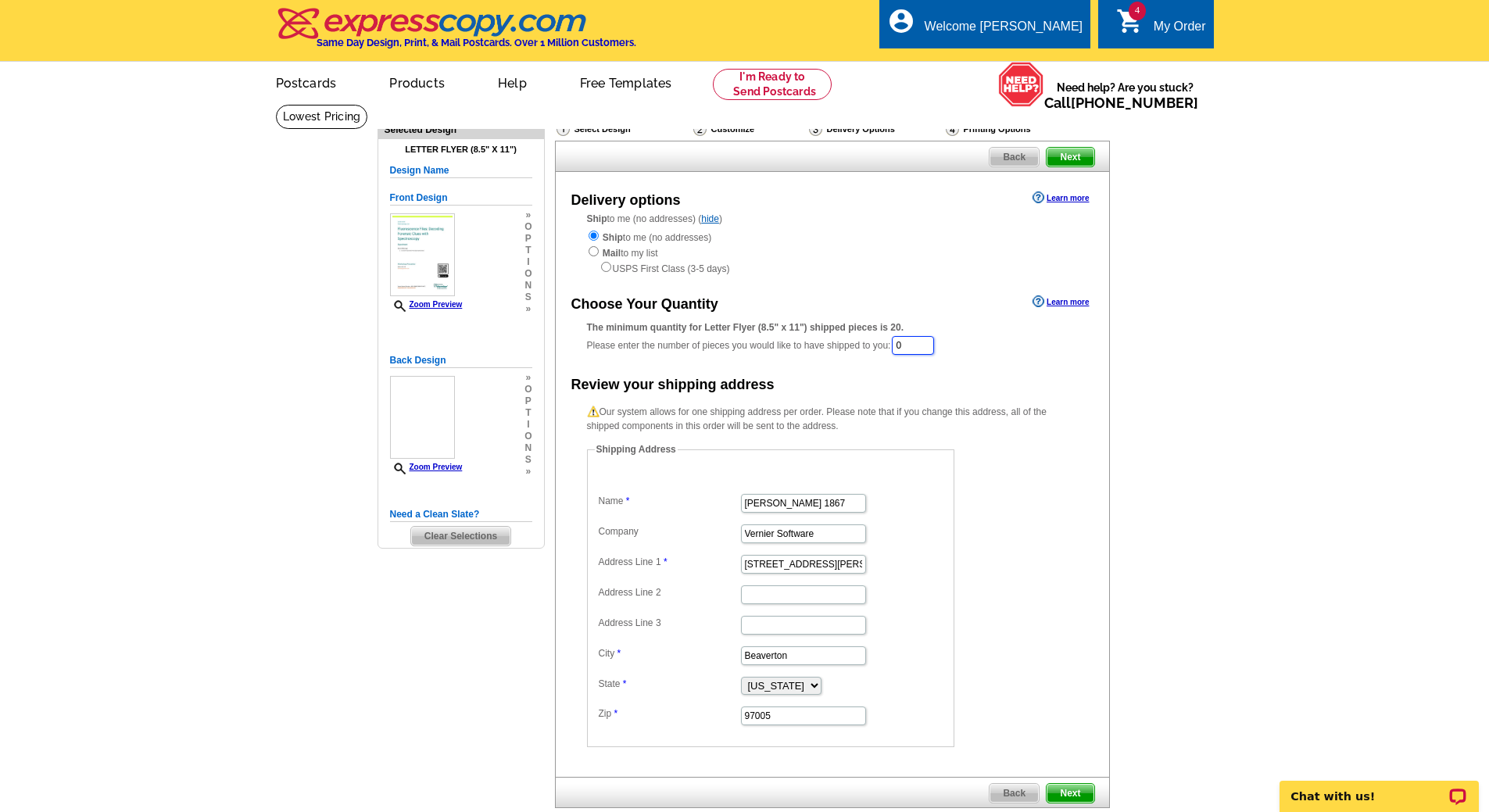
drag, startPoint x: 927, startPoint y: 344, endPoint x: 839, endPoint y: 335, distance: 88.5
click at [839, 335] on div "The minimum quantity for Letter Flyer (8.5" x 11") shipped pieces is 20. Please…" at bounding box center [832, 338] width 490 height 36
type input "20"
click at [1076, 158] on span "Next" at bounding box center [1070, 157] width 47 height 18
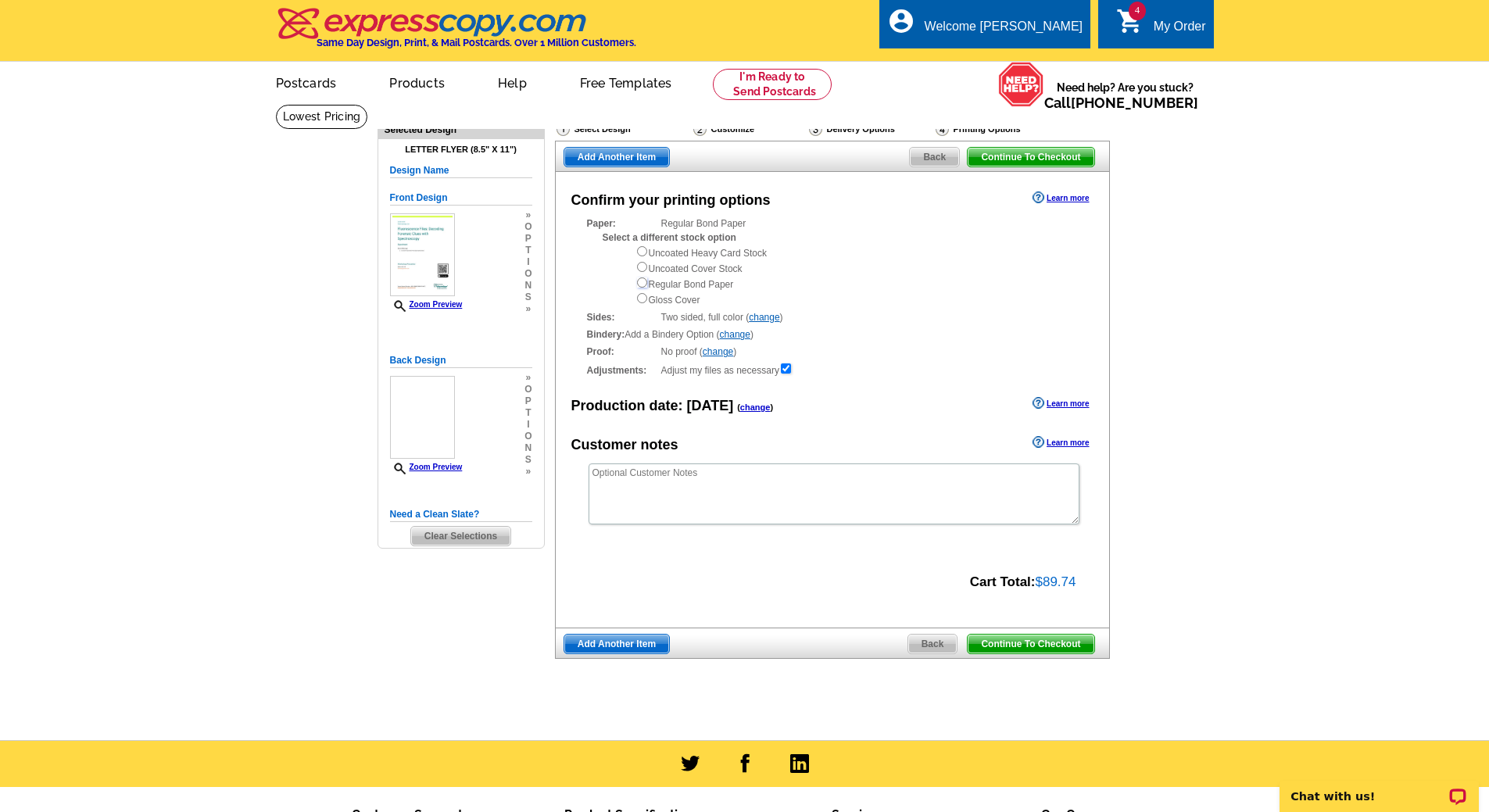
click at [639, 285] on input "radio" at bounding box center [642, 282] width 10 height 10
radio input "true"
click at [642, 489] on textarea at bounding box center [833, 494] width 490 height 61
paste textarea "Double sided, corner staple"
type textarea "Double sided, corner staple"
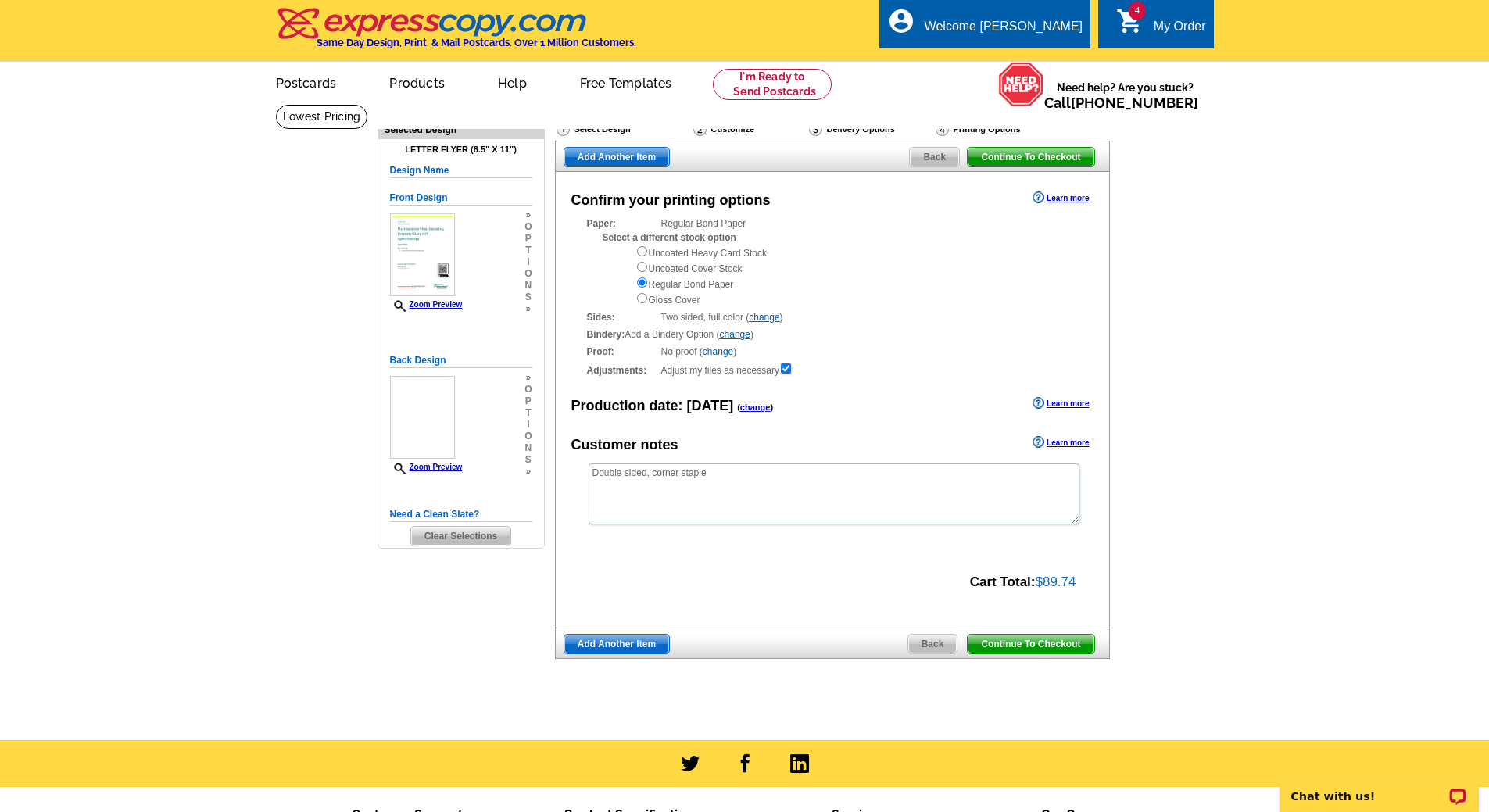
click at [635, 649] on span "Add Another Item" at bounding box center [616, 644] width 105 height 18
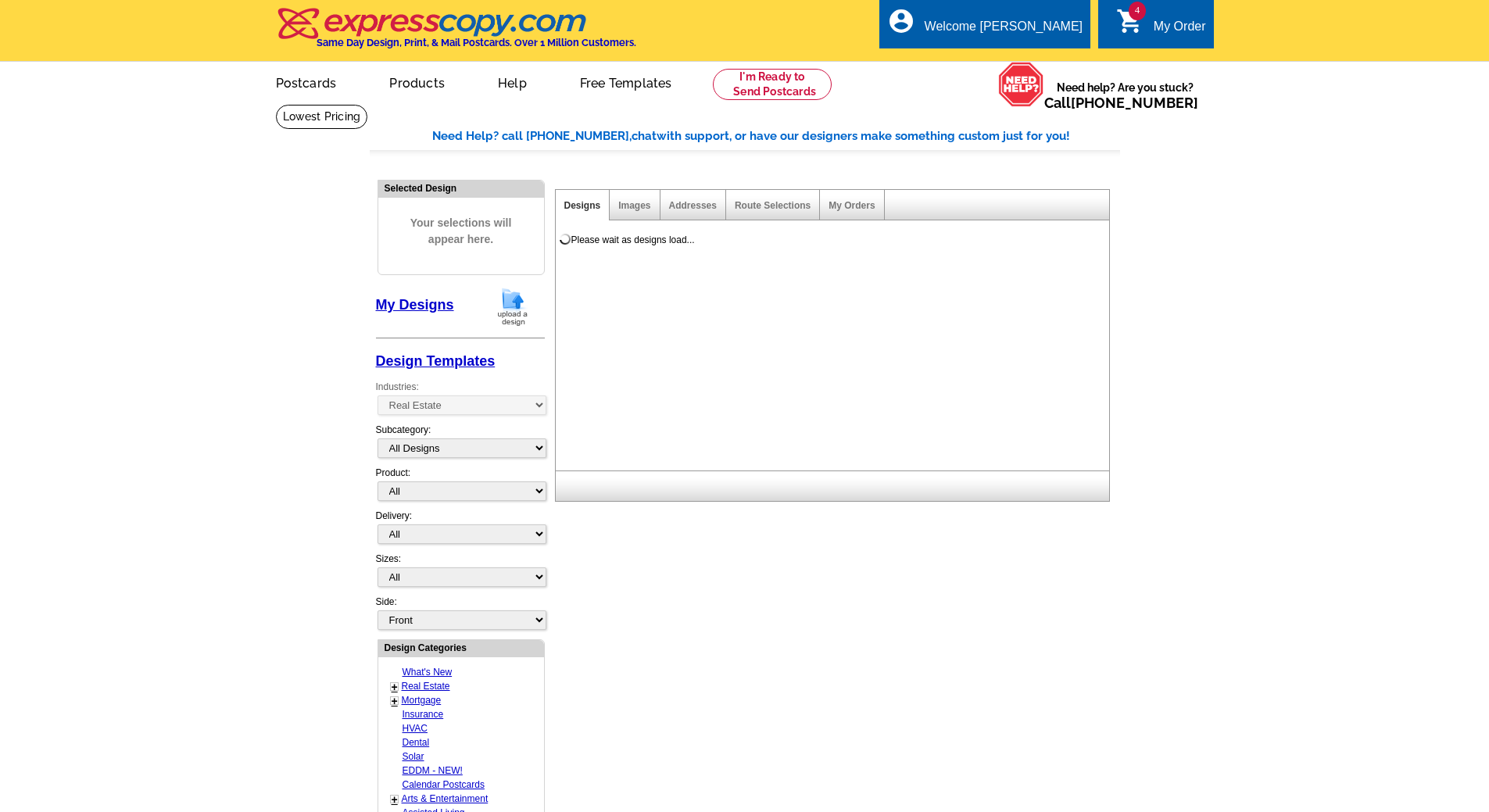
select select "785"
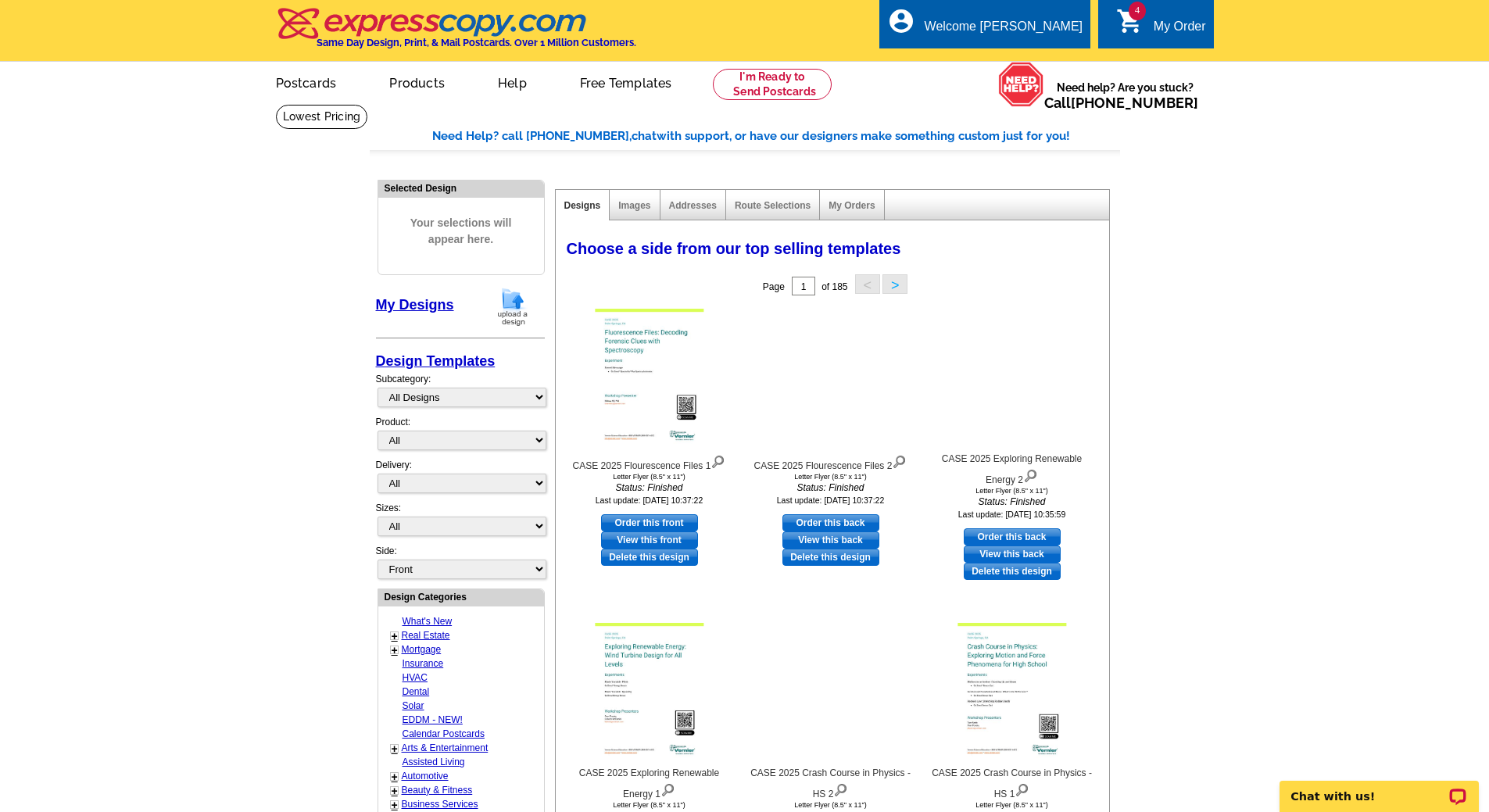
click at [517, 304] on img at bounding box center [512, 307] width 40 height 40
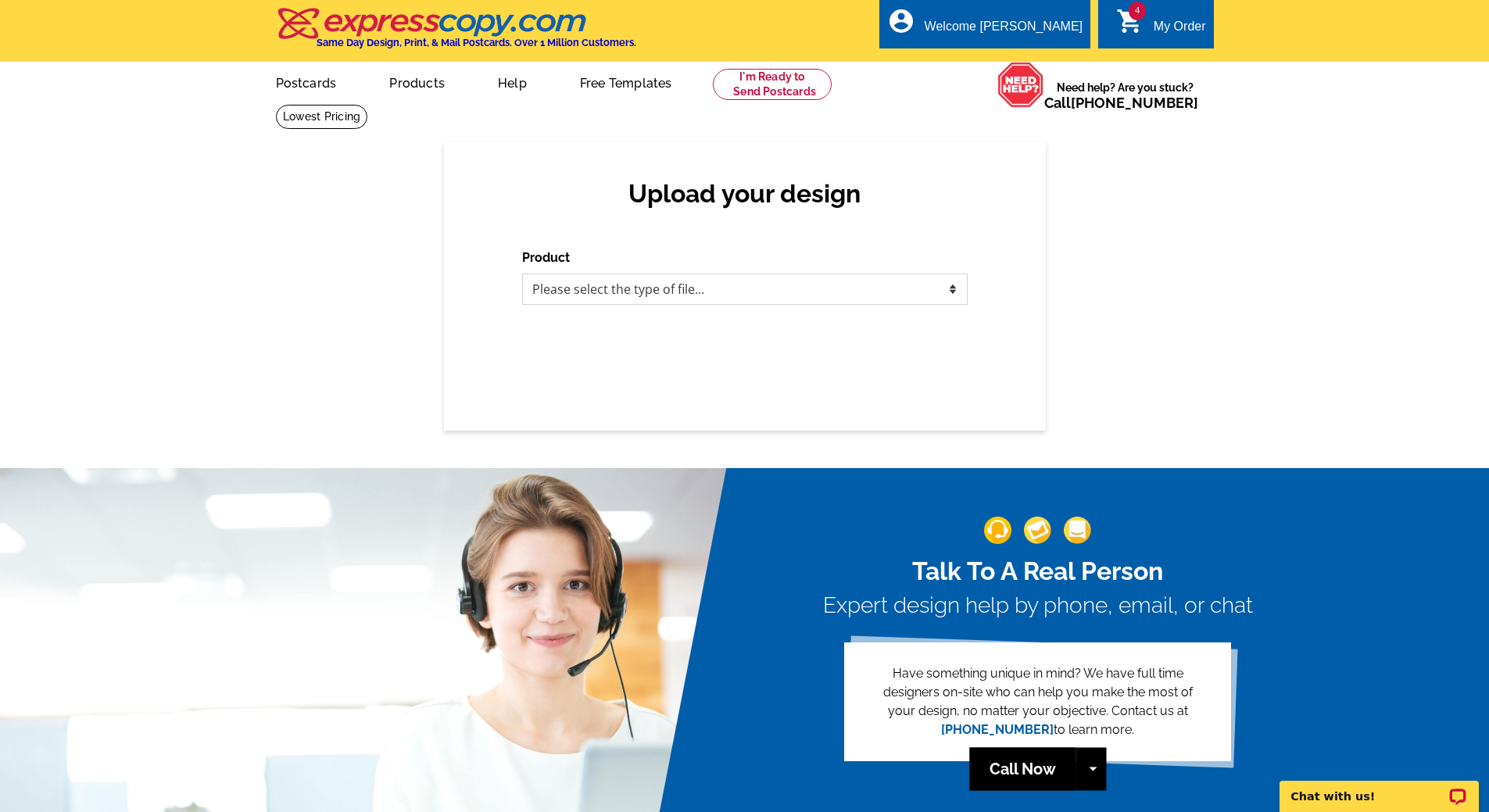
click at [628, 292] on select "Please select the type of file... Postcards Business Cards Letters and flyers G…" at bounding box center [744, 288] width 445 height 31
select select "2"
click at [522, 274] on select "Please select the type of file... Postcards Business Cards Letters and flyers G…" at bounding box center [744, 288] width 445 height 31
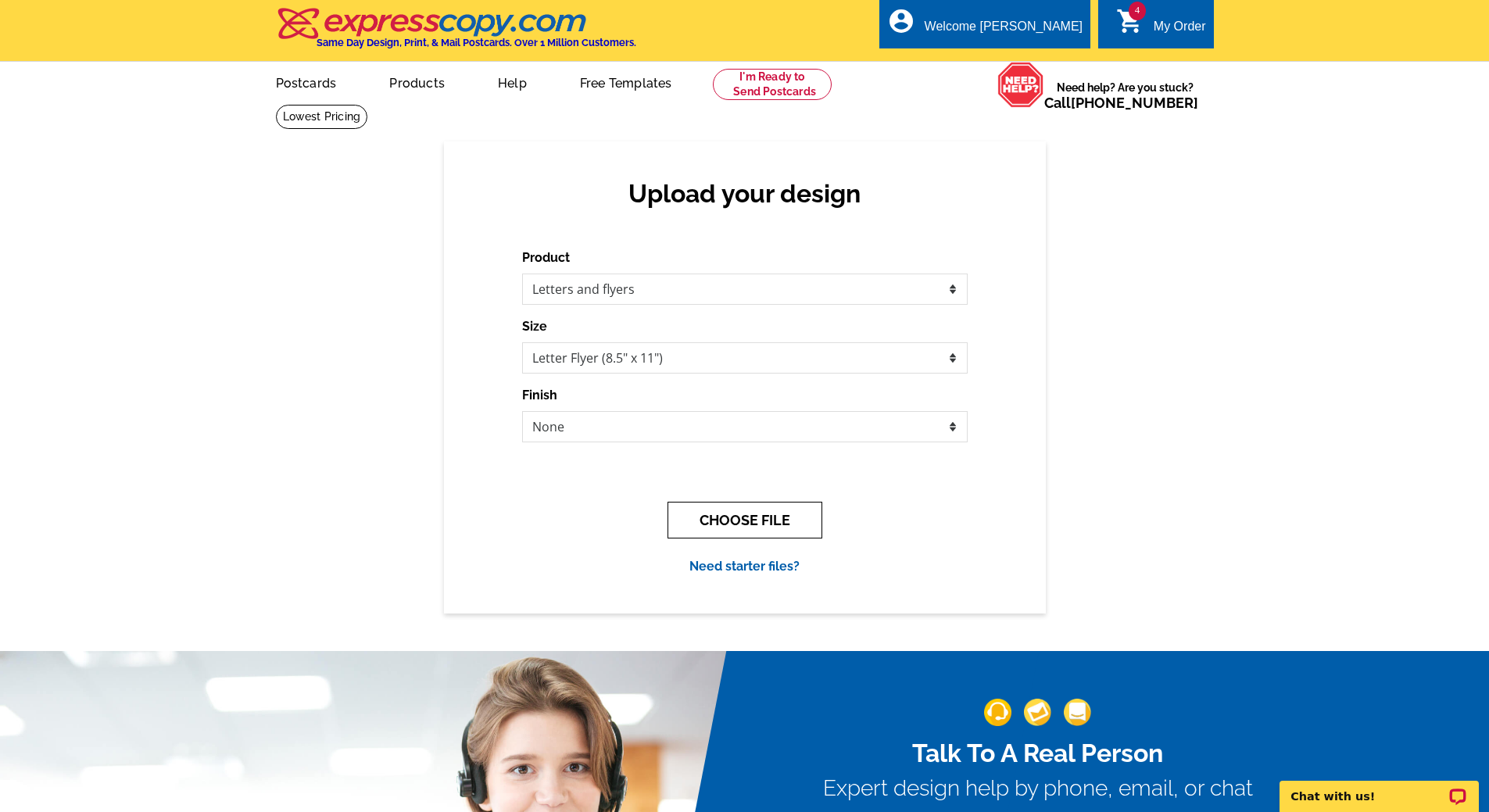
click at [724, 512] on button "CHOOSE FILE" at bounding box center [744, 520] width 155 height 37
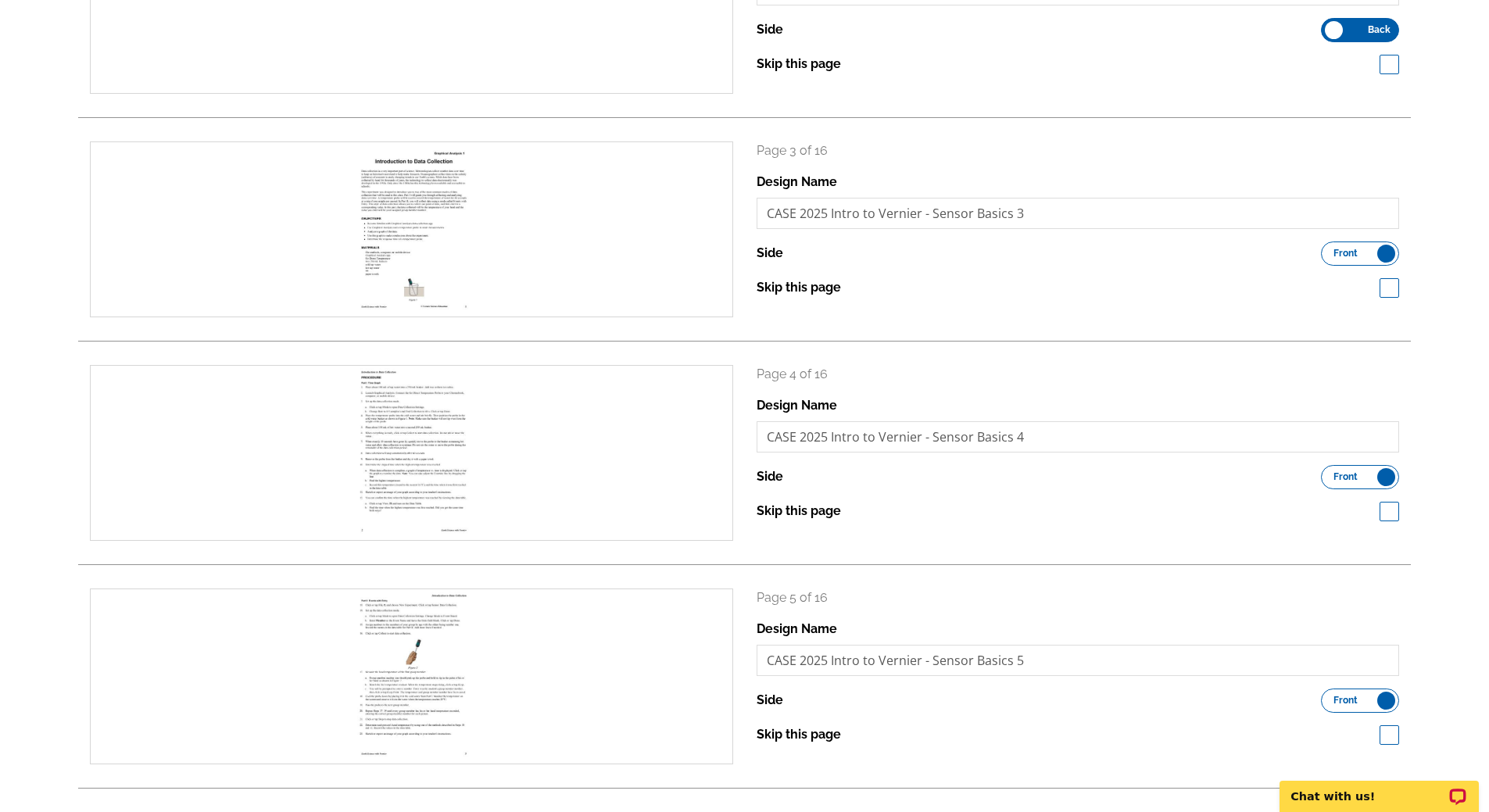
scroll to position [566, 0]
click at [1396, 293] on span at bounding box center [1388, 285] width 19 height 19
checkbox input "true"
click at [1390, 502] on span at bounding box center [1388, 509] width 19 height 19
checkbox input "true"
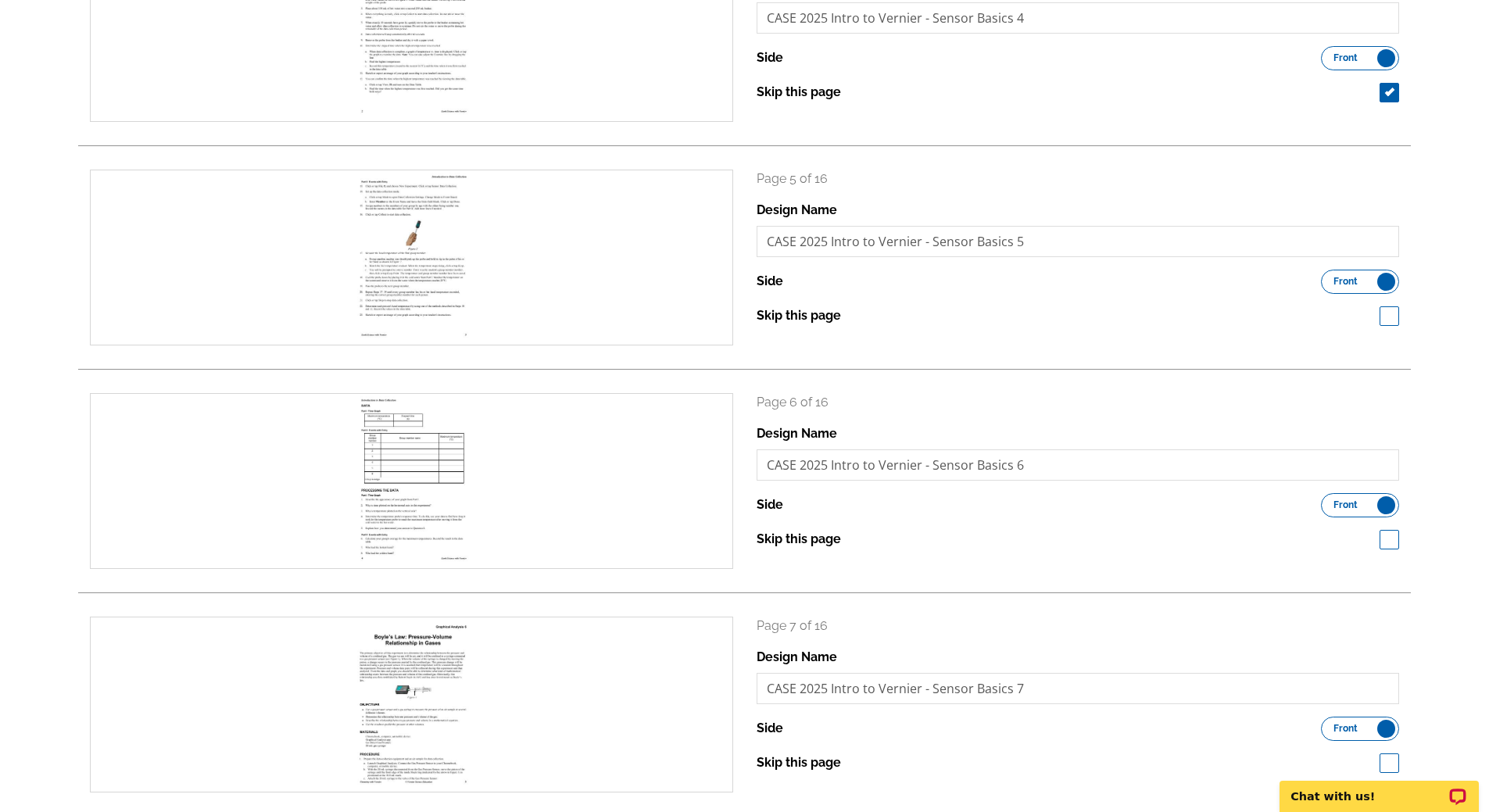
scroll to position [1024, 0]
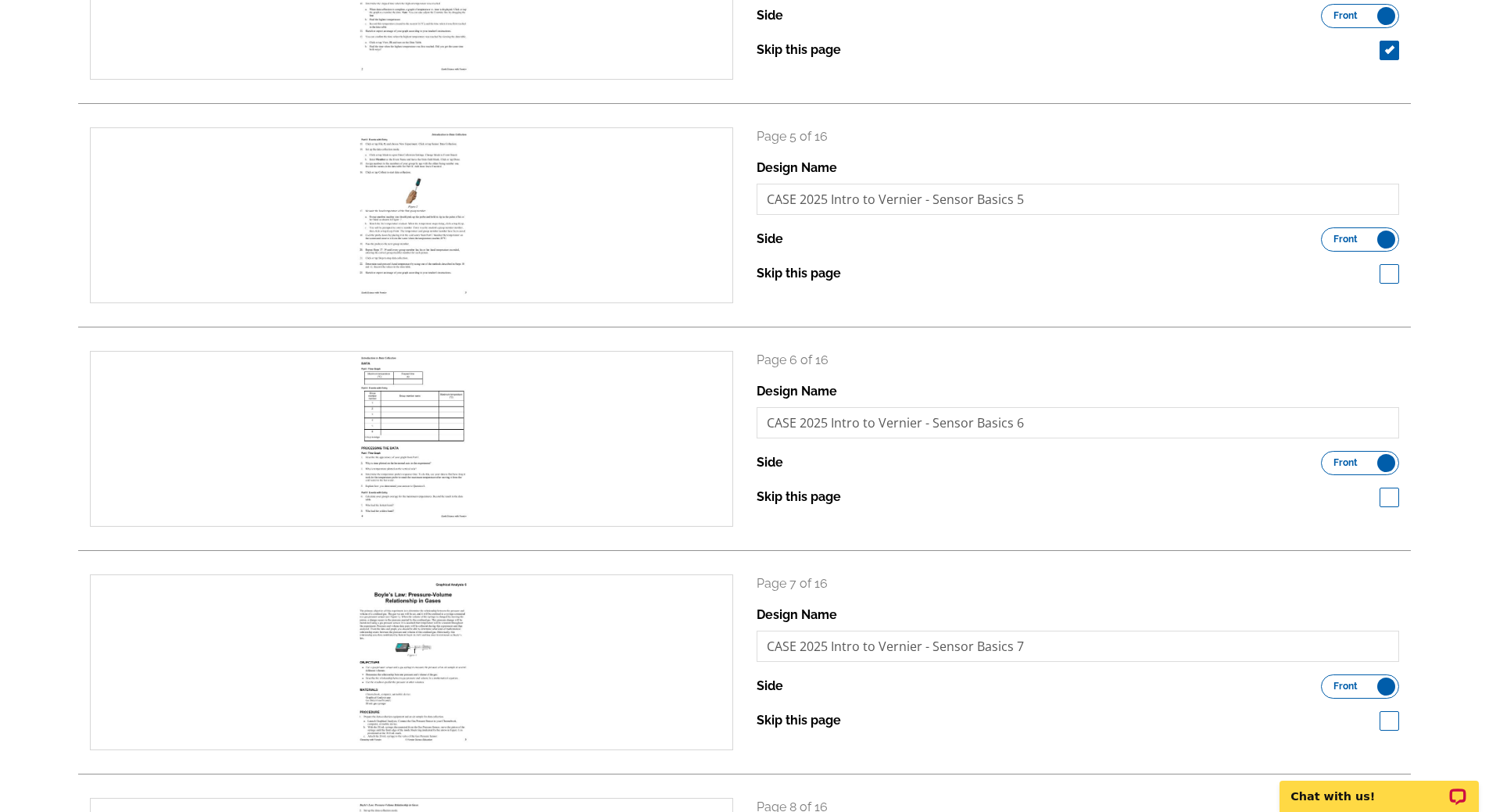
click at [1394, 274] on span at bounding box center [1388, 273] width 19 height 19
checkbox input "true"
click at [1393, 500] on span at bounding box center [1388, 497] width 19 height 19
checkbox input "true"
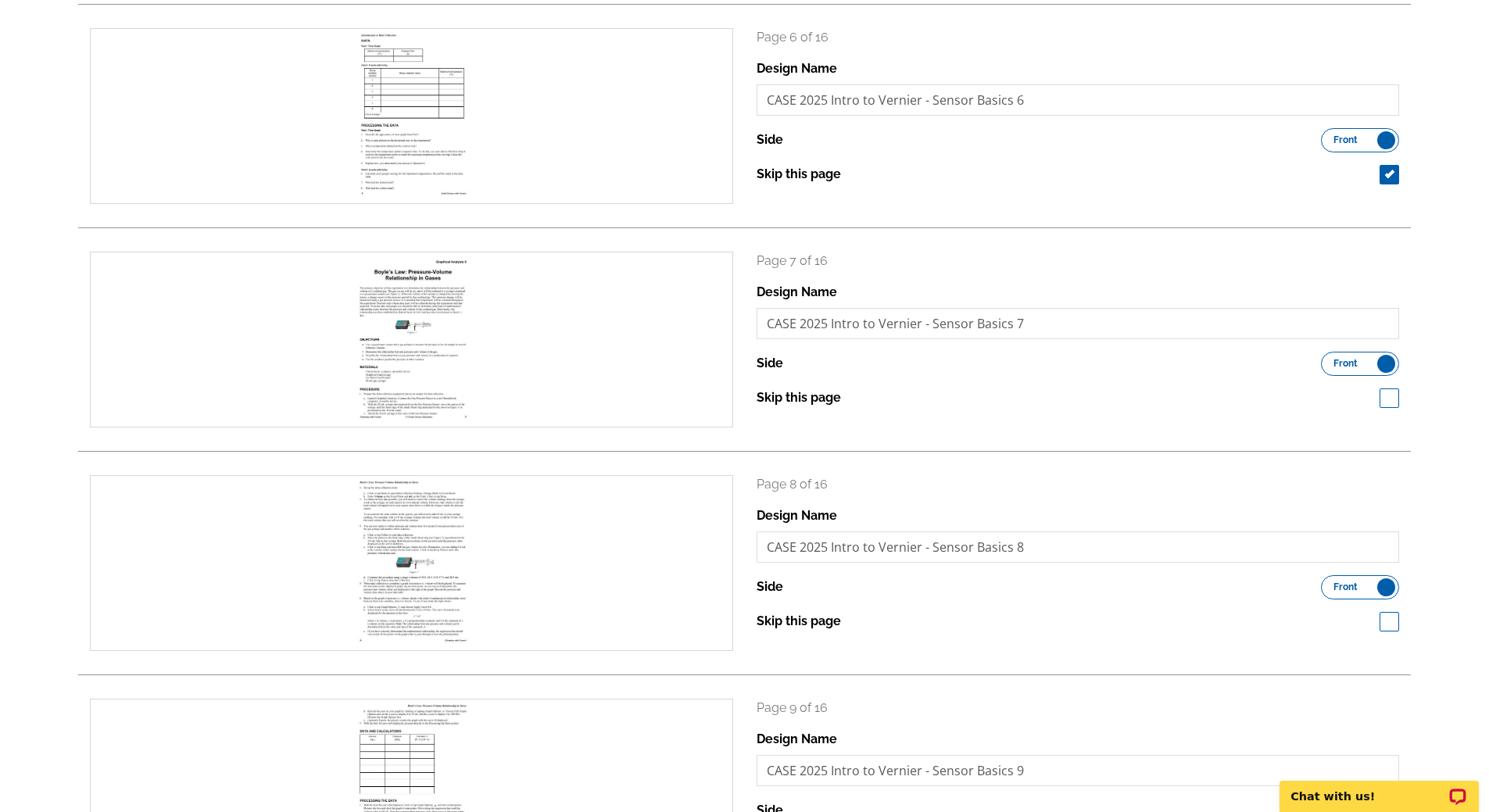
scroll to position [1351, 0]
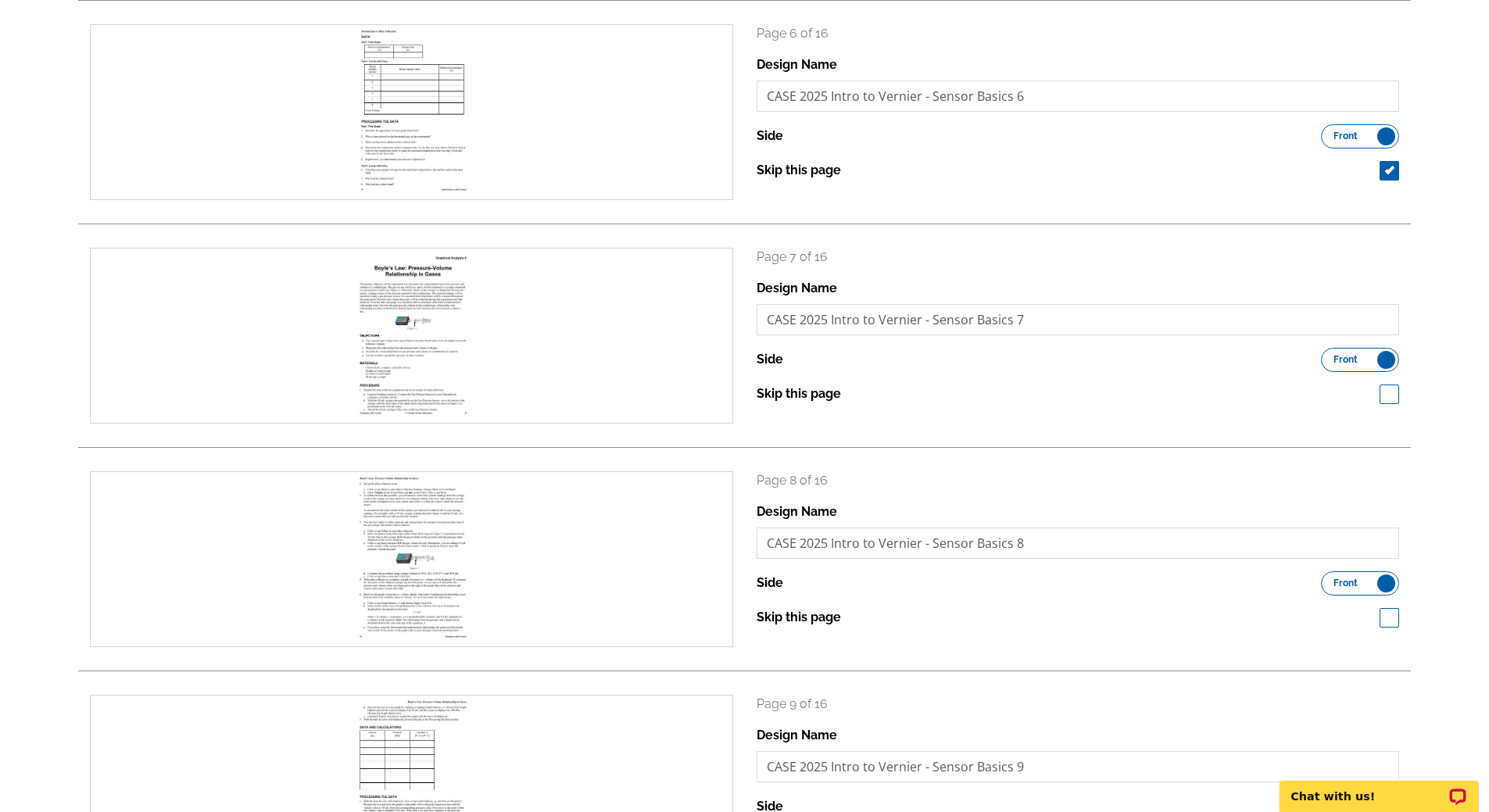
drag, startPoint x: 1378, startPoint y: 396, endPoint x: 1388, endPoint y: 411, distance: 18.0
click at [1380, 397] on div "Skip this page" at bounding box center [1077, 394] width 643 height 18
click at [1393, 400] on span at bounding box center [1388, 394] width 19 height 19
checkbox input "true"
click at [1392, 622] on span at bounding box center [1388, 617] width 19 height 19
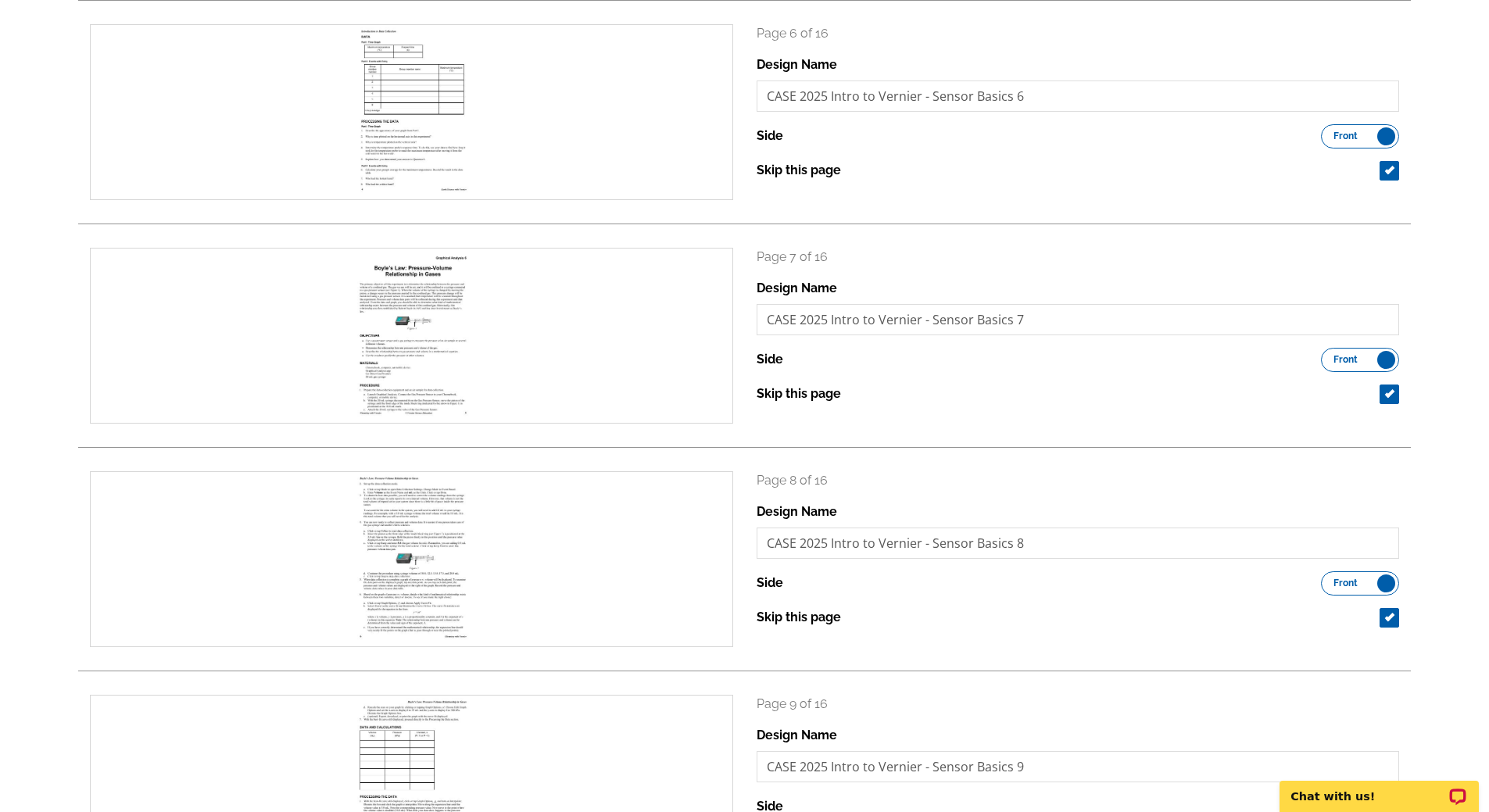
checkbox input "true"
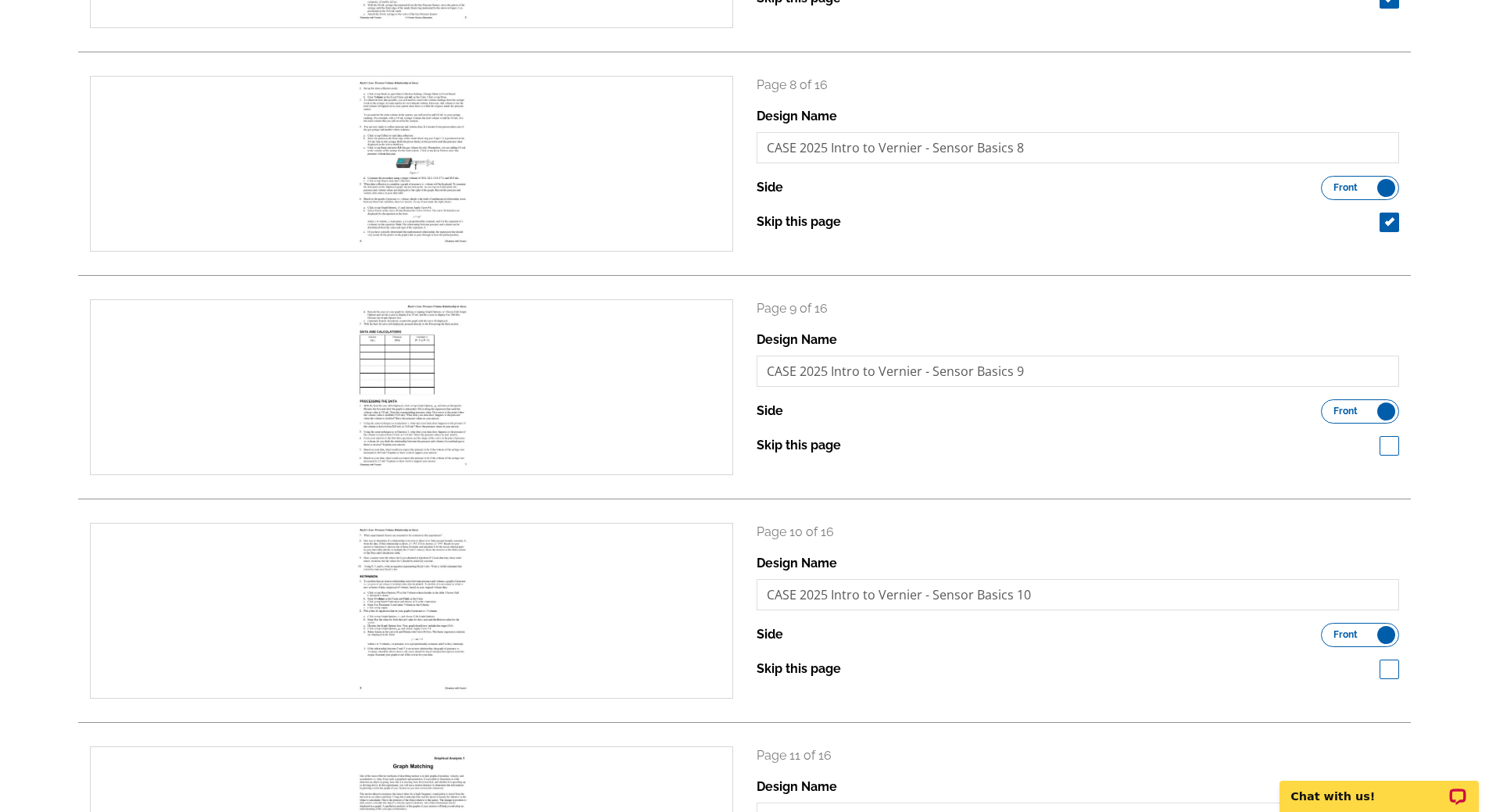
scroll to position [1841, 0]
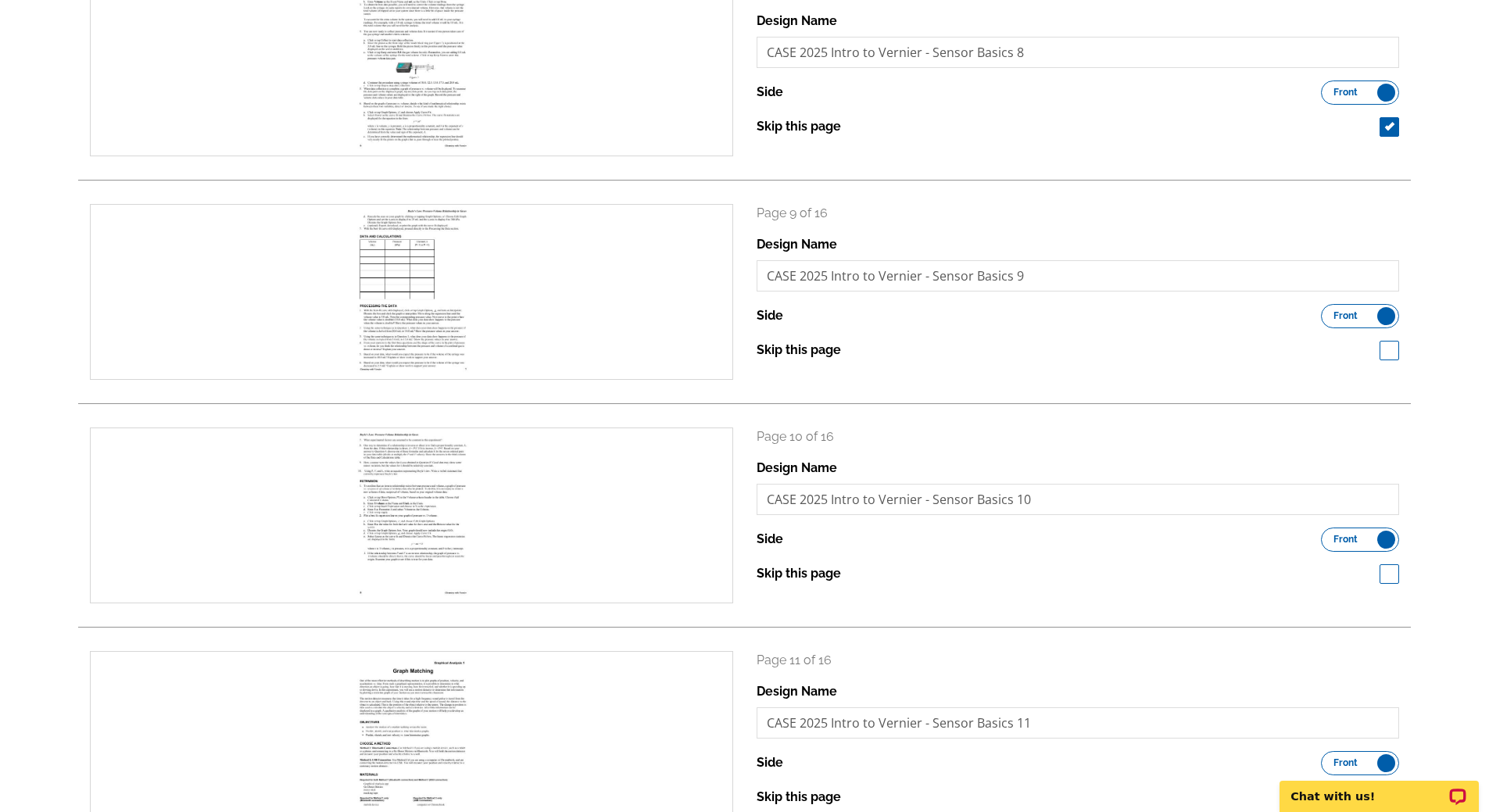
click at [1392, 351] on span at bounding box center [1388, 349] width 19 height 19
checkbox input "true"
click at [1383, 574] on span at bounding box center [1388, 573] width 19 height 19
checkbox input "true"
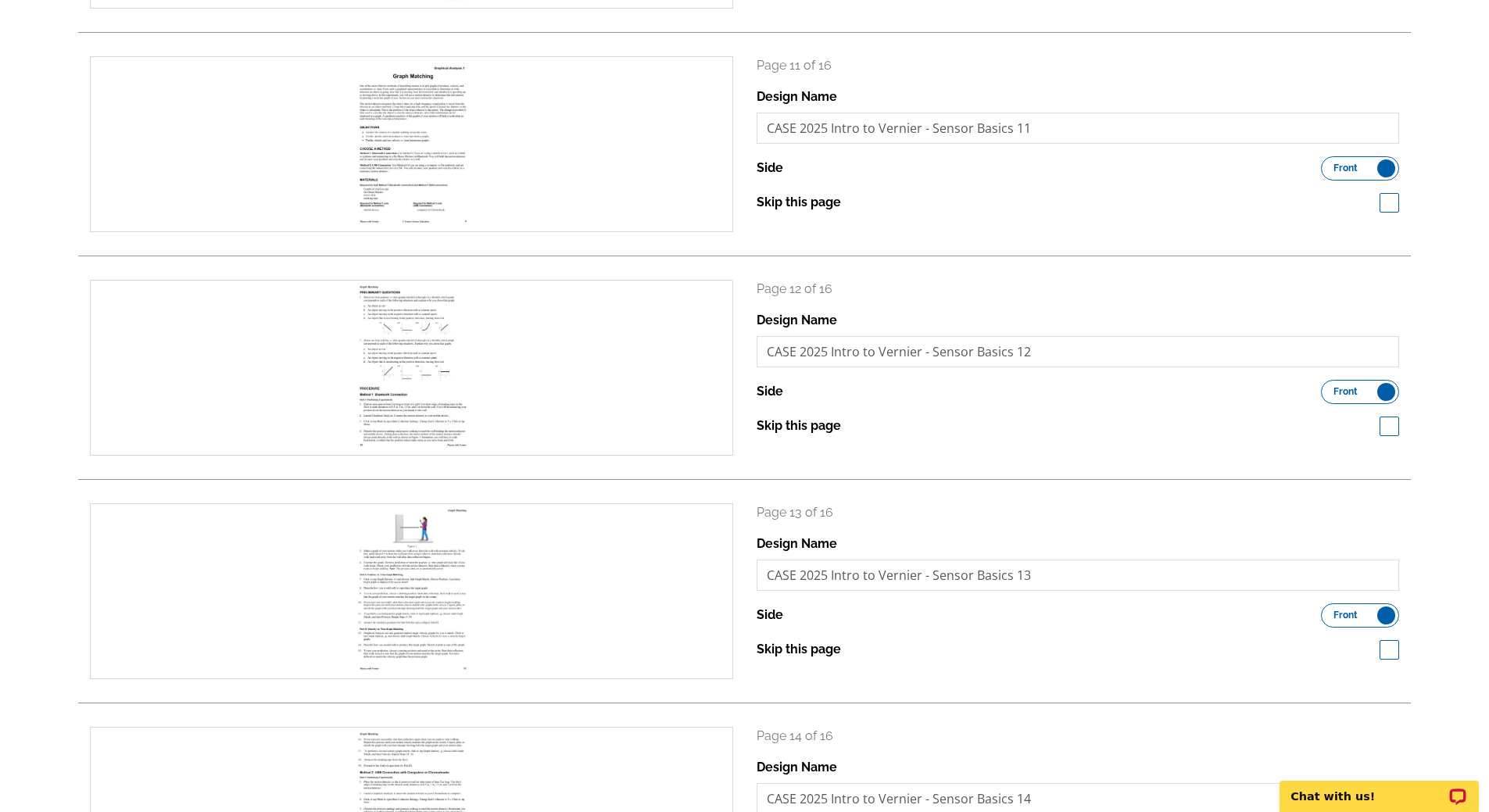
scroll to position [2444, 0]
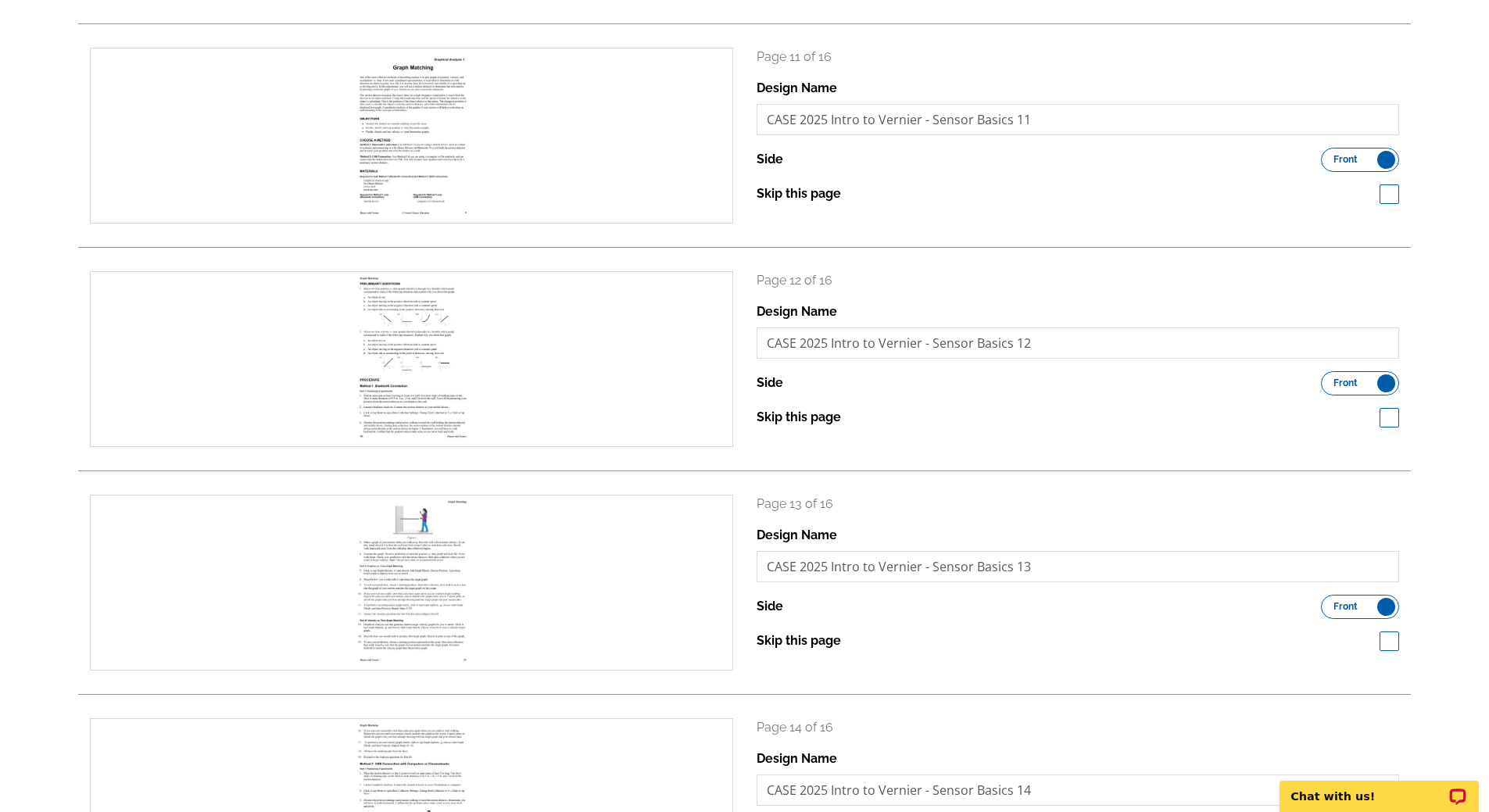
click at [1386, 200] on span at bounding box center [1388, 194] width 19 height 19
checkbox input "true"
click at [1389, 426] on span at bounding box center [1388, 417] width 19 height 19
checkbox input "true"
click at [1393, 647] on span at bounding box center [1388, 640] width 19 height 19
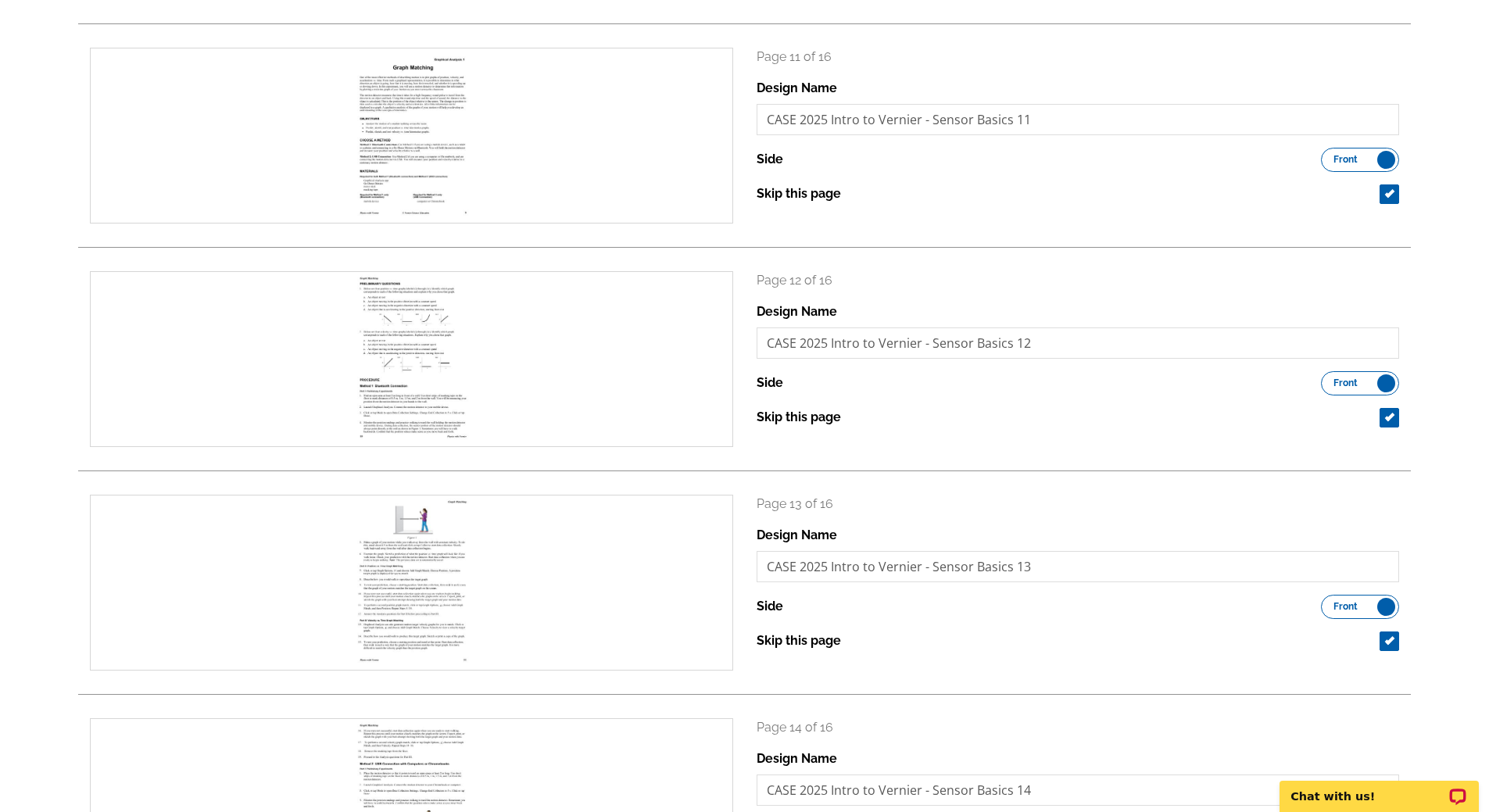
checkbox input "true"
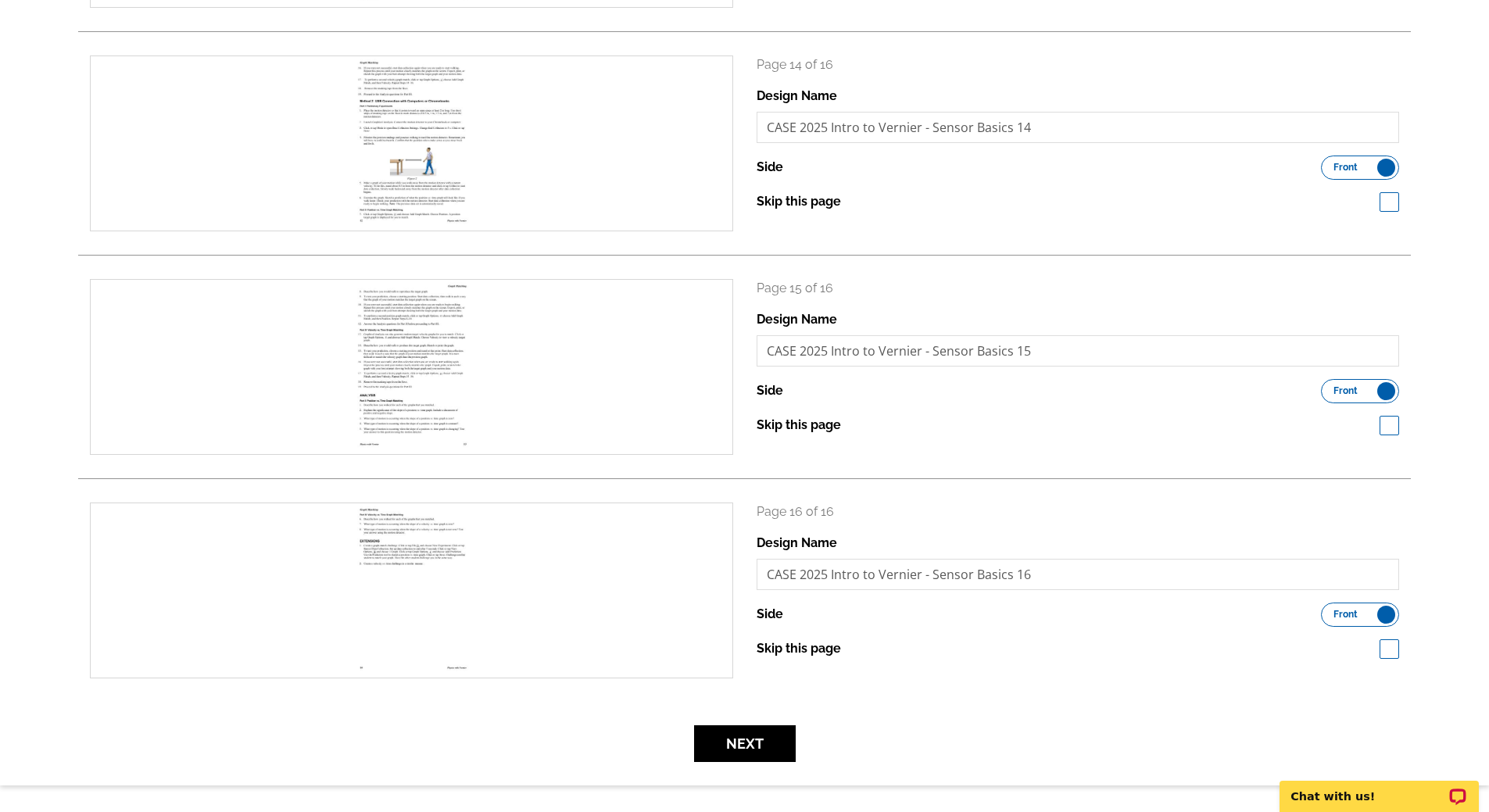
scroll to position [3218, 0]
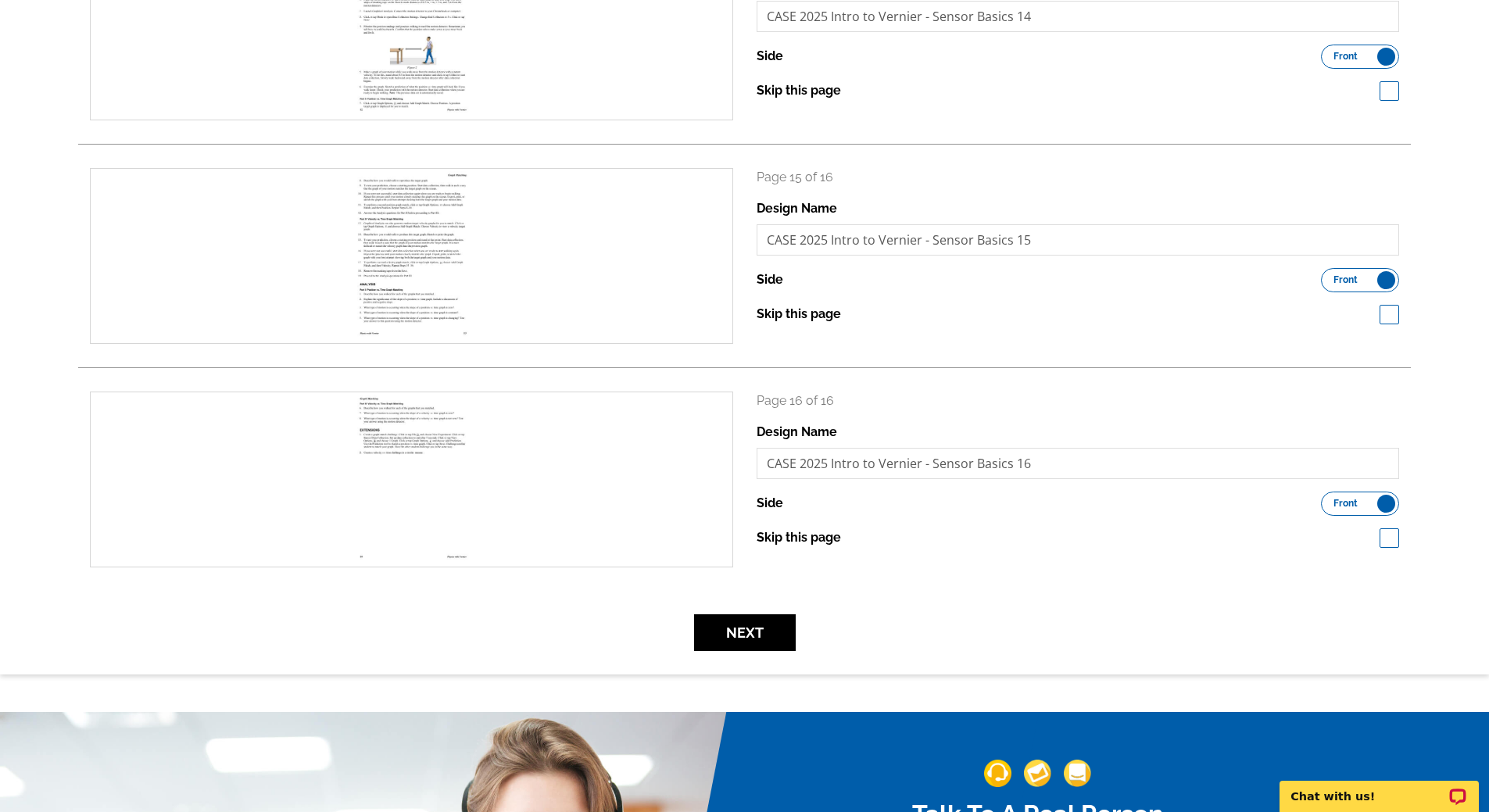
click at [1386, 86] on span at bounding box center [1388, 91] width 19 height 19
checkbox input "true"
click at [1388, 321] on span at bounding box center [1388, 314] width 19 height 19
checkbox input "true"
click at [1388, 547] on span at bounding box center [1388, 537] width 19 height 19
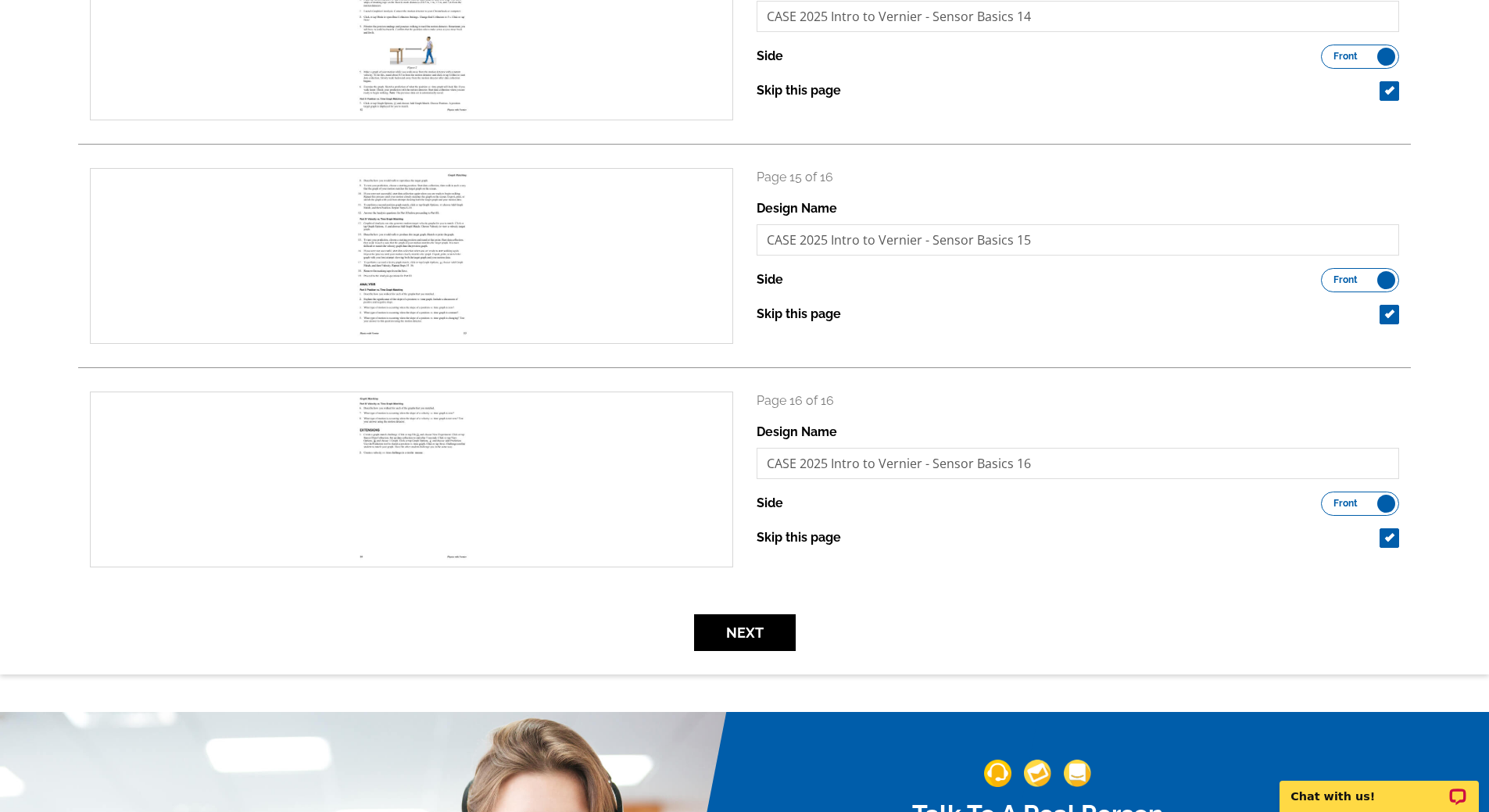
checkbox input "true"
click at [752, 635] on button "Next" at bounding box center [744, 633] width 101 height 37
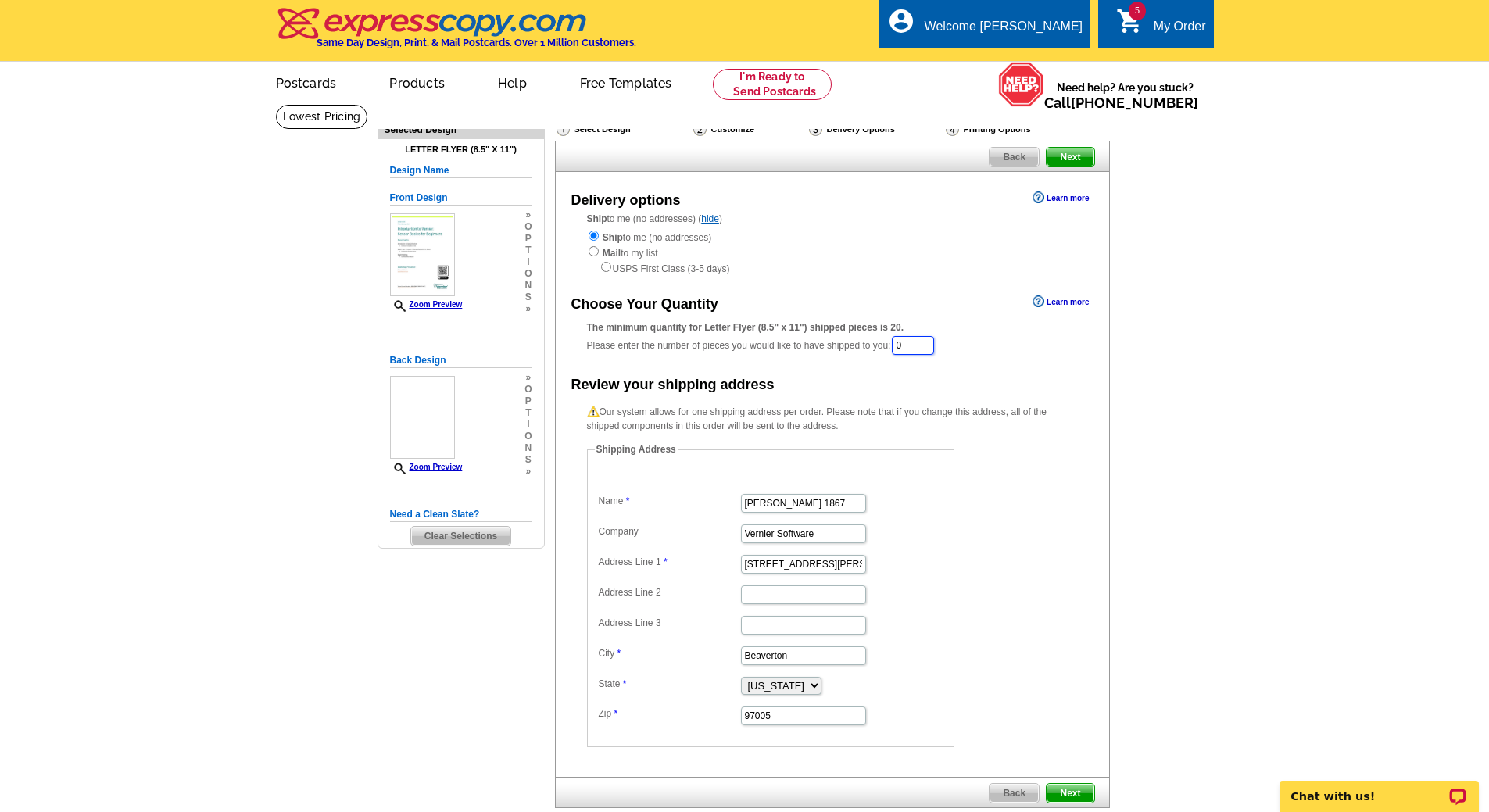
drag, startPoint x: 933, startPoint y: 342, endPoint x: 803, endPoint y: 339, distance: 130.0
click at [803, 339] on div "The minimum quantity for Letter Flyer (8.5" x 11") shipped pieces is 20. Please…" at bounding box center [832, 338] width 490 height 36
type input "20"
click at [1066, 159] on span "Next" at bounding box center [1070, 157] width 47 height 18
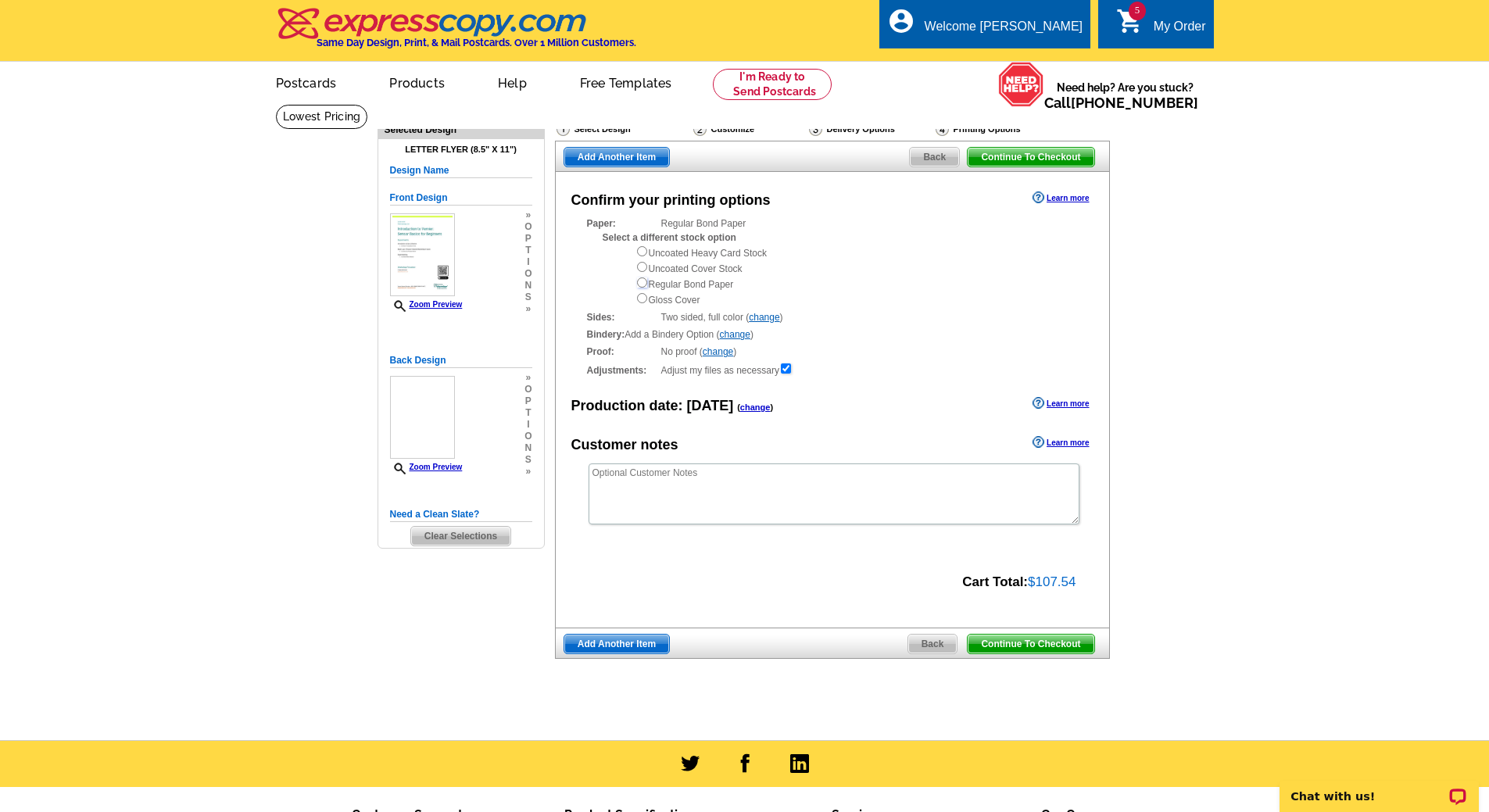
click at [643, 282] on input "radio" at bounding box center [642, 282] width 10 height 10
radio input "true"
click at [642, 489] on textarea at bounding box center [833, 494] width 490 height 61
paste textarea "Double sided, corner staple"
type textarea "Double sided, corner staple"
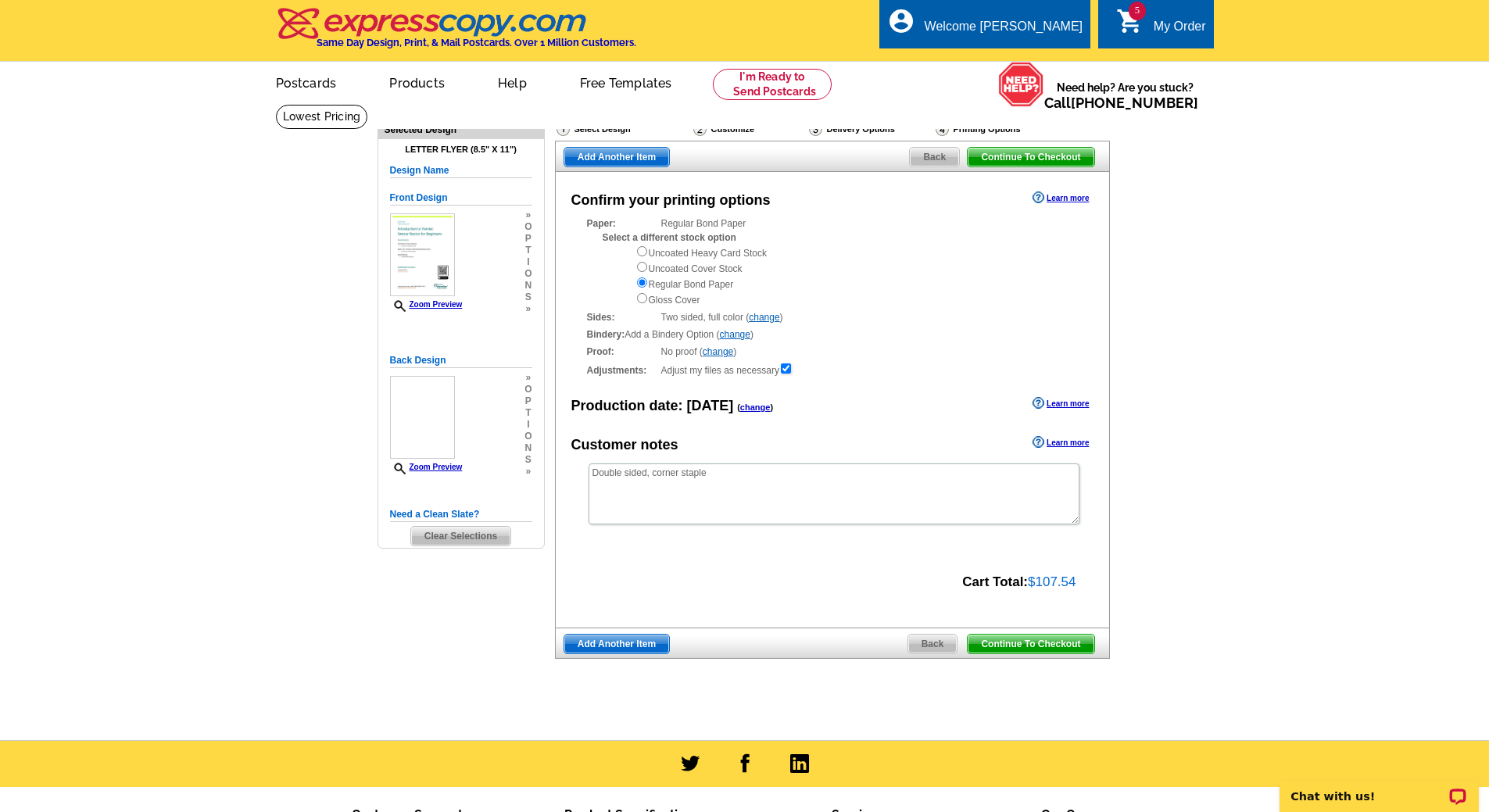
click at [620, 649] on span "Add Another Item" at bounding box center [616, 644] width 105 height 18
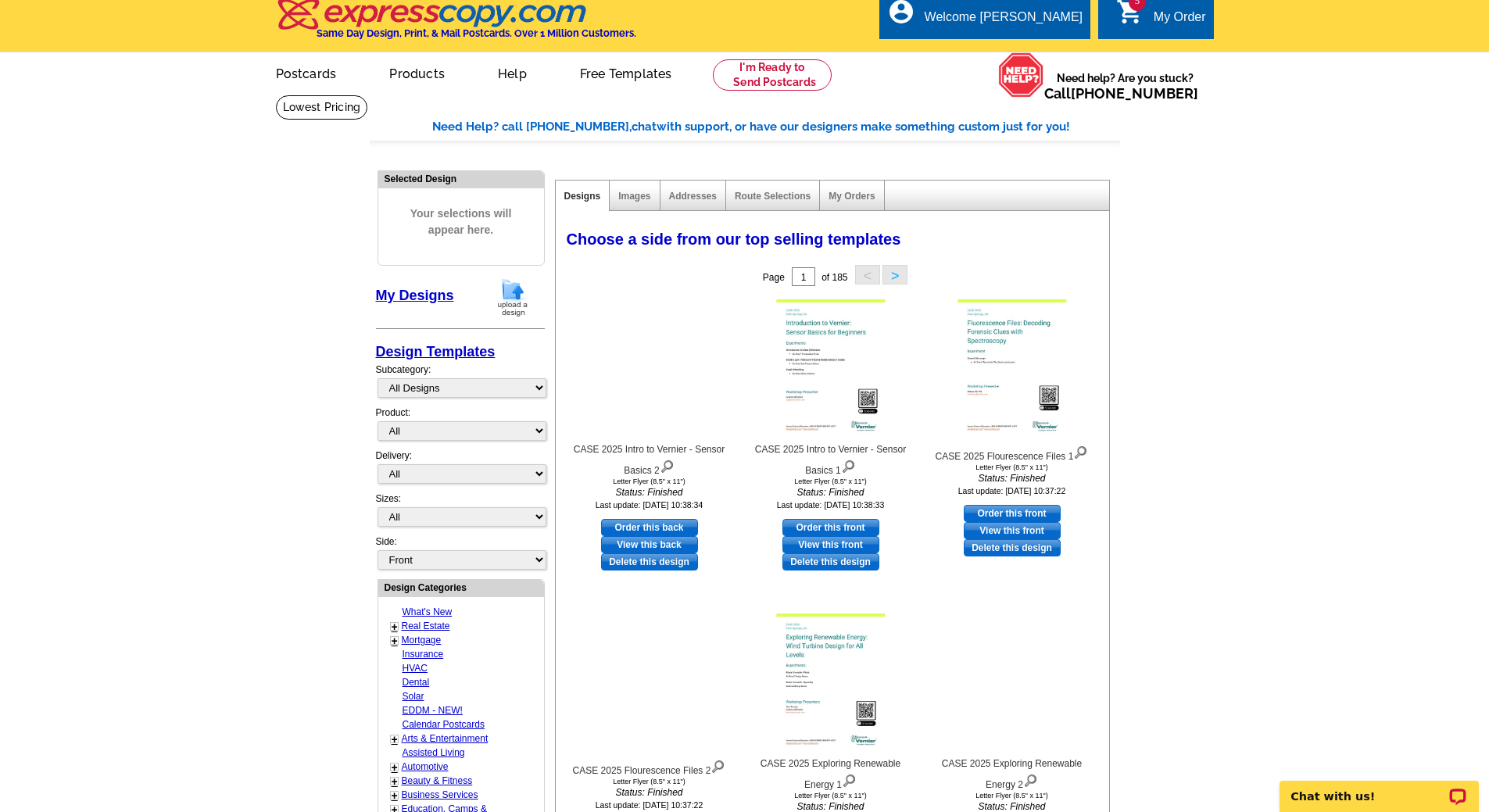
scroll to position [10, 0]
click at [511, 292] on img at bounding box center [512, 297] width 40 height 40
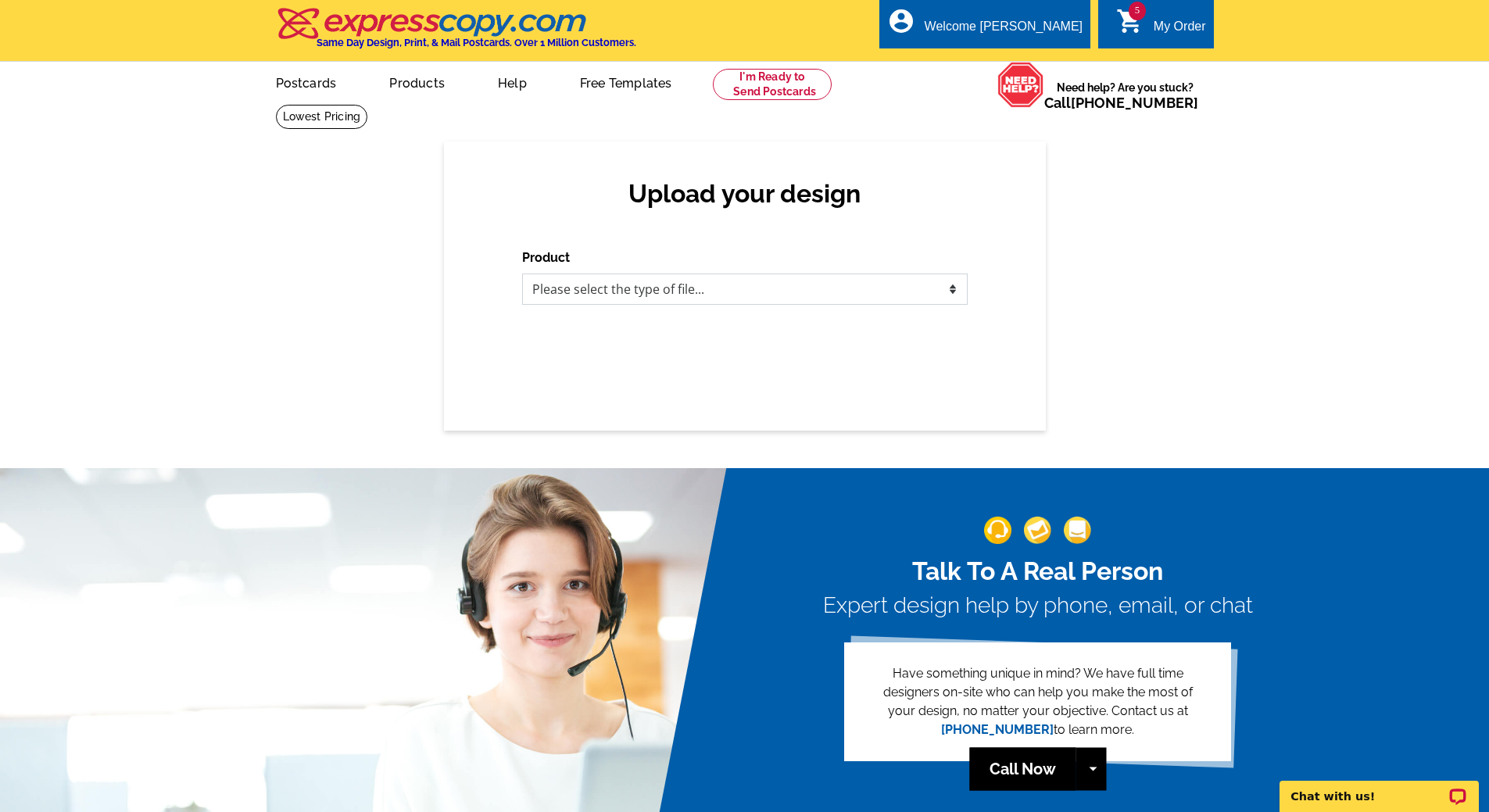
click at [691, 297] on select "Please select the type of file... Postcards Business Cards Letters and flyers G…" at bounding box center [744, 288] width 445 height 31
click at [641, 292] on select "Please select the type of file... Postcards Business Cards Letters and flyers G…" at bounding box center [744, 288] width 445 height 31
select select "2"
click at [522, 274] on select "Please select the type of file... Postcards Business Cards Letters and flyers G…" at bounding box center [744, 288] width 445 height 31
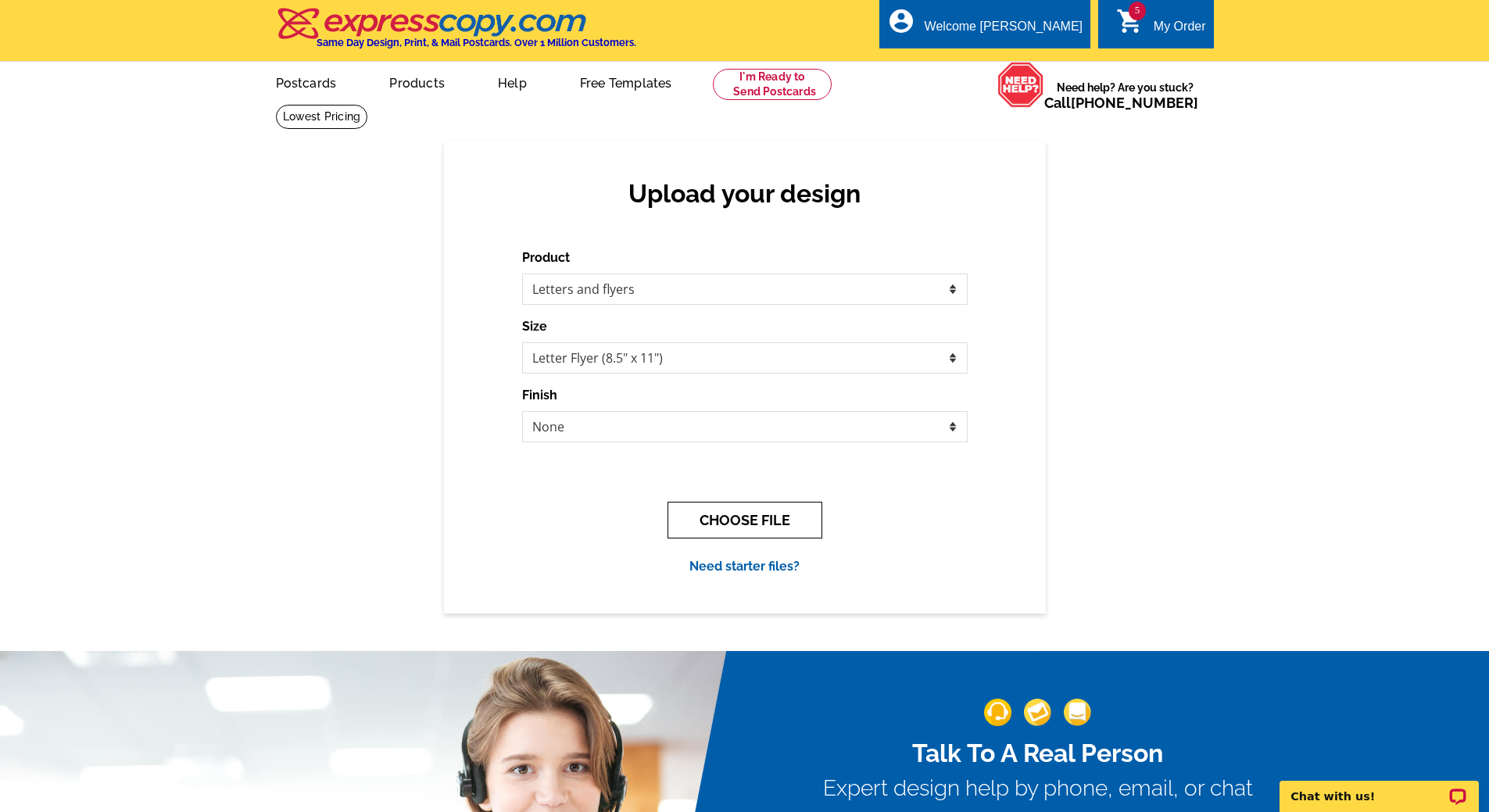
click at [746, 520] on button "CHOOSE FILE" at bounding box center [744, 520] width 155 height 37
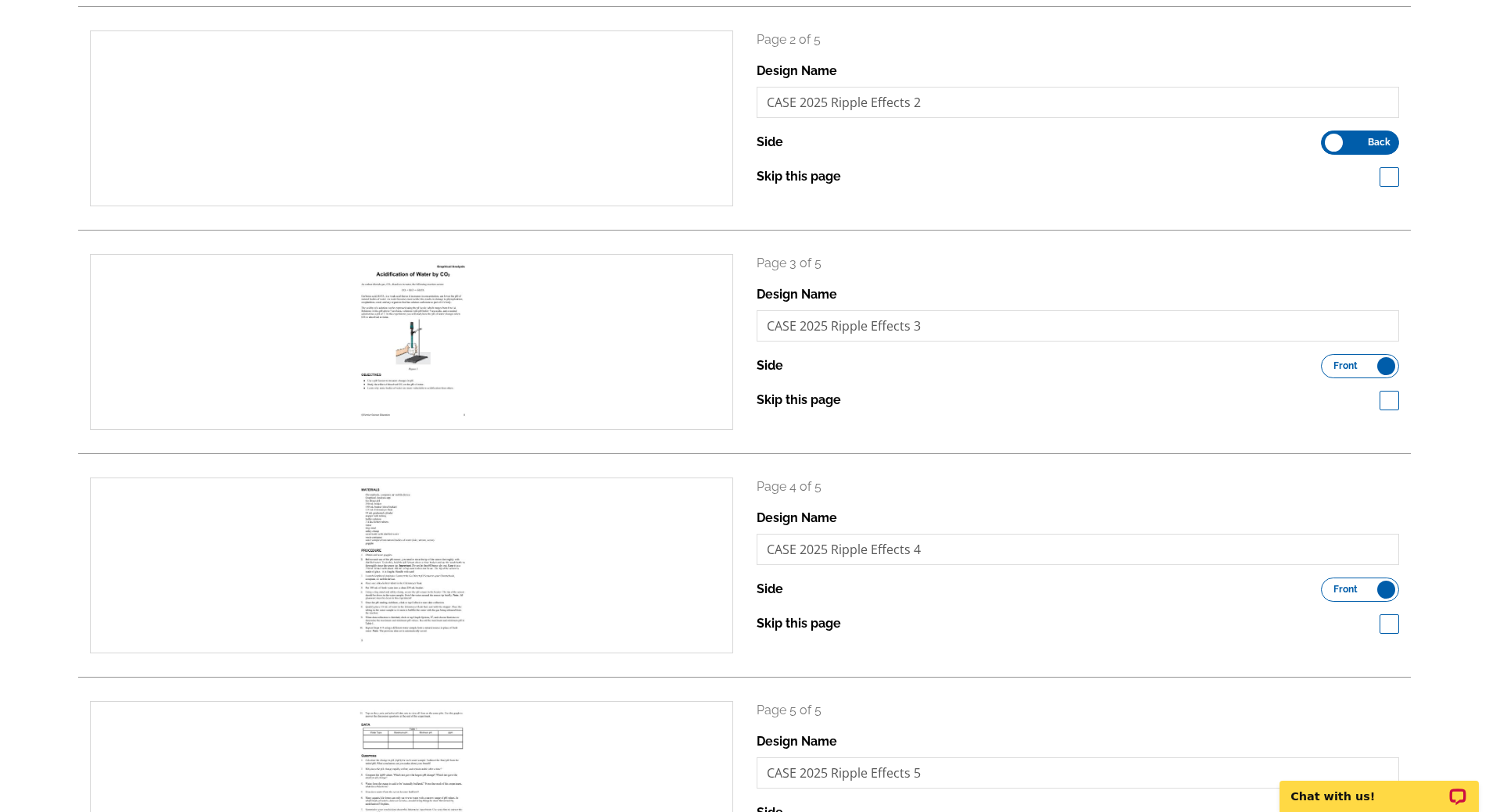
scroll to position [500, 0]
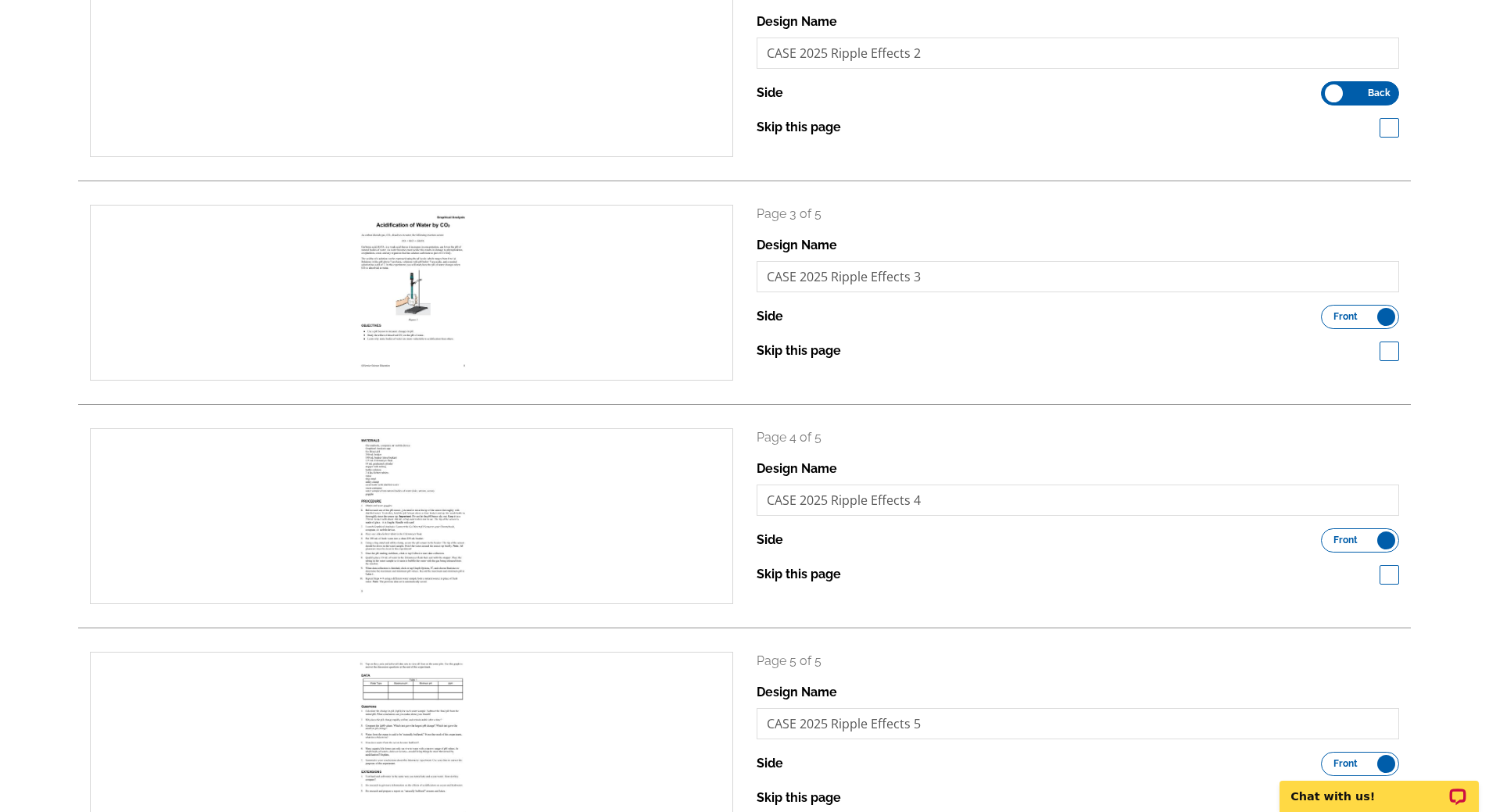
click at [1386, 352] on span at bounding box center [1388, 350] width 19 height 19
checkbox input "true"
click at [1388, 577] on span at bounding box center [1388, 574] width 19 height 19
checkbox input "true"
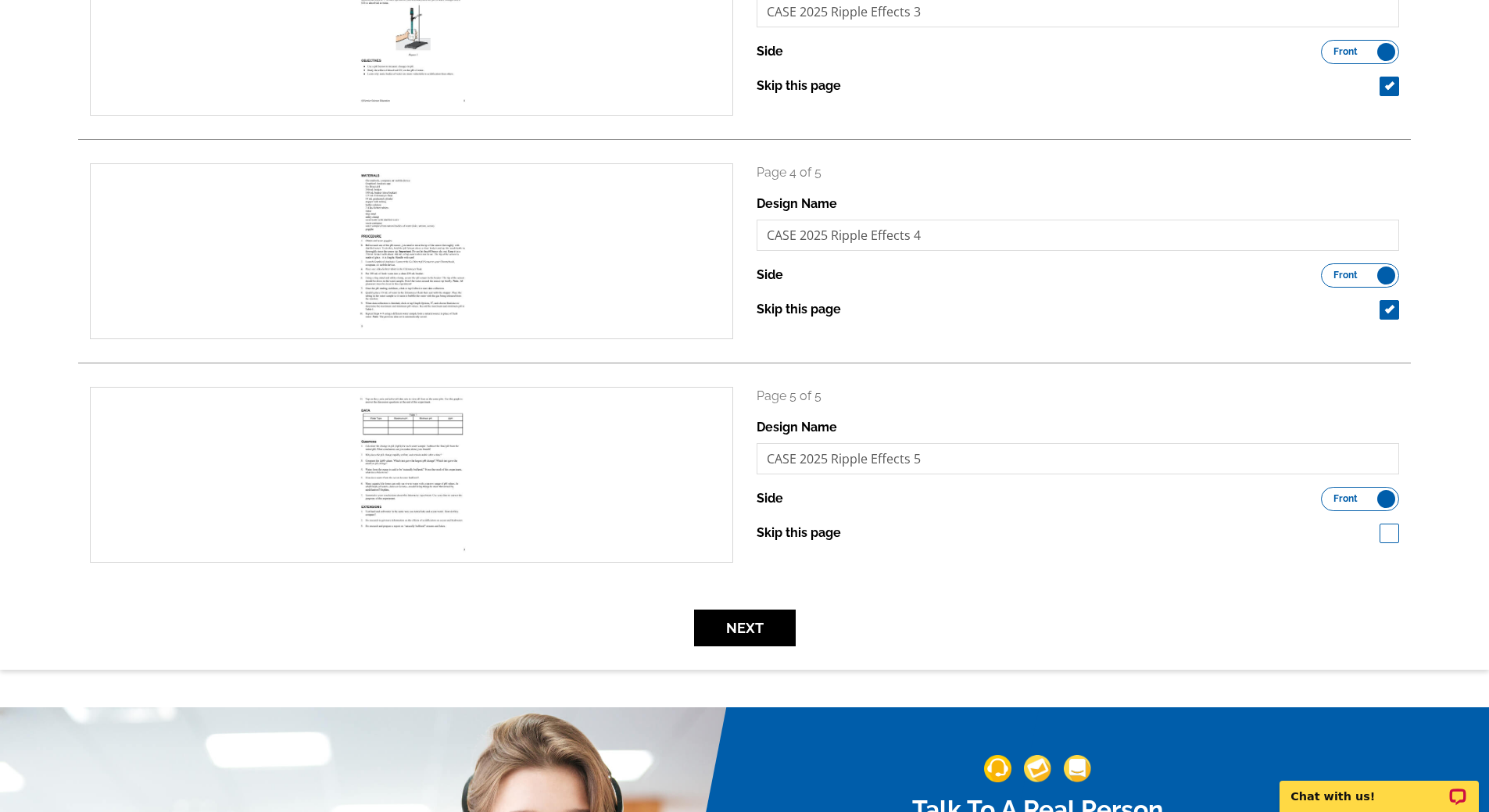
scroll to position [771, 0]
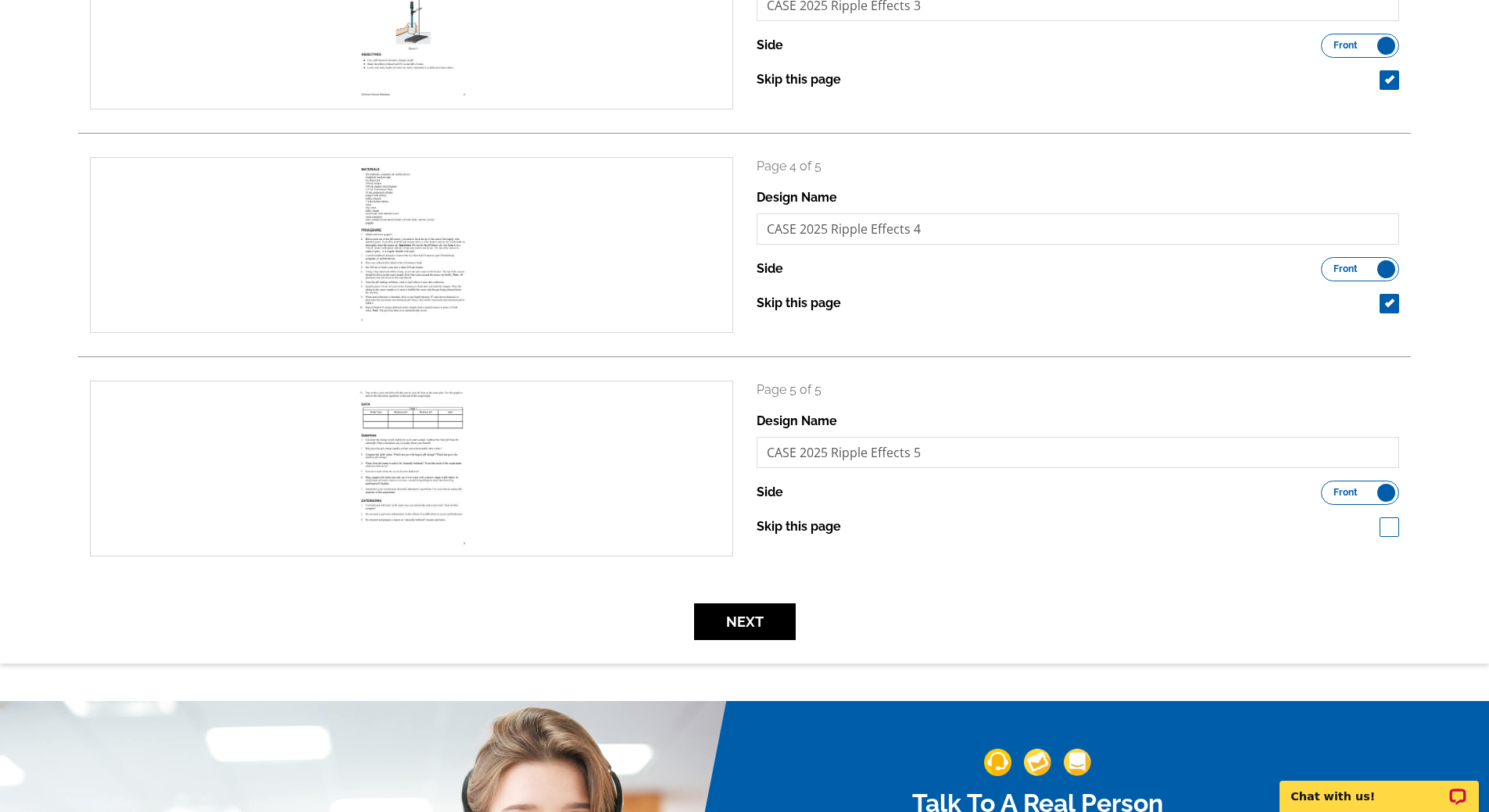
click at [1392, 526] on span at bounding box center [1388, 526] width 19 height 19
checkbox input "true"
click at [748, 622] on button "Next" at bounding box center [744, 622] width 101 height 37
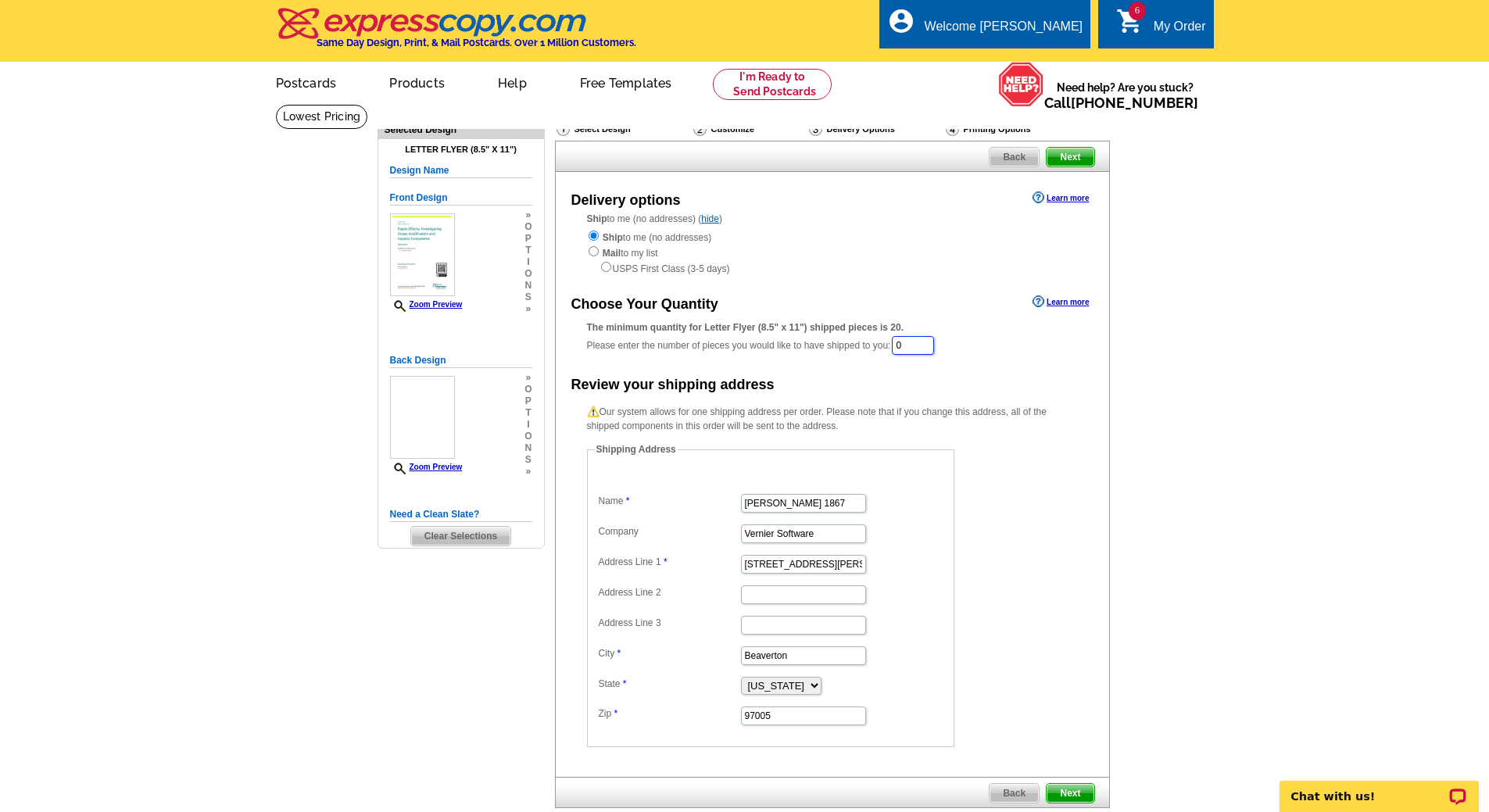
drag, startPoint x: 924, startPoint y: 344, endPoint x: 847, endPoint y: 337, distance: 77.3
click at [847, 337] on div "The minimum quantity for Letter Flyer (8.5" x 11") shipped pieces is 20. Please…" at bounding box center [832, 338] width 490 height 36
type input "20"
click at [1075, 156] on span "Next" at bounding box center [1070, 157] width 47 height 18
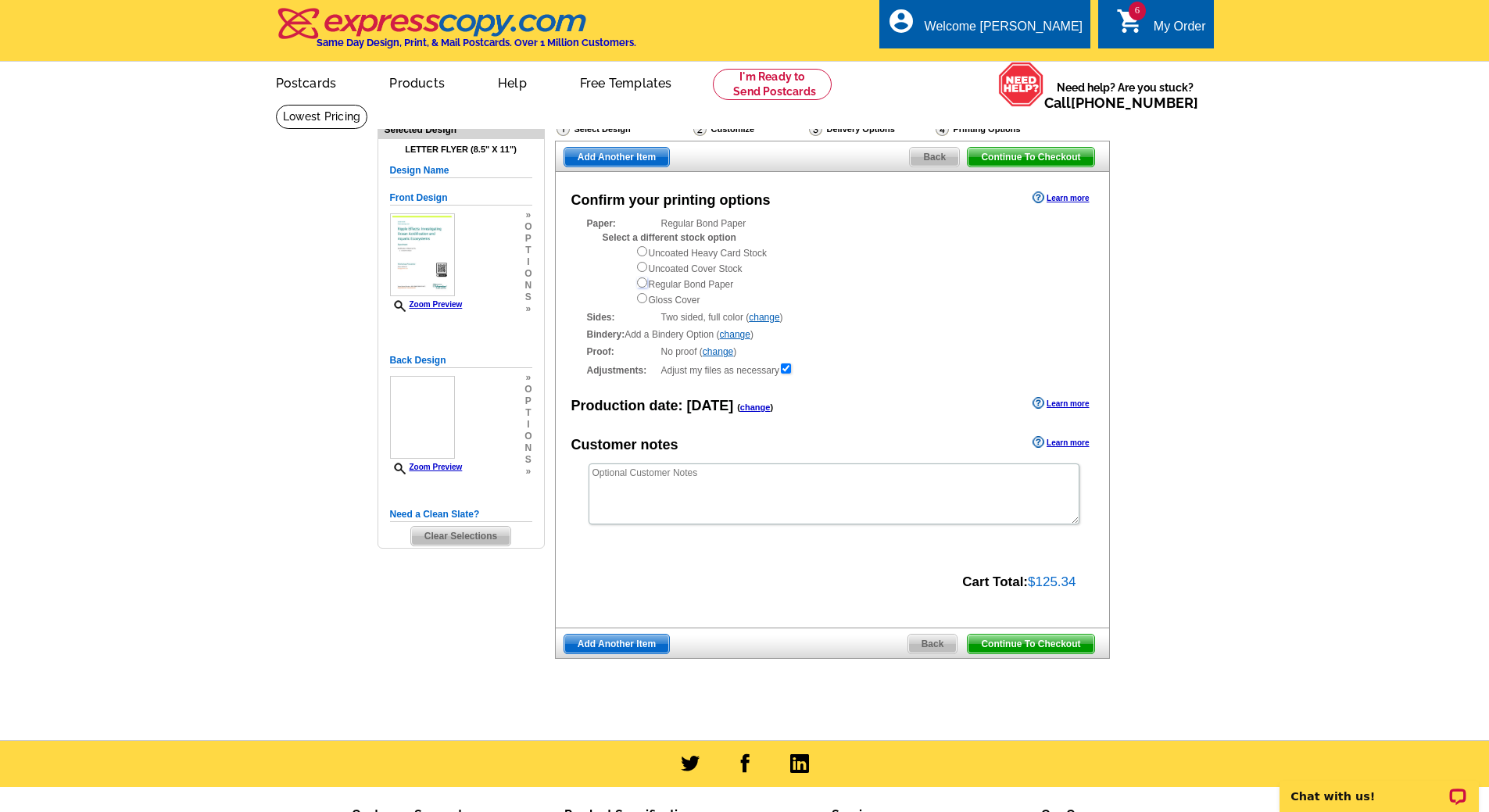
click at [638, 283] on input "radio" at bounding box center [642, 282] width 10 height 10
radio input "true"
click at [662, 491] on textarea at bounding box center [833, 494] width 490 height 61
paste textarea "Double sided, corner staple"
type textarea "Double sided, corner staple"
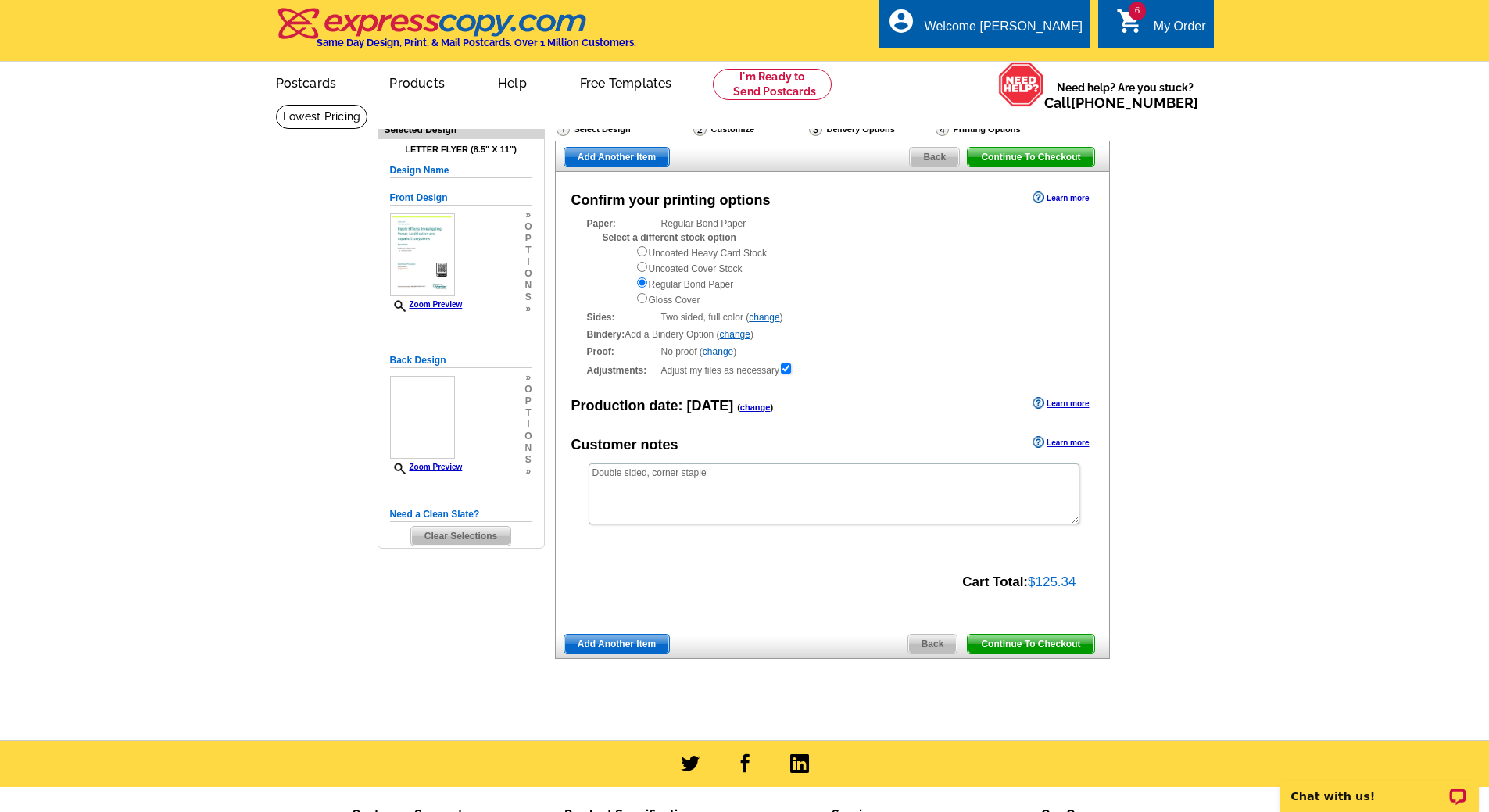
click at [1016, 645] on span "Continue To Checkout" at bounding box center [1030, 644] width 126 height 18
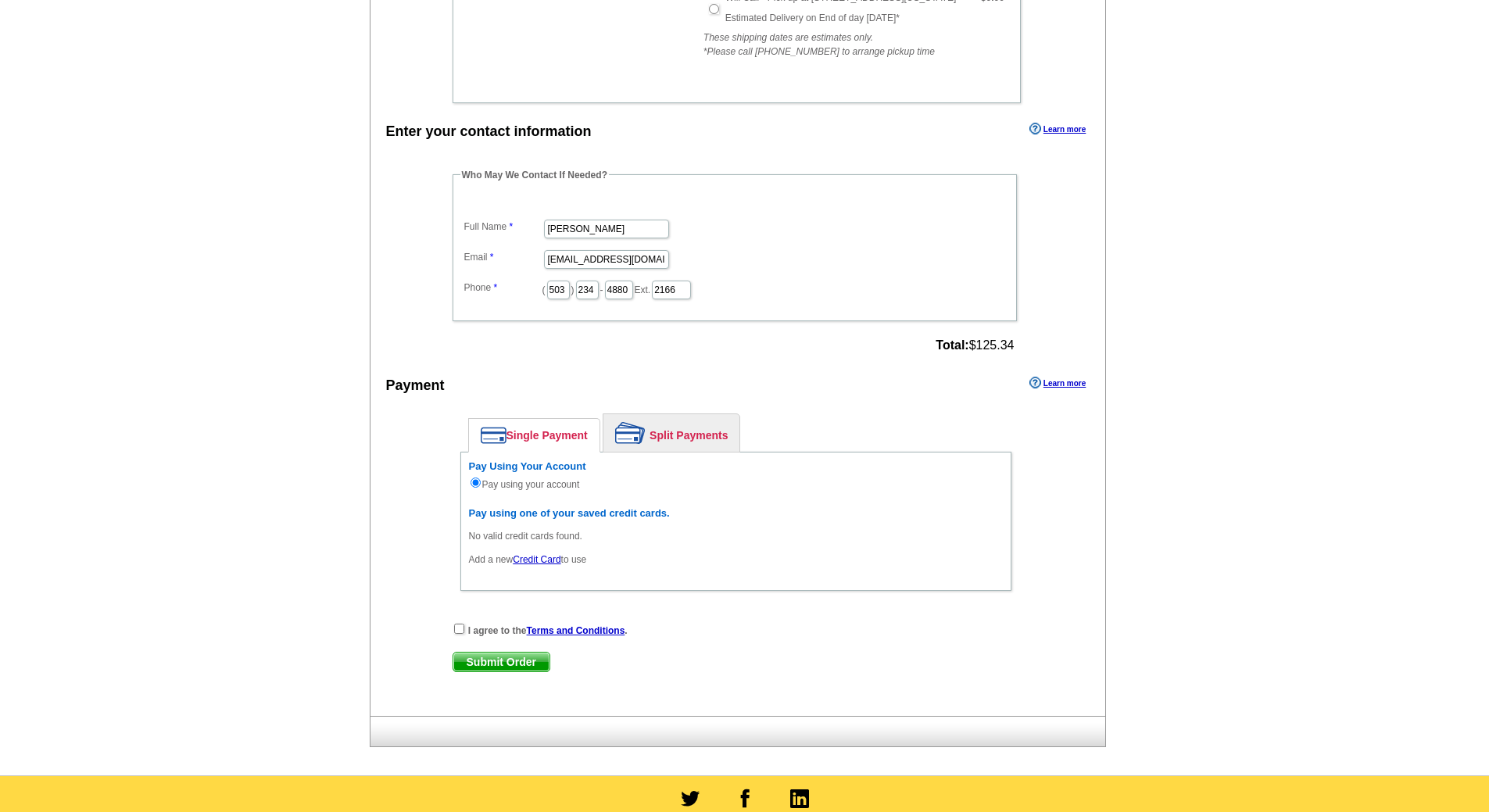
scroll to position [1575, 0]
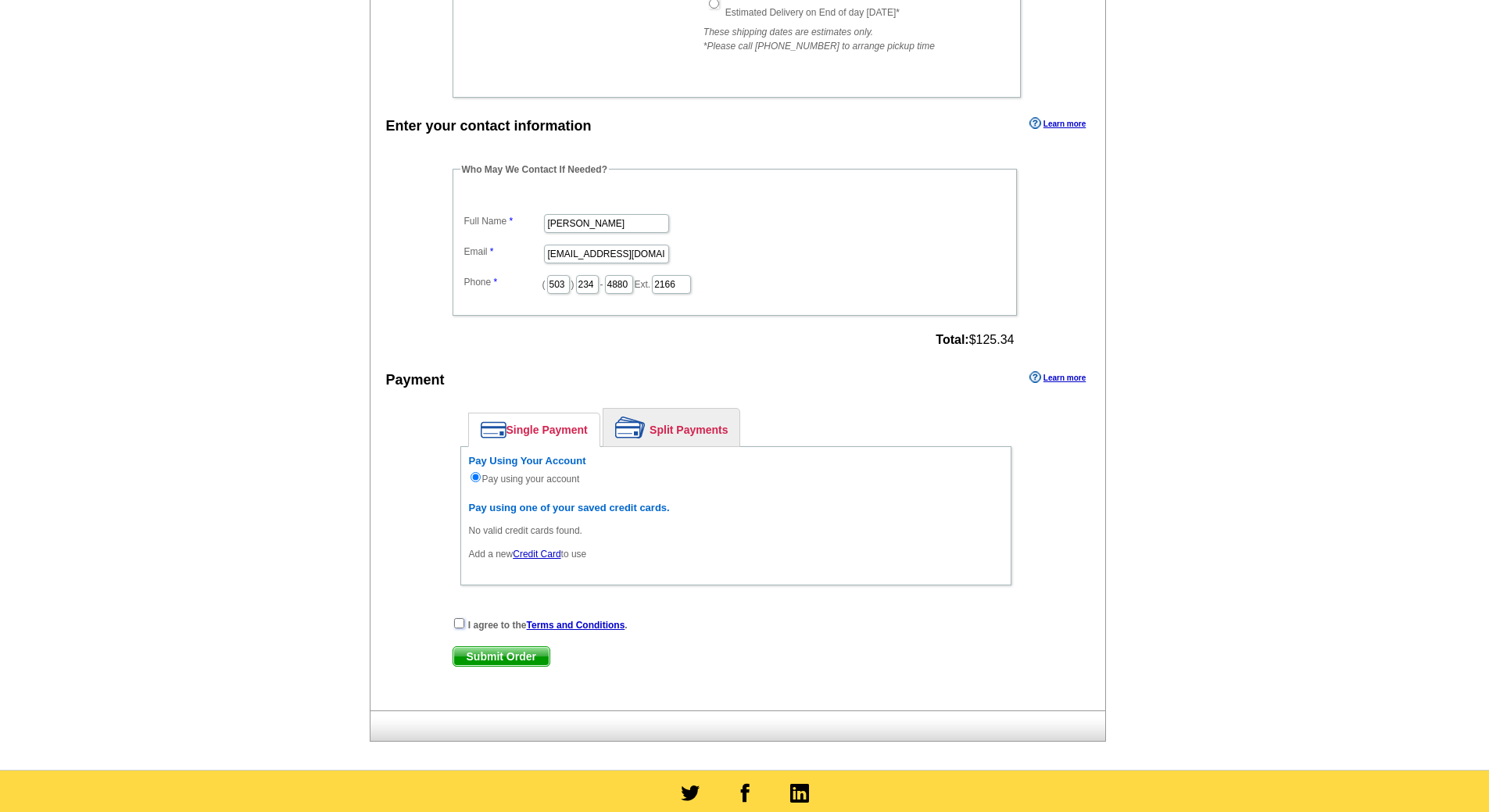
click at [458, 626] on input "checkbox" at bounding box center [459, 623] width 10 height 10
checkbox input "true"
click at [497, 658] on span "Submit Order" at bounding box center [501, 656] width 96 height 18
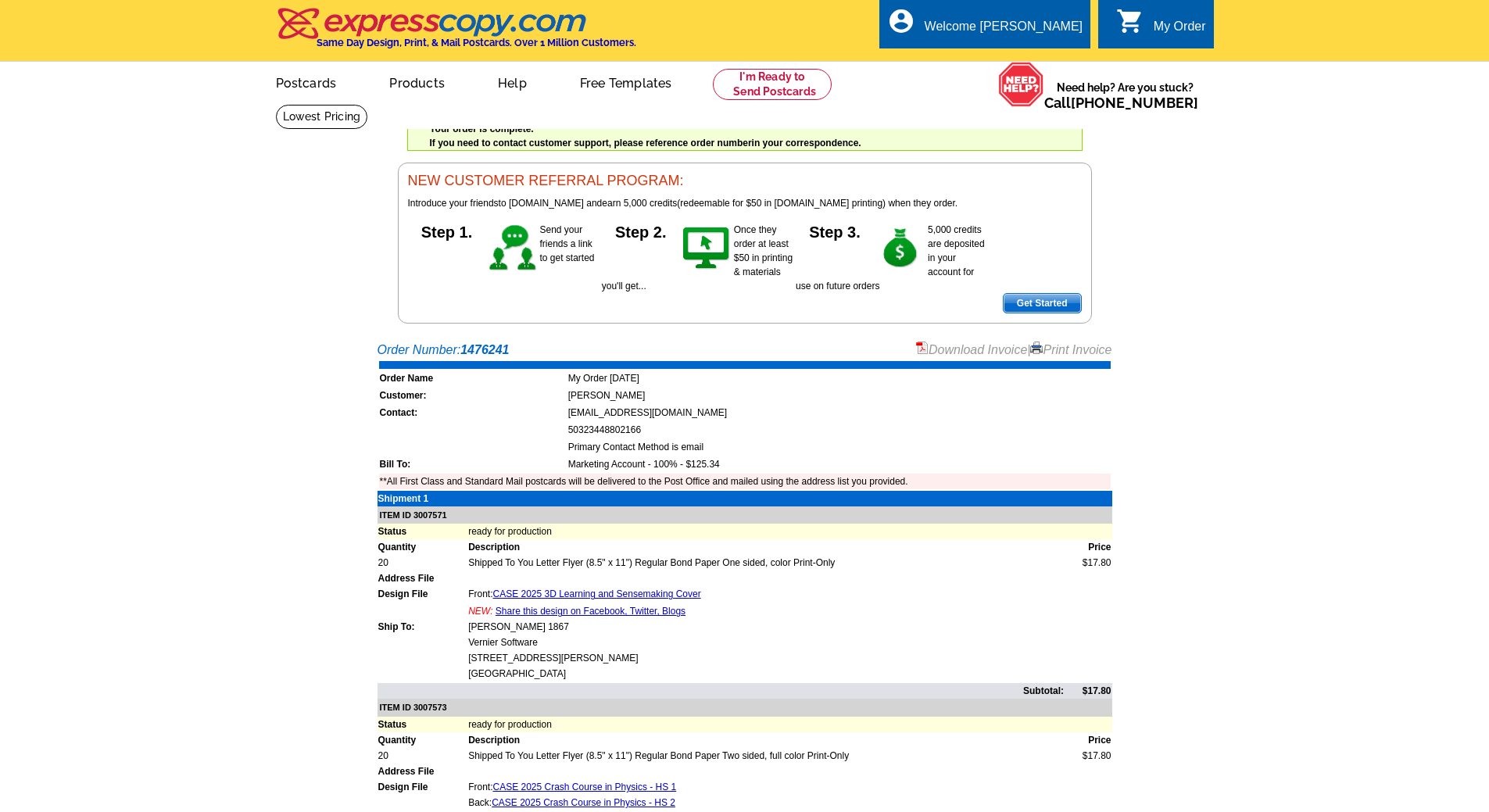
scroll to position [14, 0]
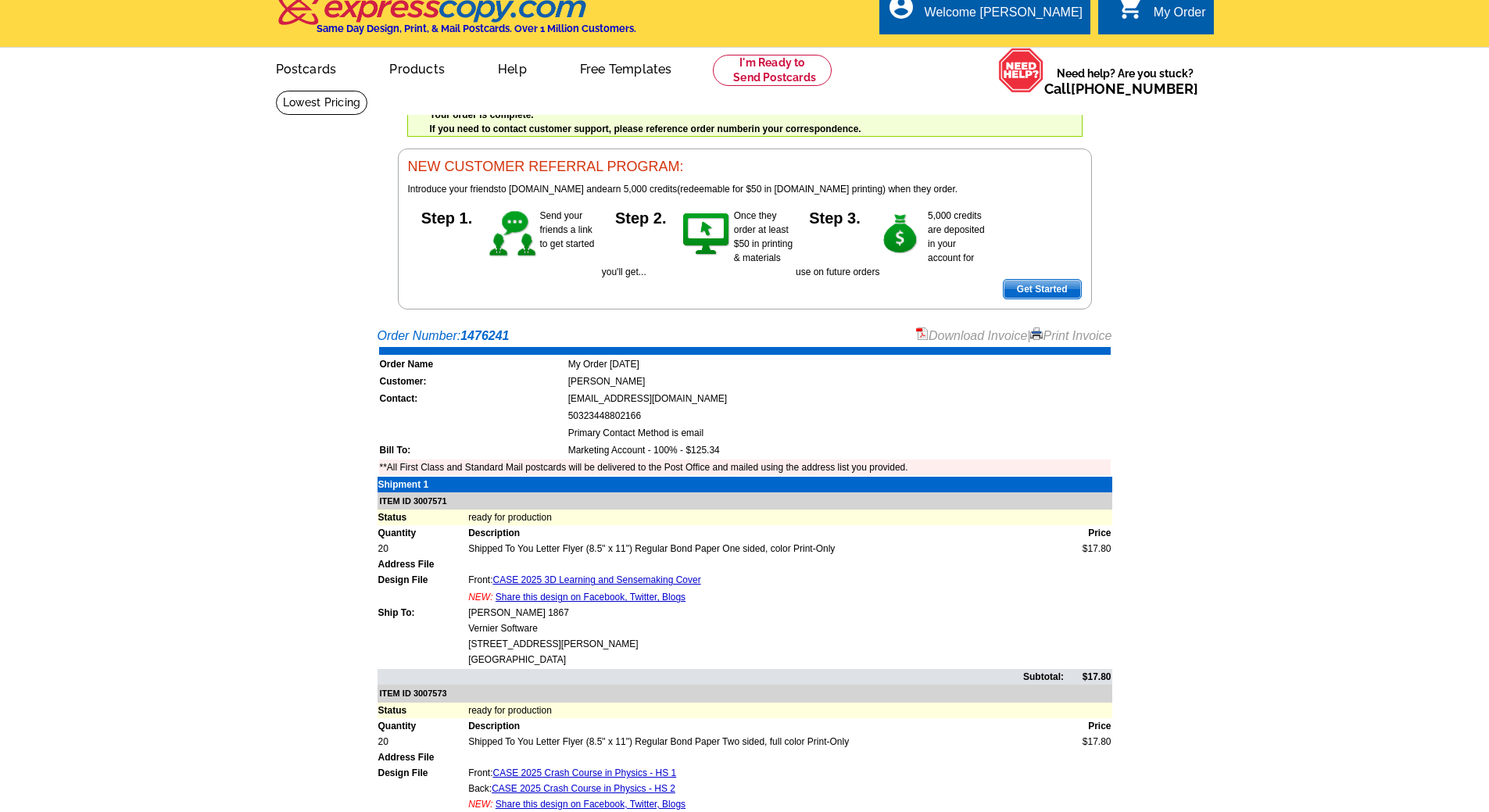
click at [174, 242] on div "Welcome back Michelle My Account Logout local_phone Same Day Design, Print, & M…" at bounding box center [744, 147] width 1489 height 323
click at [1068, 76] on link "Logout" at bounding box center [1057, 74] width 40 height 14
